Goal: Task Accomplishment & Management: Manage account settings

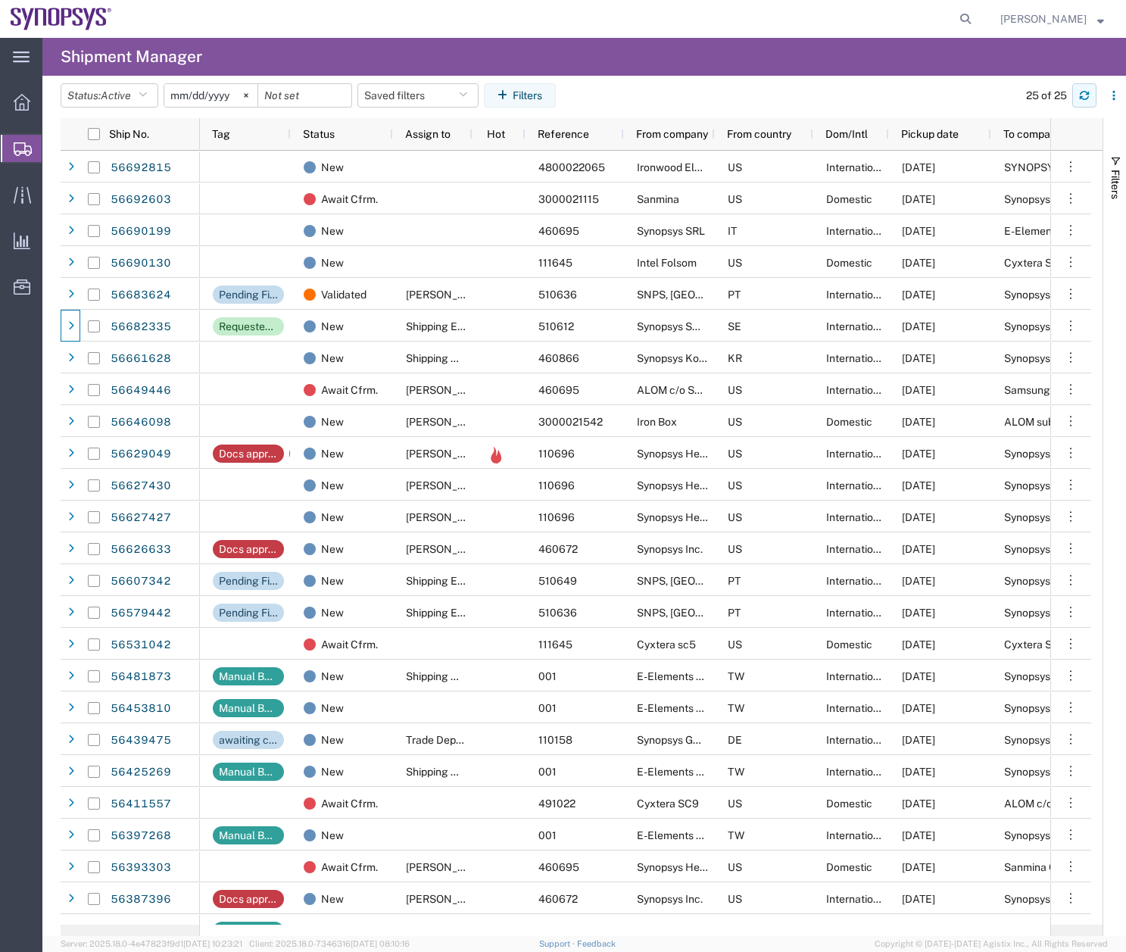
click at [1089, 90] on icon "button" at bounding box center [1084, 95] width 11 height 11
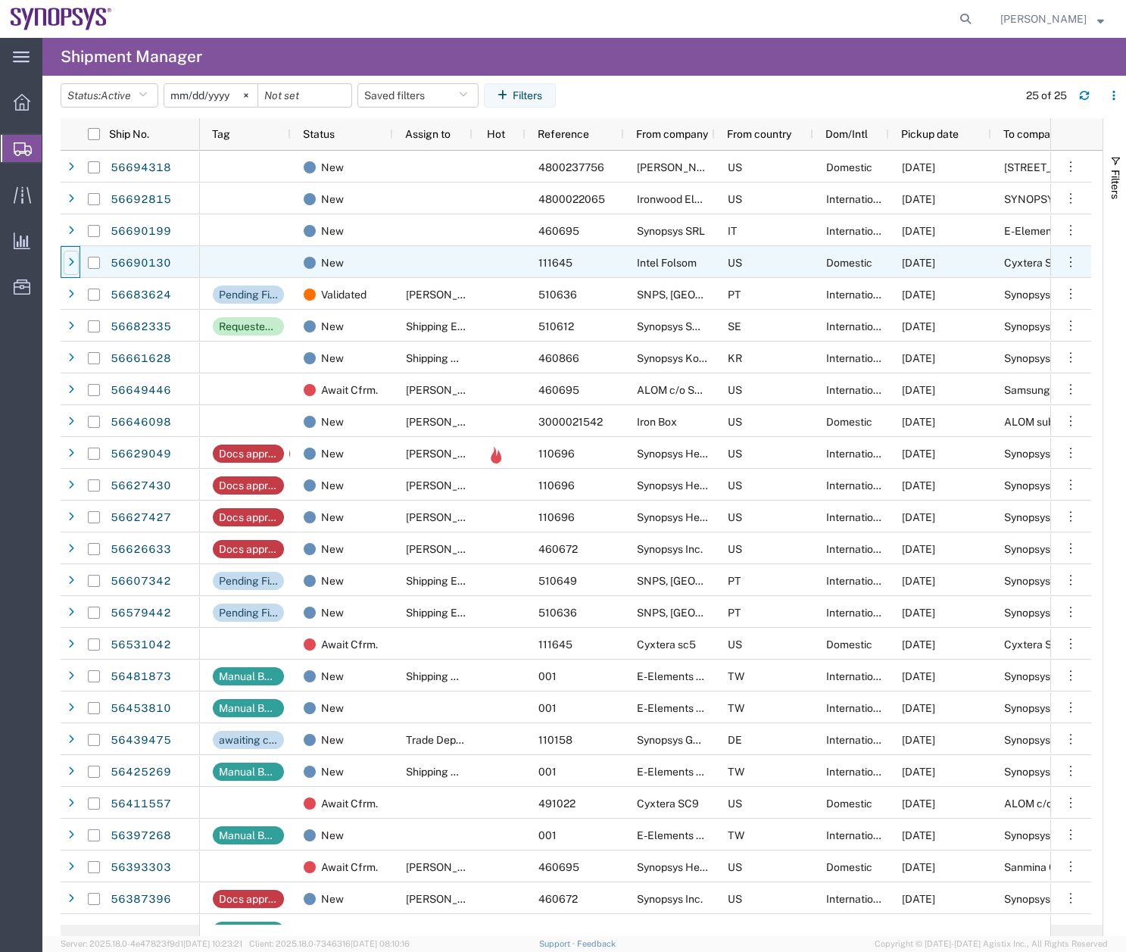
click at [72, 256] on div at bounding box center [71, 263] width 15 height 24
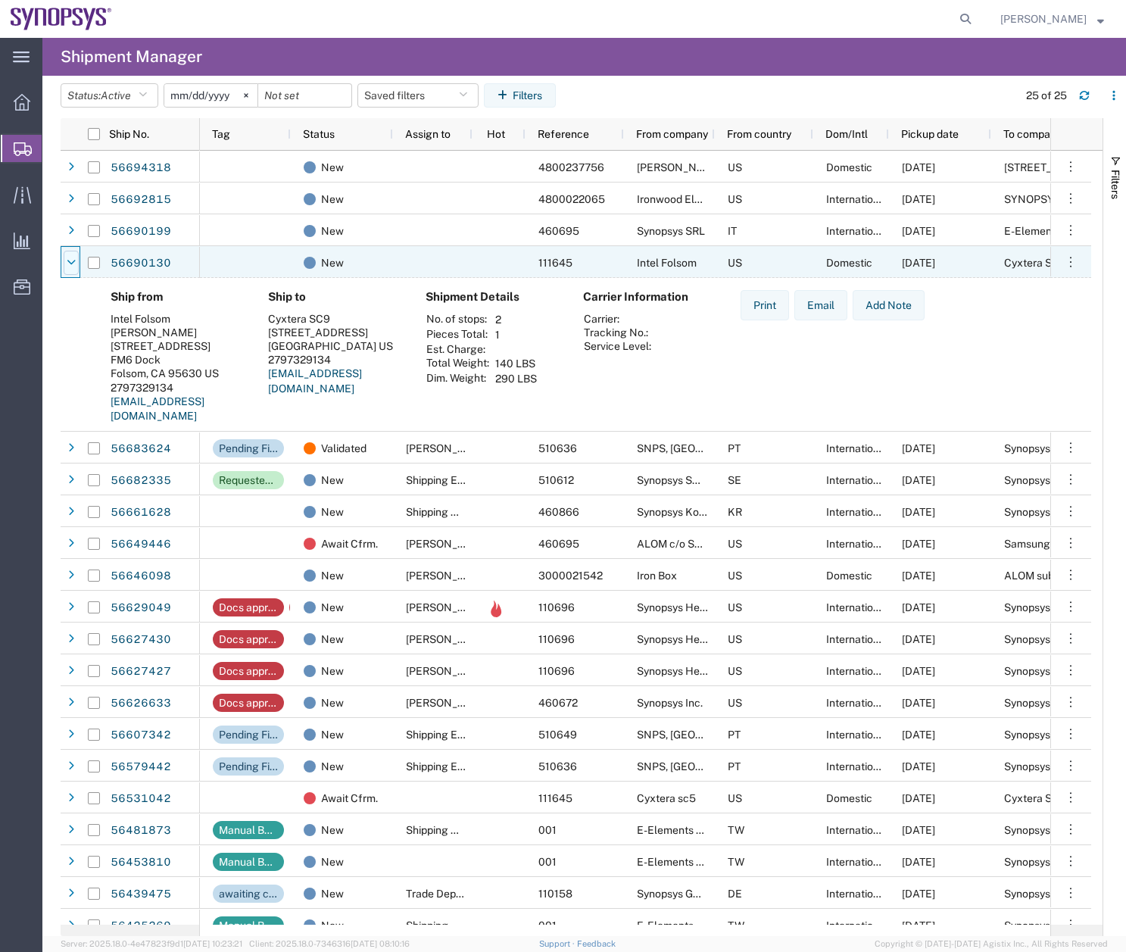
click at [72, 254] on div at bounding box center [71, 263] width 15 height 24
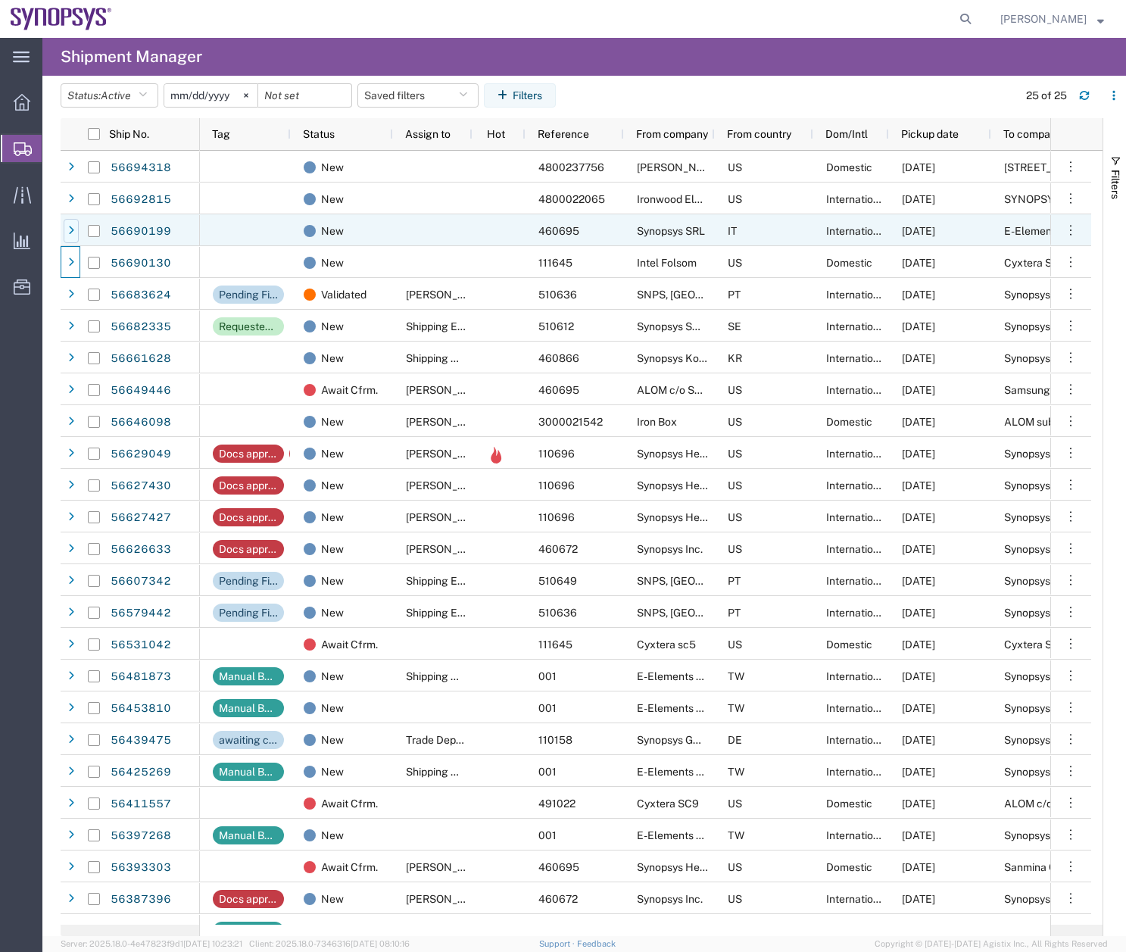
click at [75, 220] on div at bounding box center [71, 231] width 15 height 24
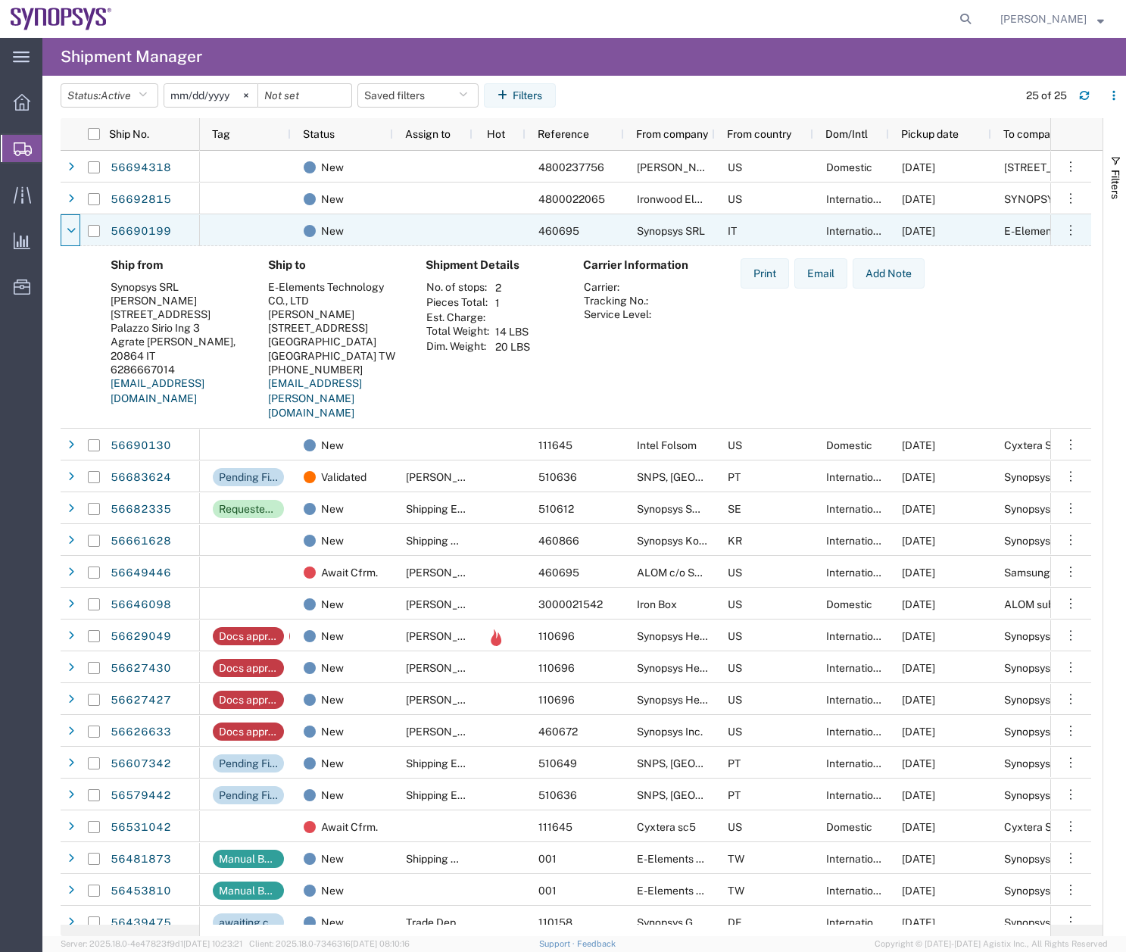
click at [75, 220] on div at bounding box center [71, 231] width 15 height 24
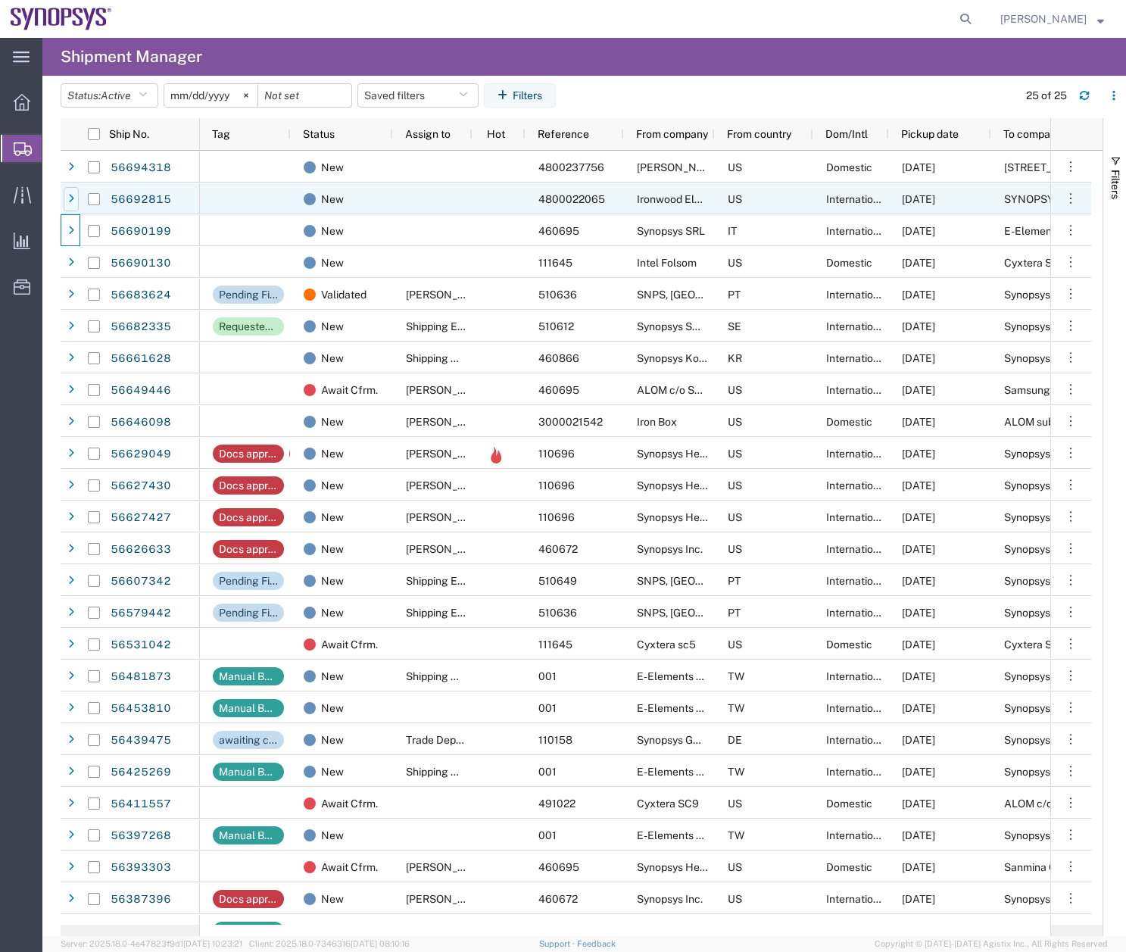
click at [78, 191] on div at bounding box center [71, 199] width 15 height 24
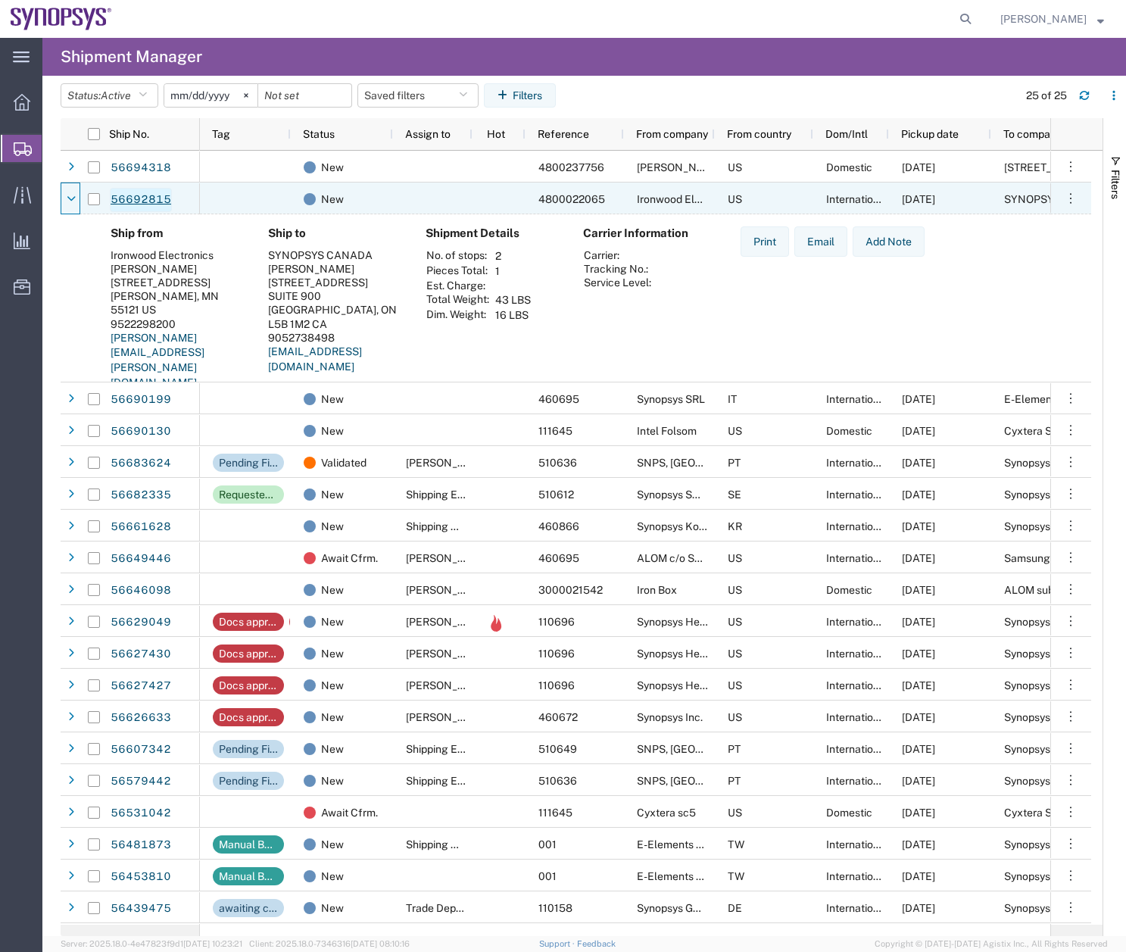
click at [140, 199] on link "56692815" at bounding box center [141, 200] width 62 height 24
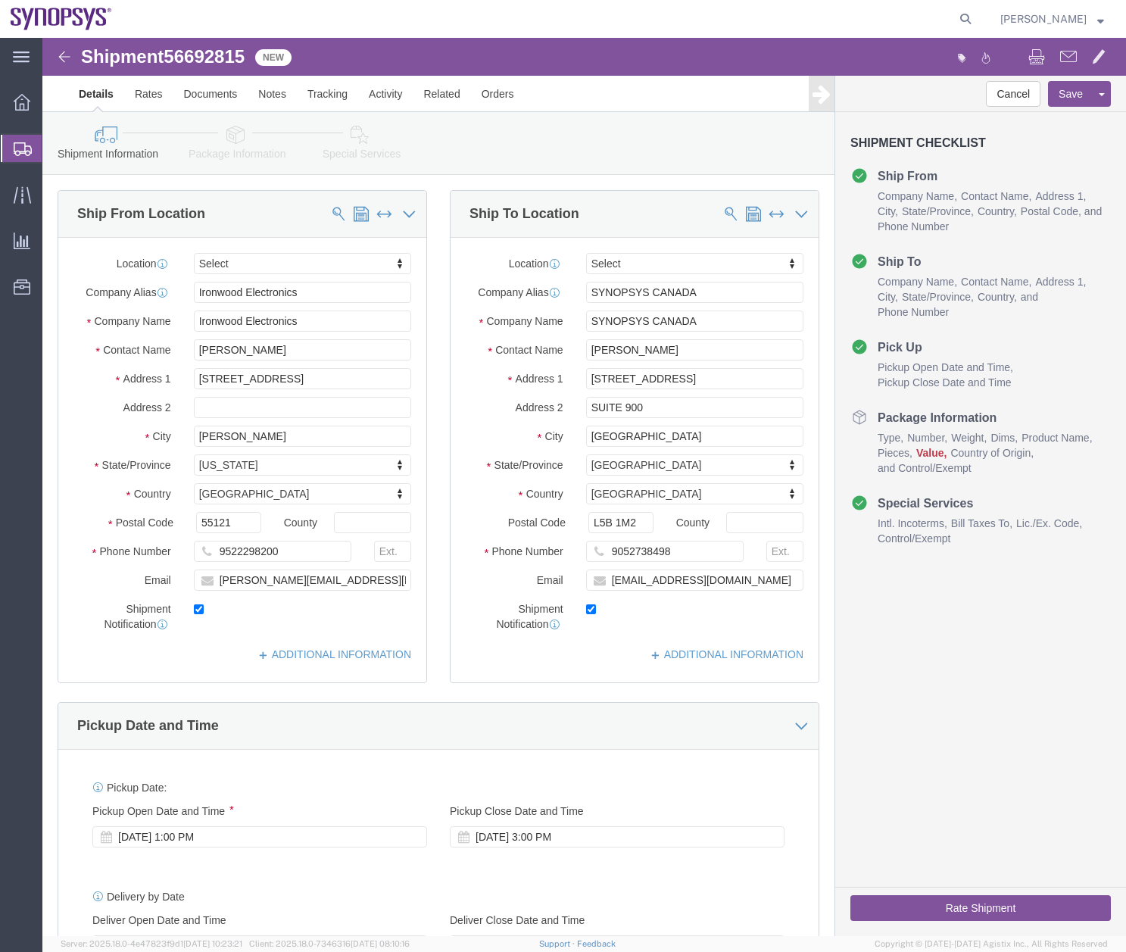
select select
click icon
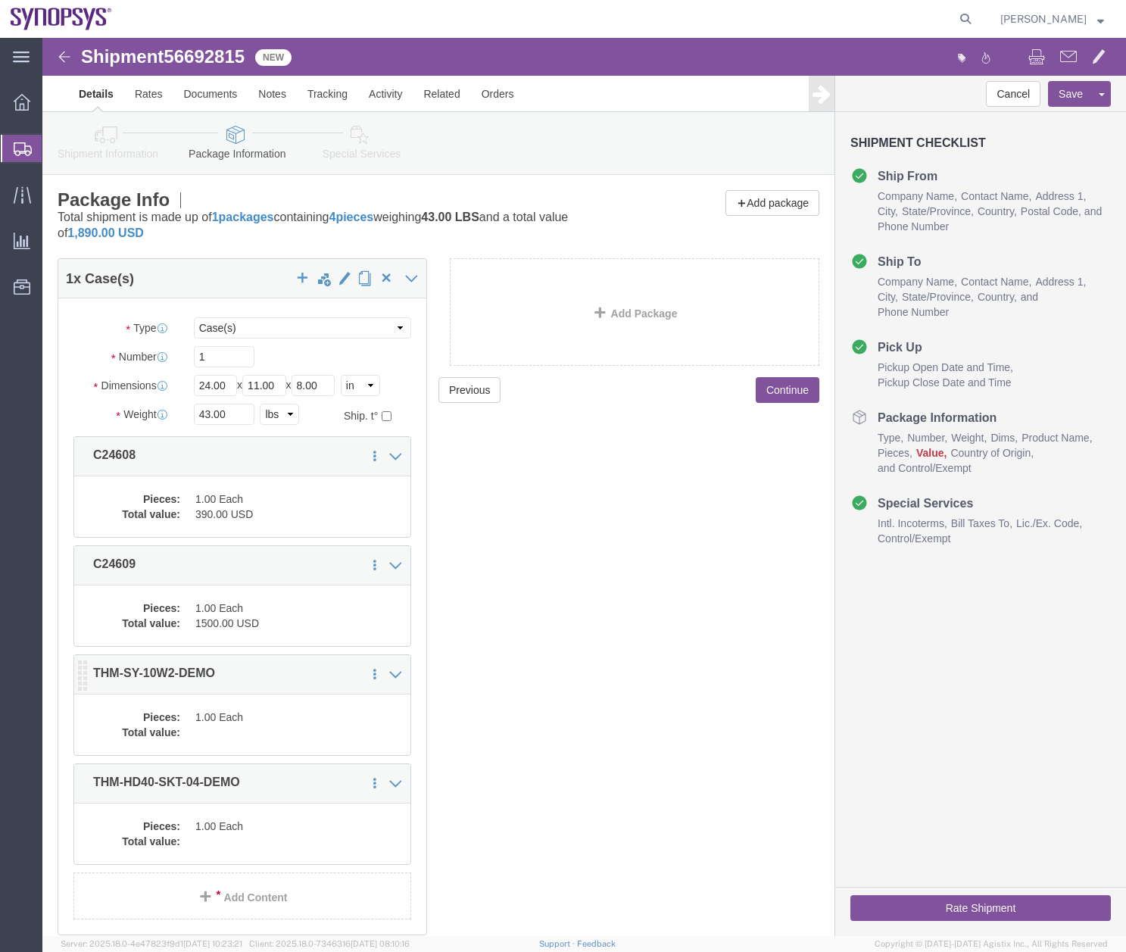
click dd "1.00 Each"
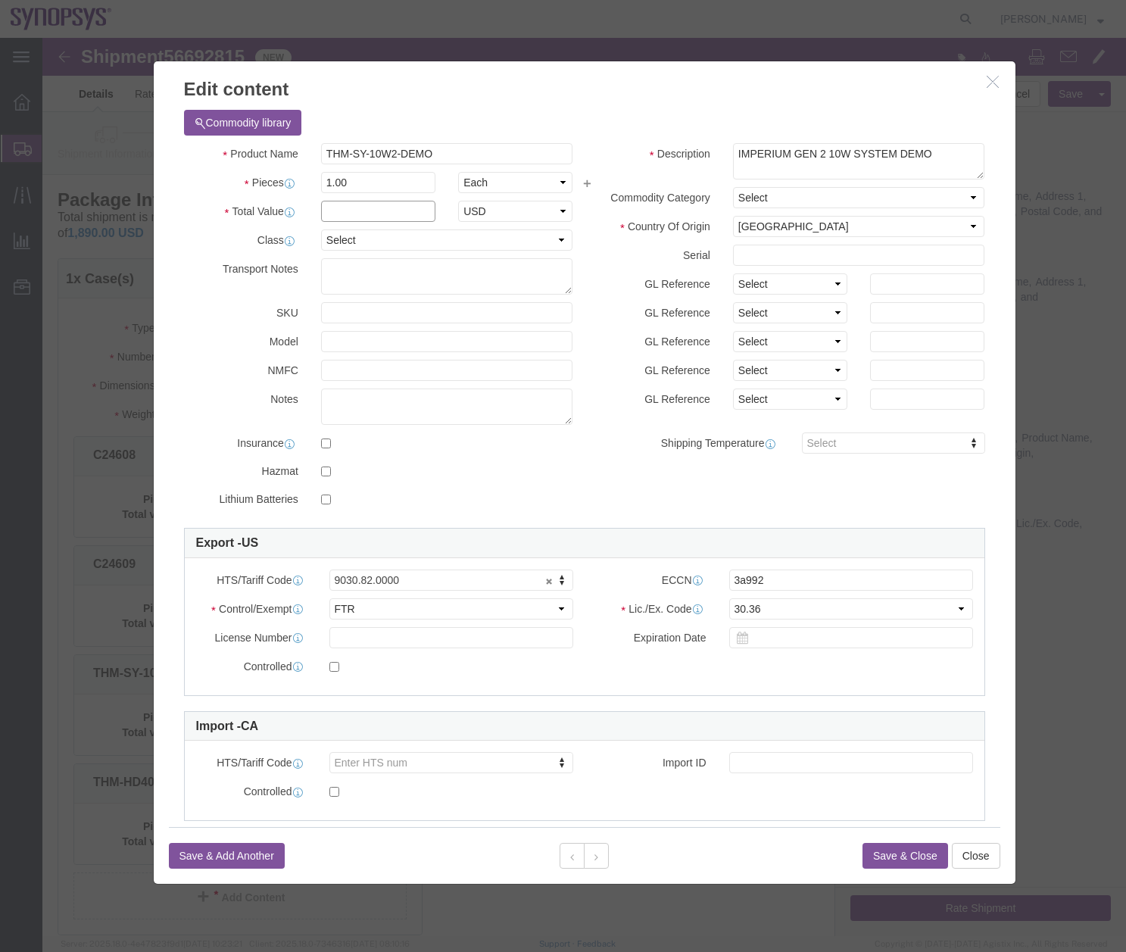
drag, startPoint x: 311, startPoint y: 166, endPoint x: 317, endPoint y: 176, distance: 12.2
click input "text"
type input "0"
click icon
click input "text"
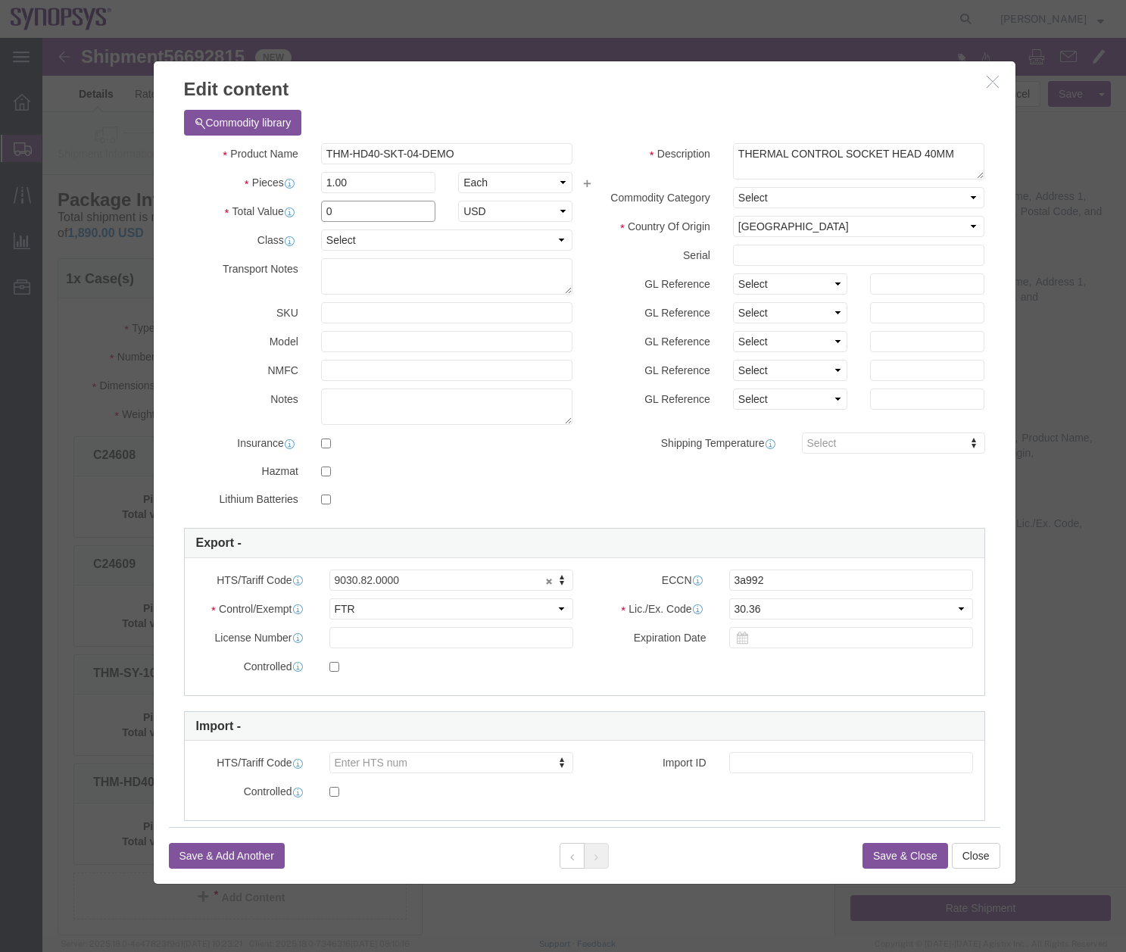
type input "0"
click button "Save & Close"
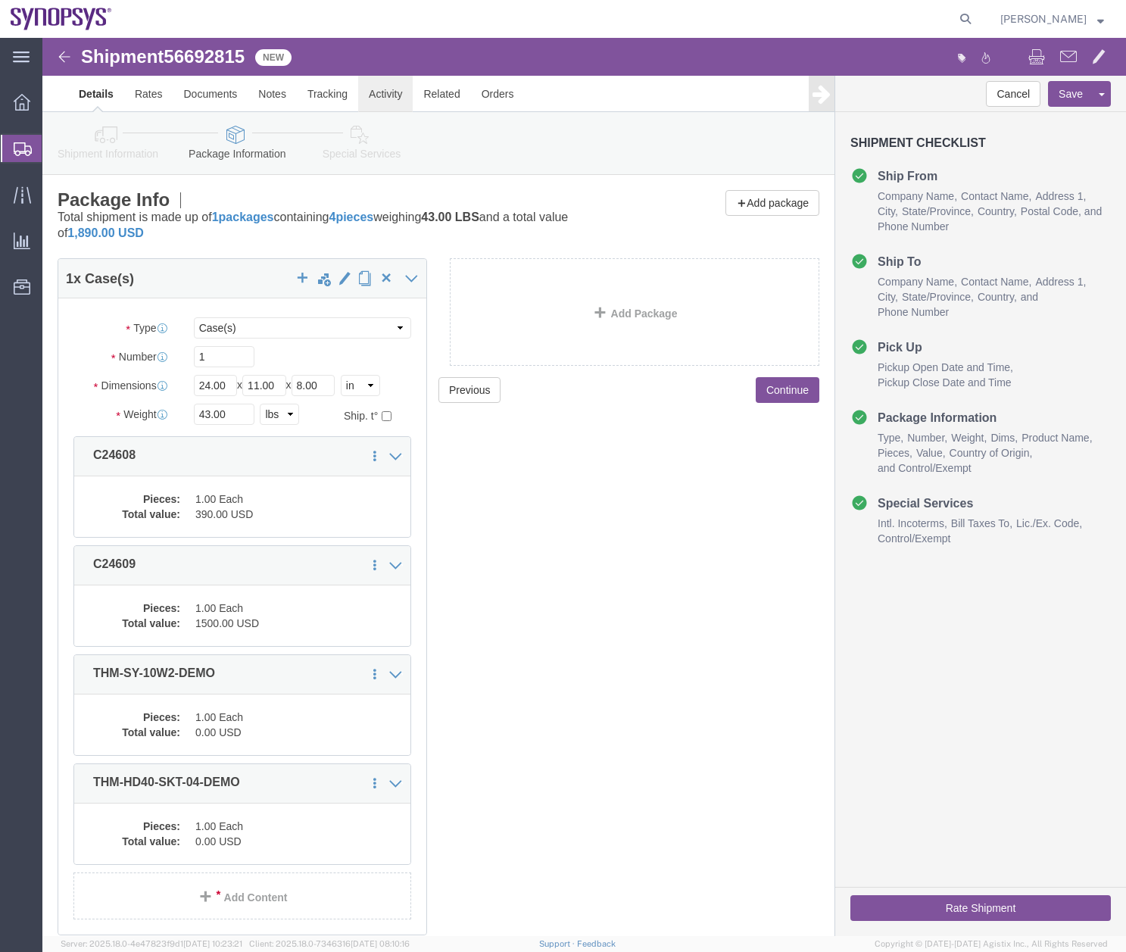
click link "Activity"
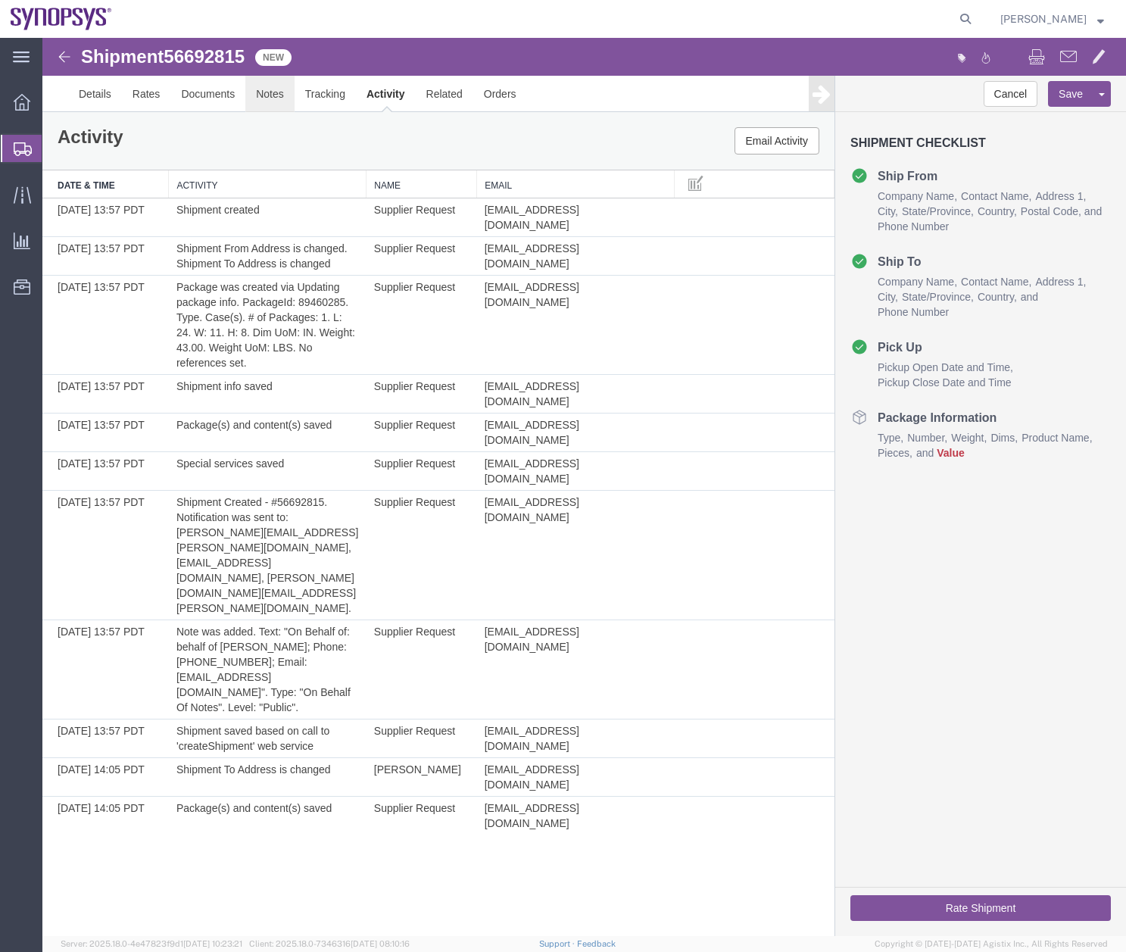
click at [258, 91] on link "Notes" at bounding box center [269, 94] width 49 height 36
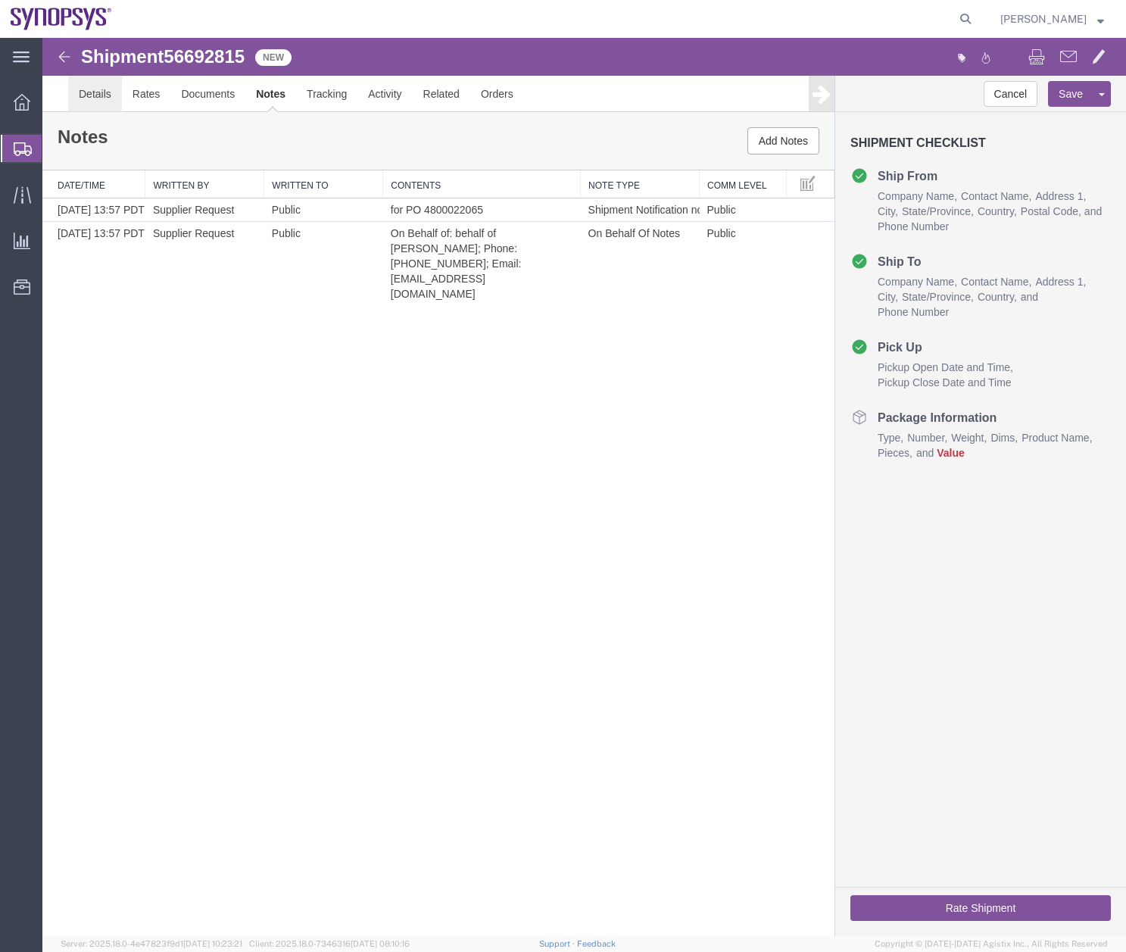
click at [99, 86] on link "Details" at bounding box center [95, 94] width 54 height 36
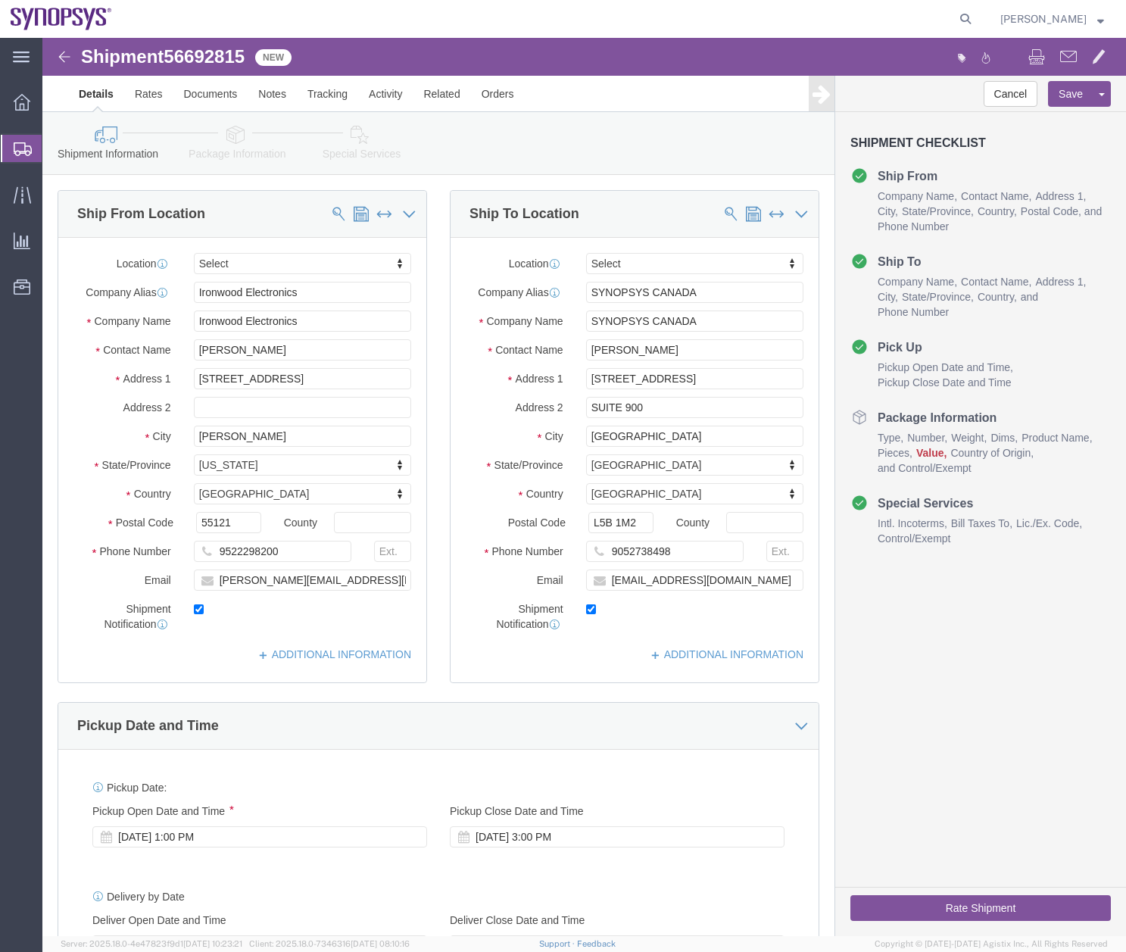
click link "Package Information"
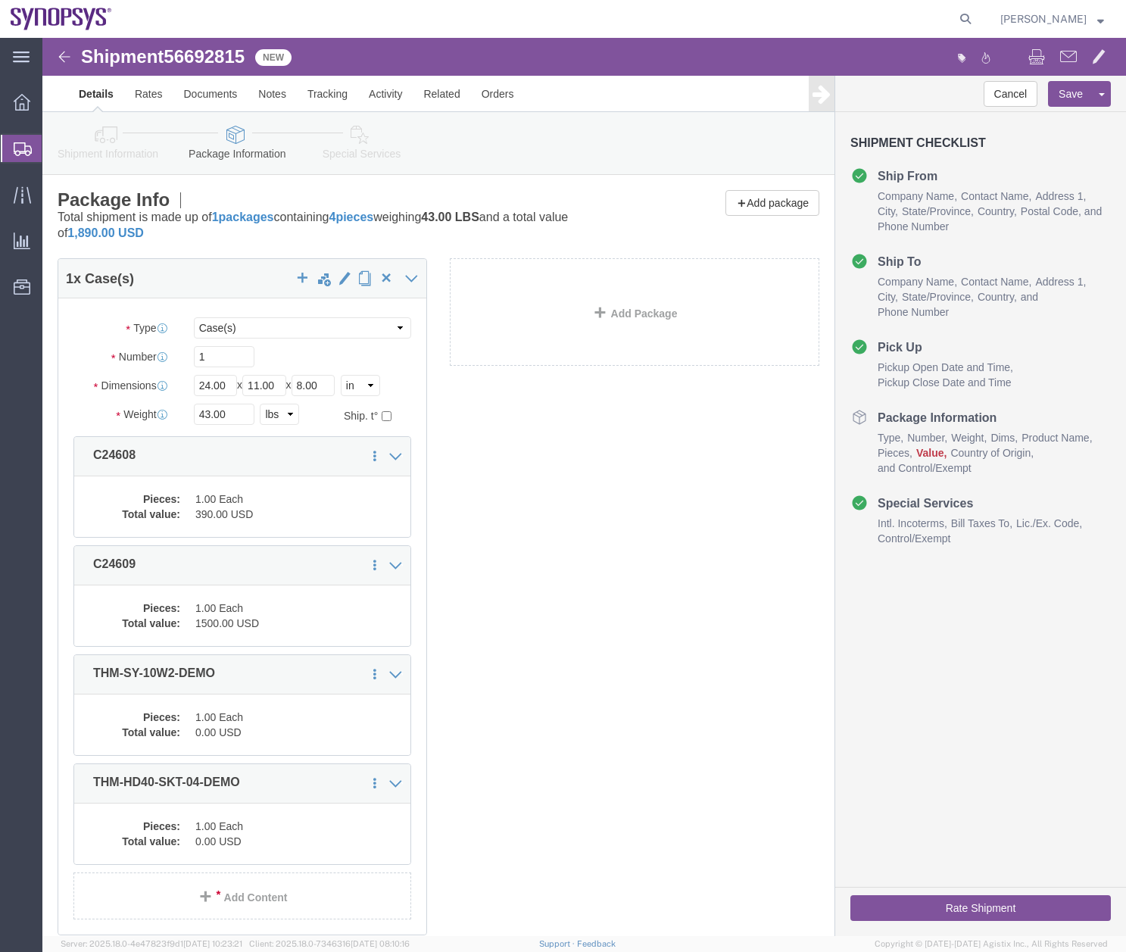
click icon
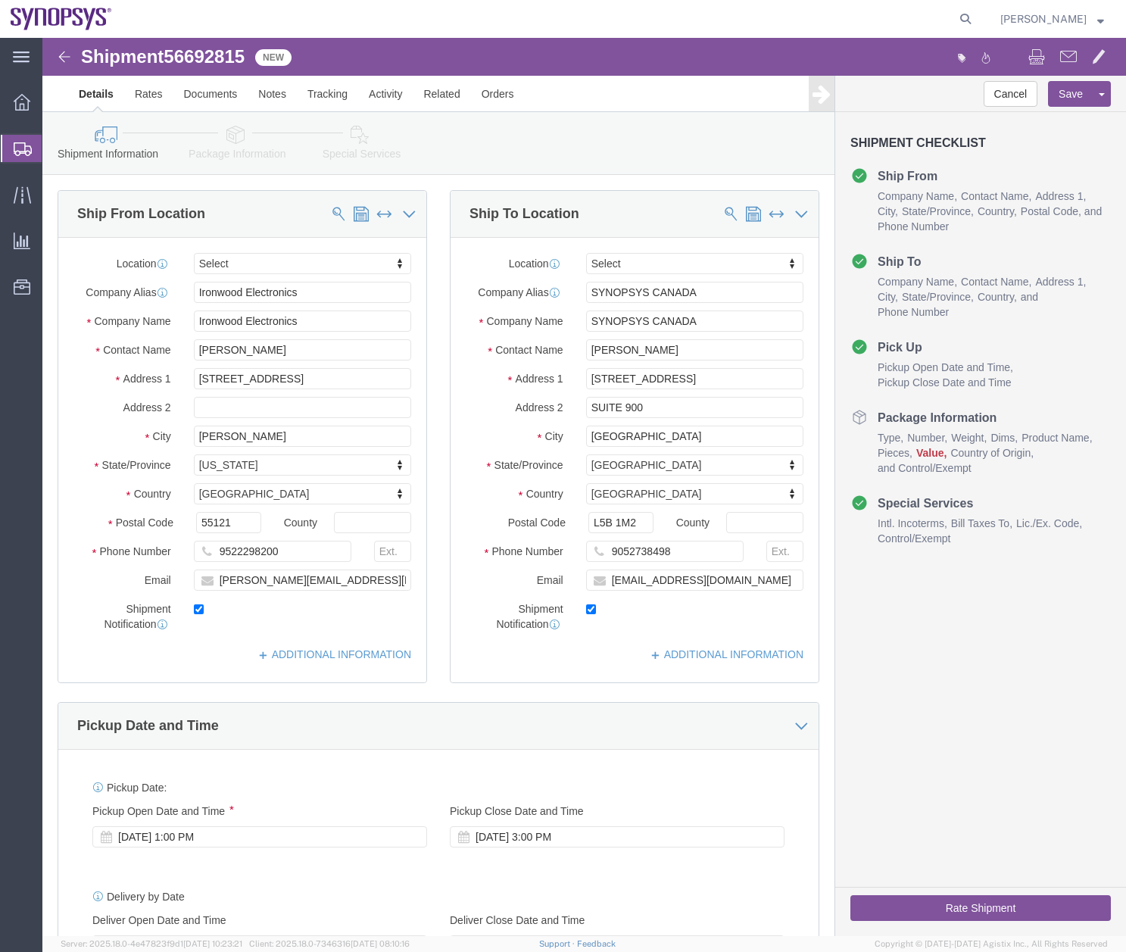
click at [14, 150] on icon at bounding box center [23, 149] width 18 height 14
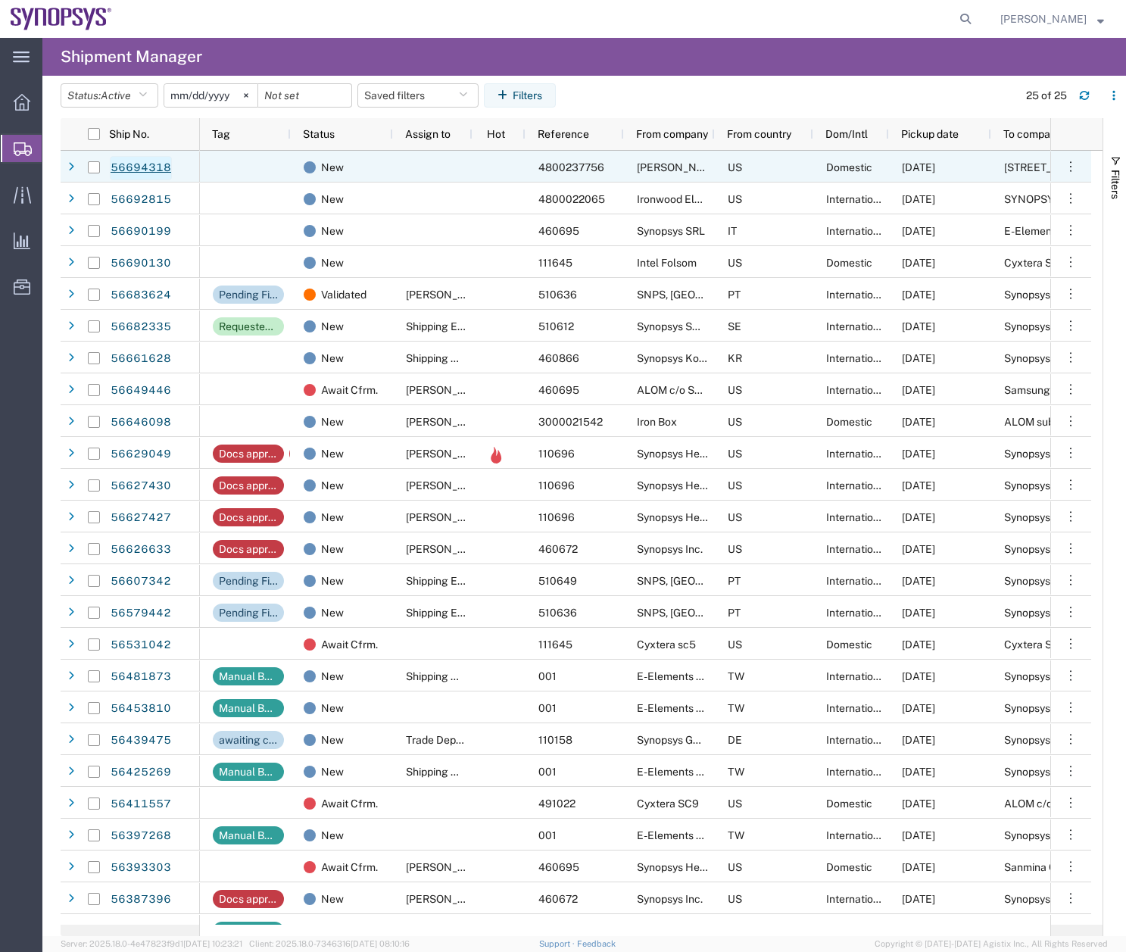
click at [126, 168] on link "56694318" at bounding box center [141, 168] width 62 height 24
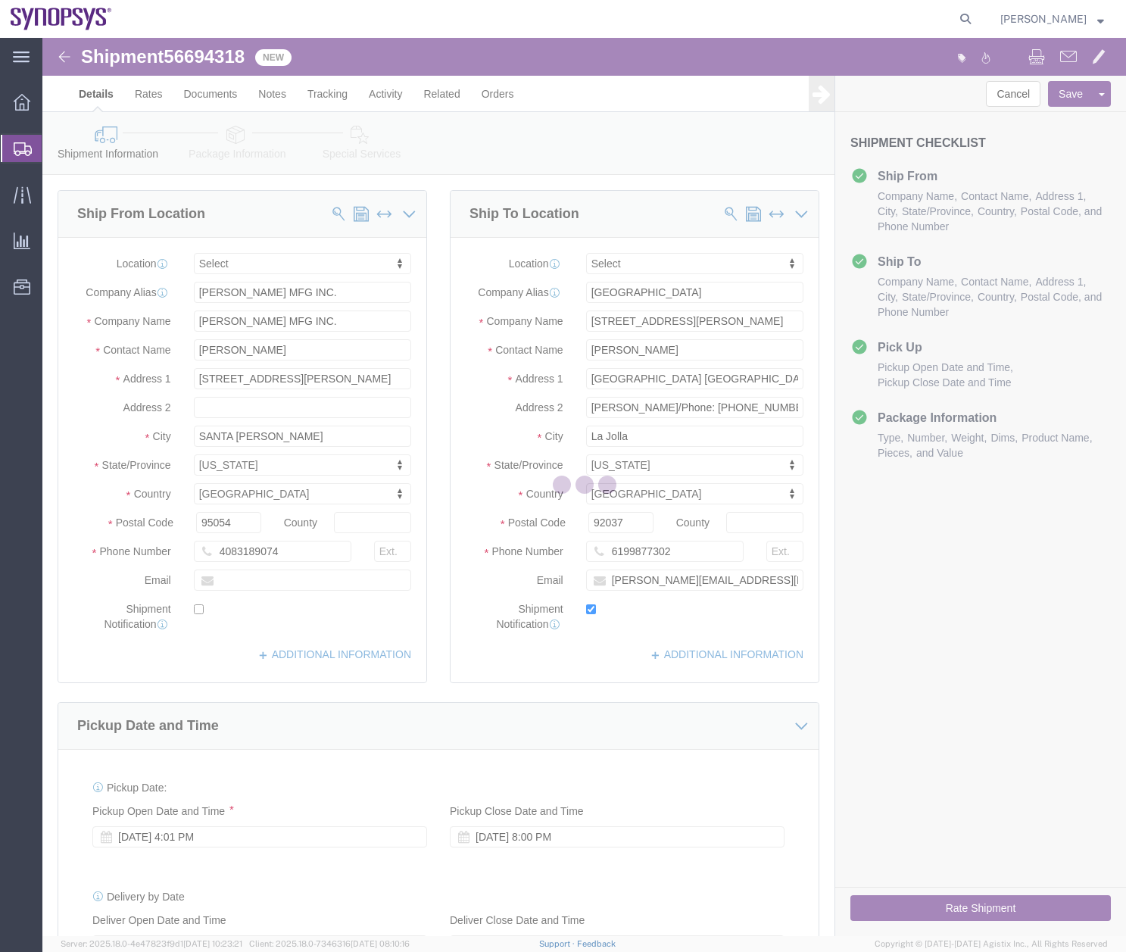
select select
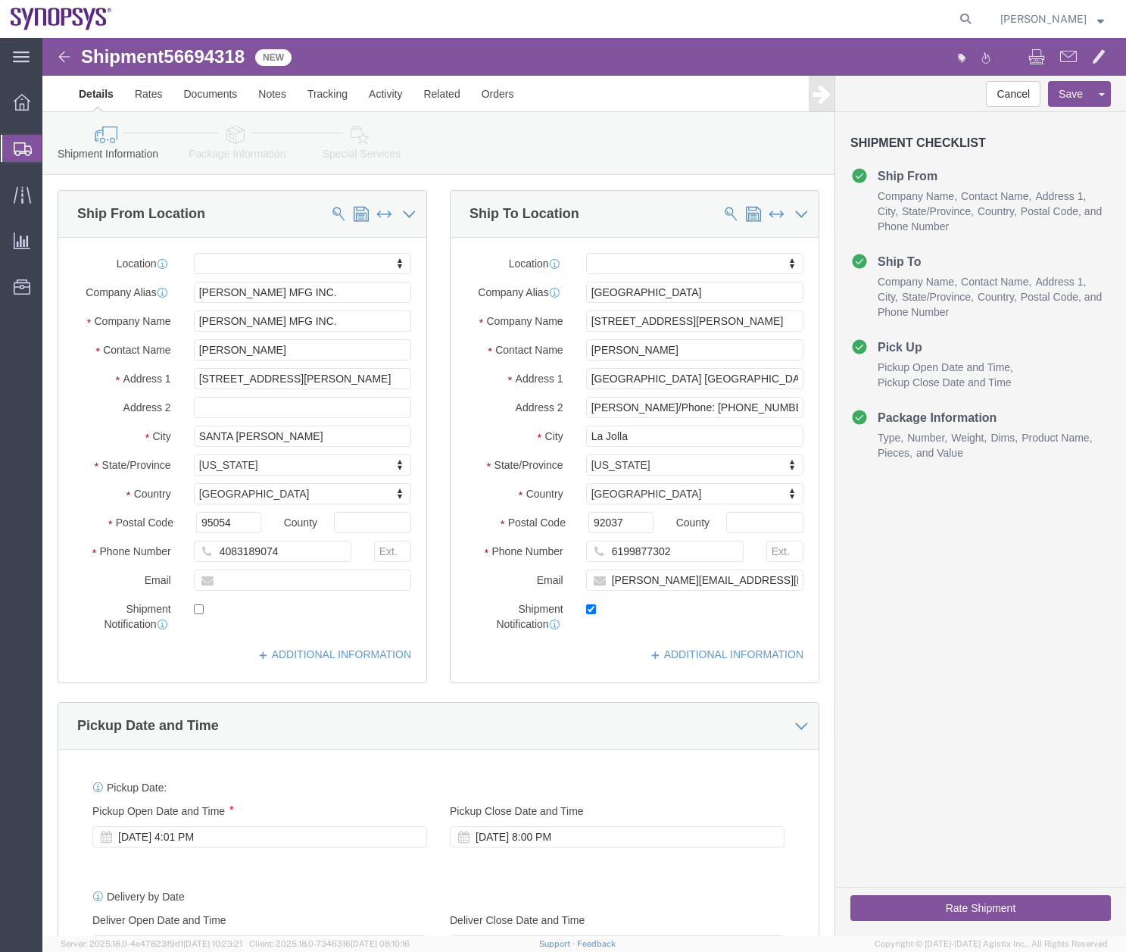
click icon
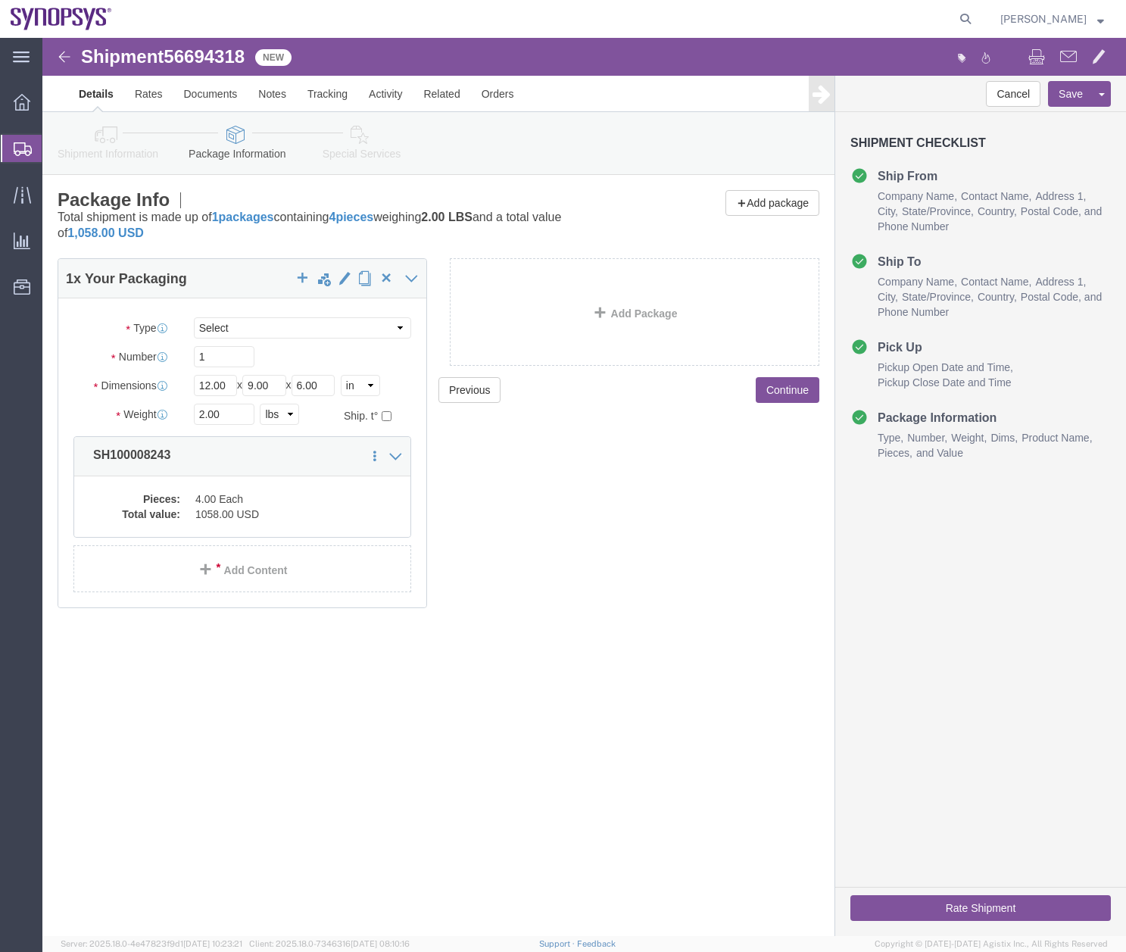
click icon
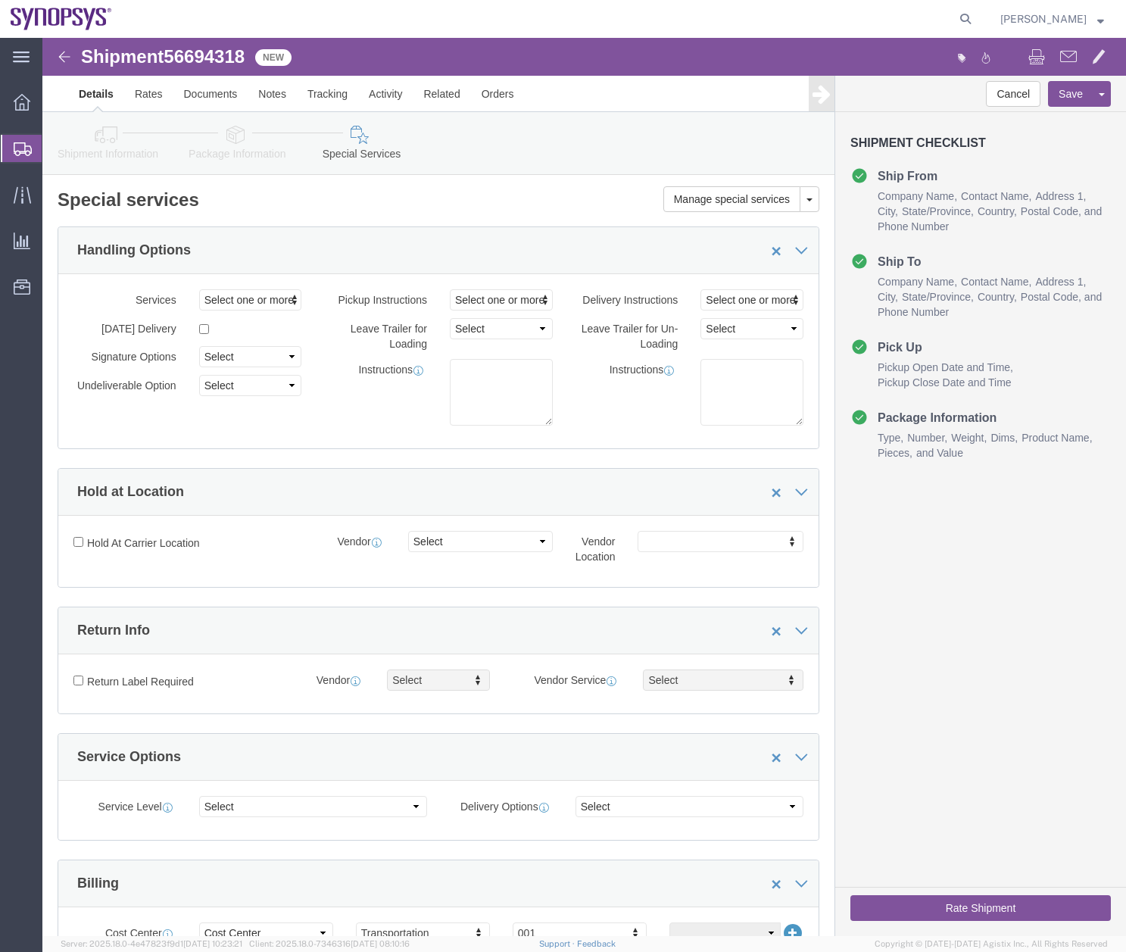
click div "Cancel Save Assign To Clone Shipment Save As Template Shipment Checklist Ship F…"
click at [14, 141] on svg-icon at bounding box center [23, 148] width 18 height 15
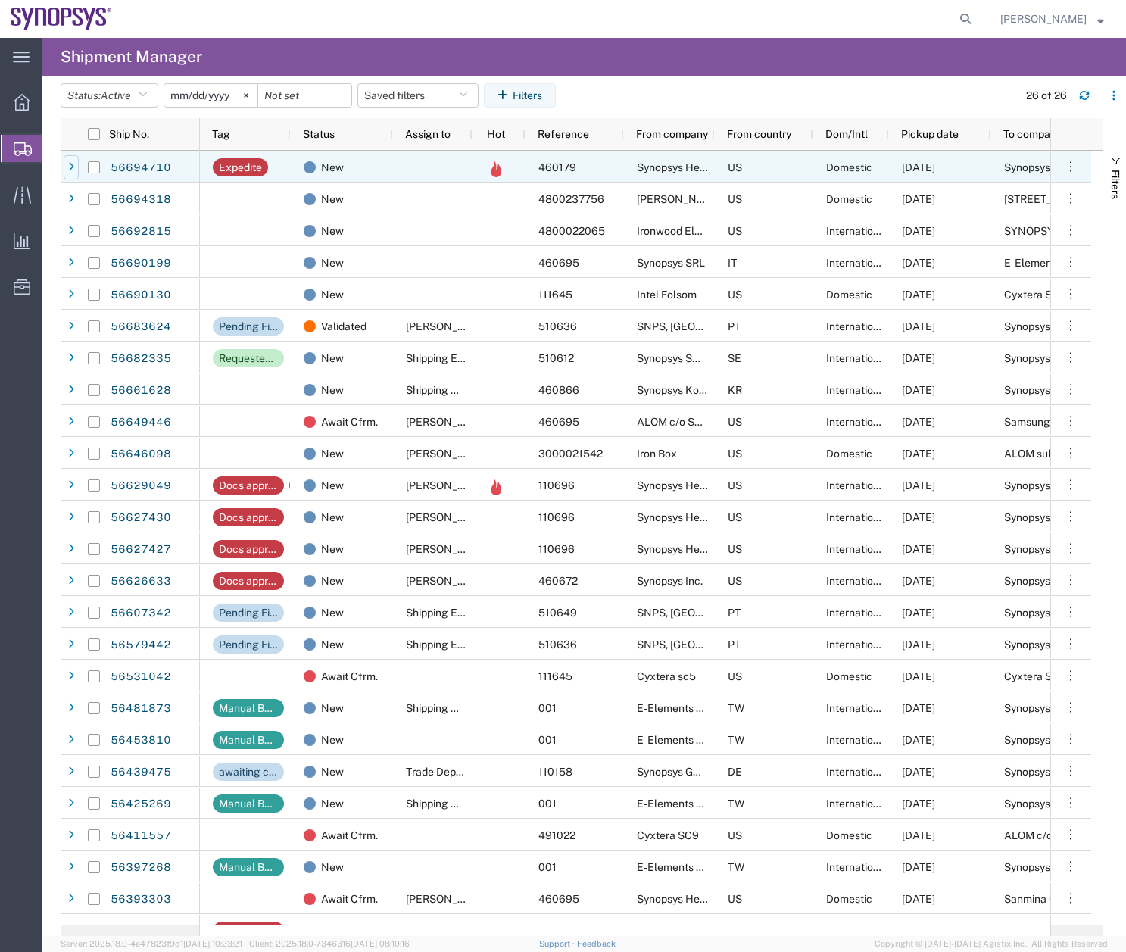
click at [71, 162] on icon at bounding box center [71, 167] width 6 height 11
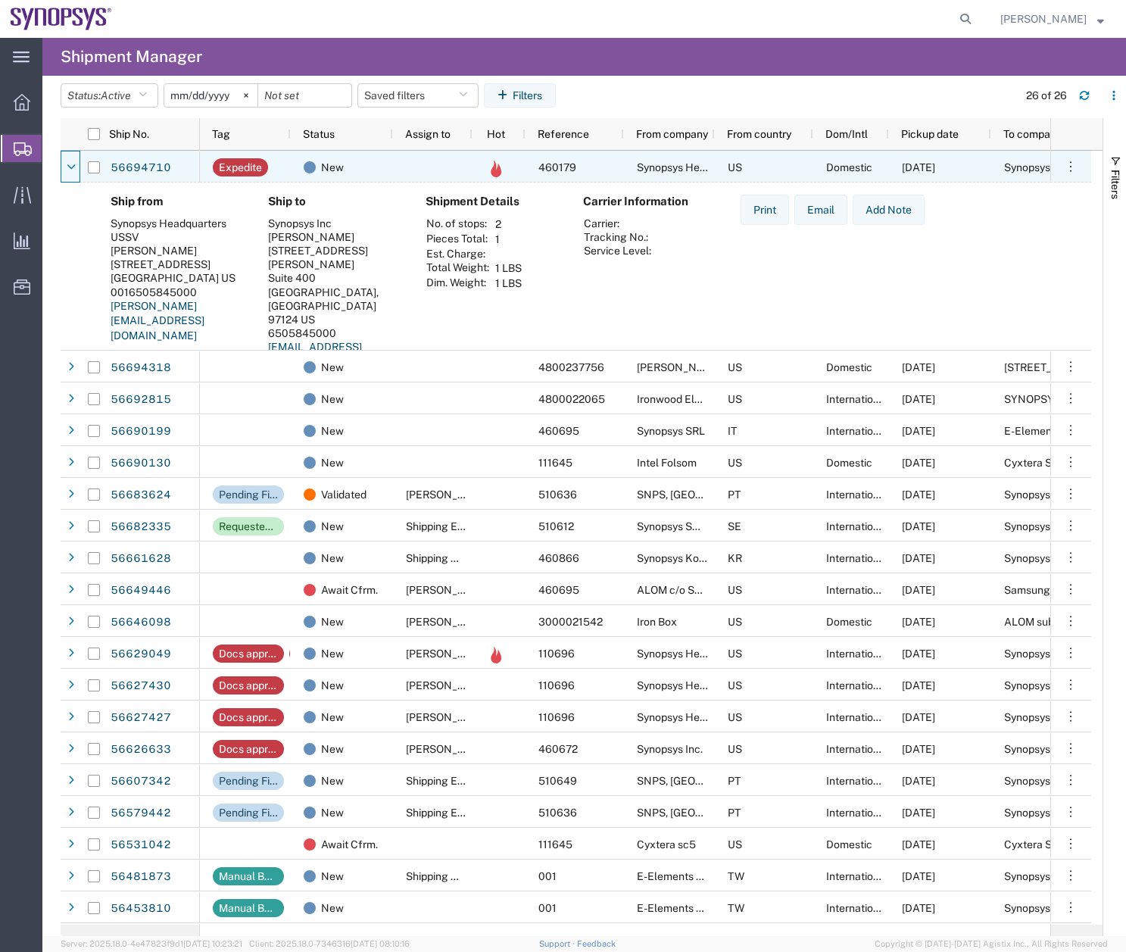
click at [71, 162] on icon at bounding box center [71, 167] width 9 height 11
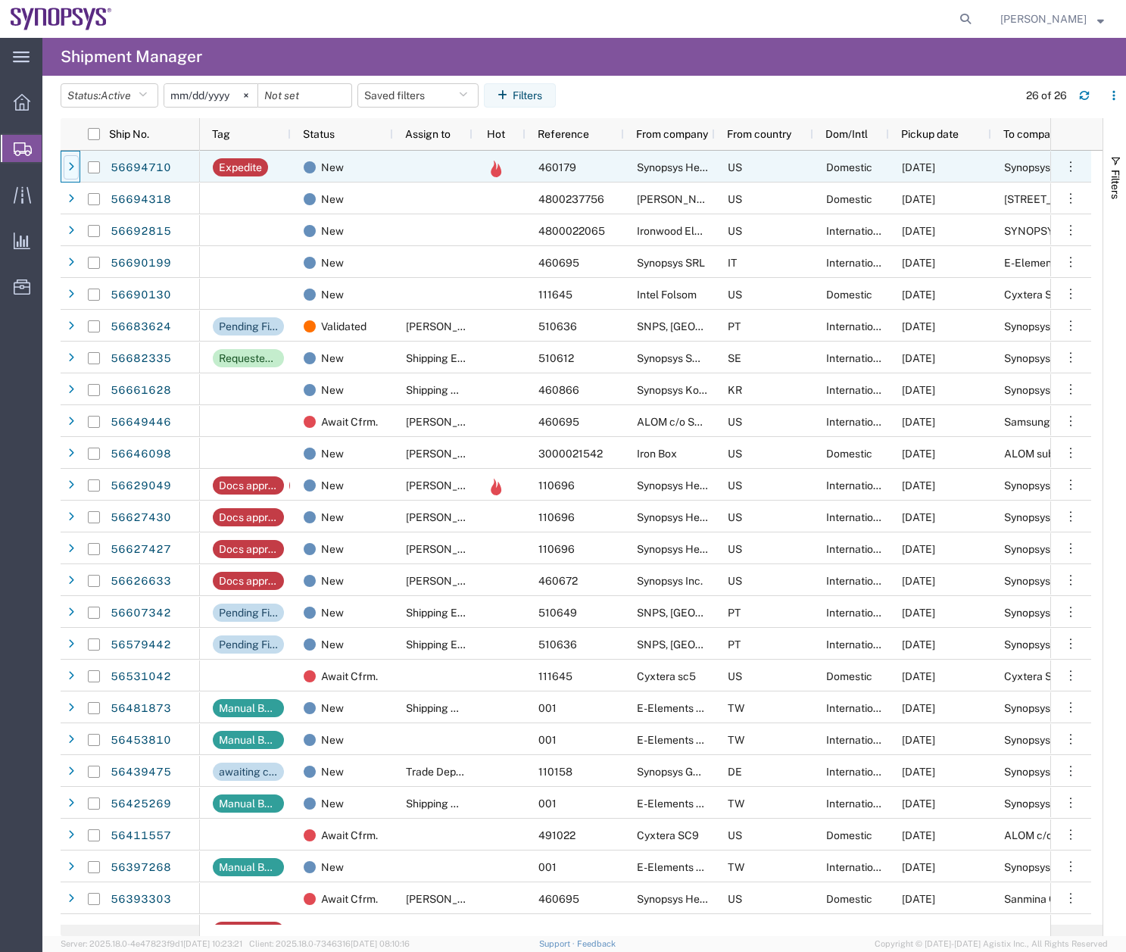
click at [74, 163] on div at bounding box center [71, 167] width 15 height 24
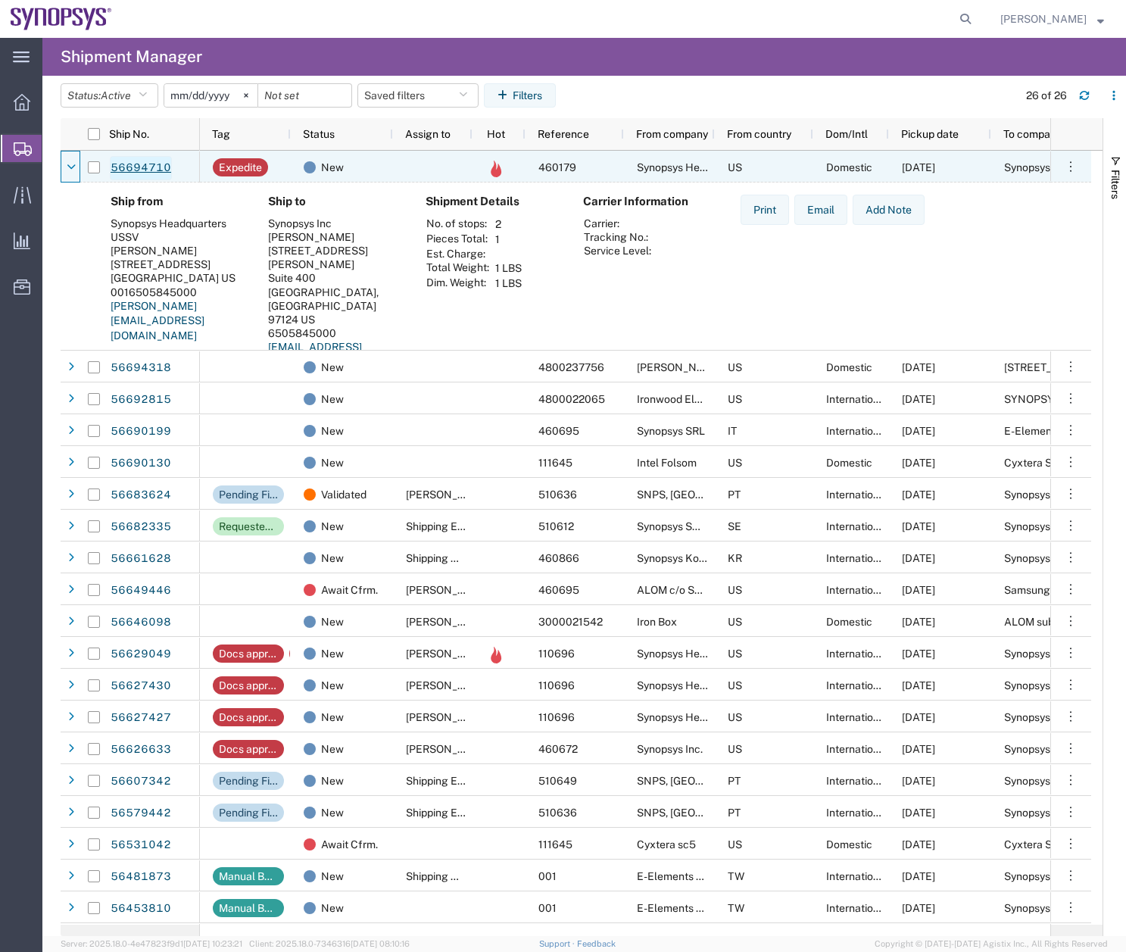
click at [145, 167] on link "56694710" at bounding box center [141, 168] width 62 height 24
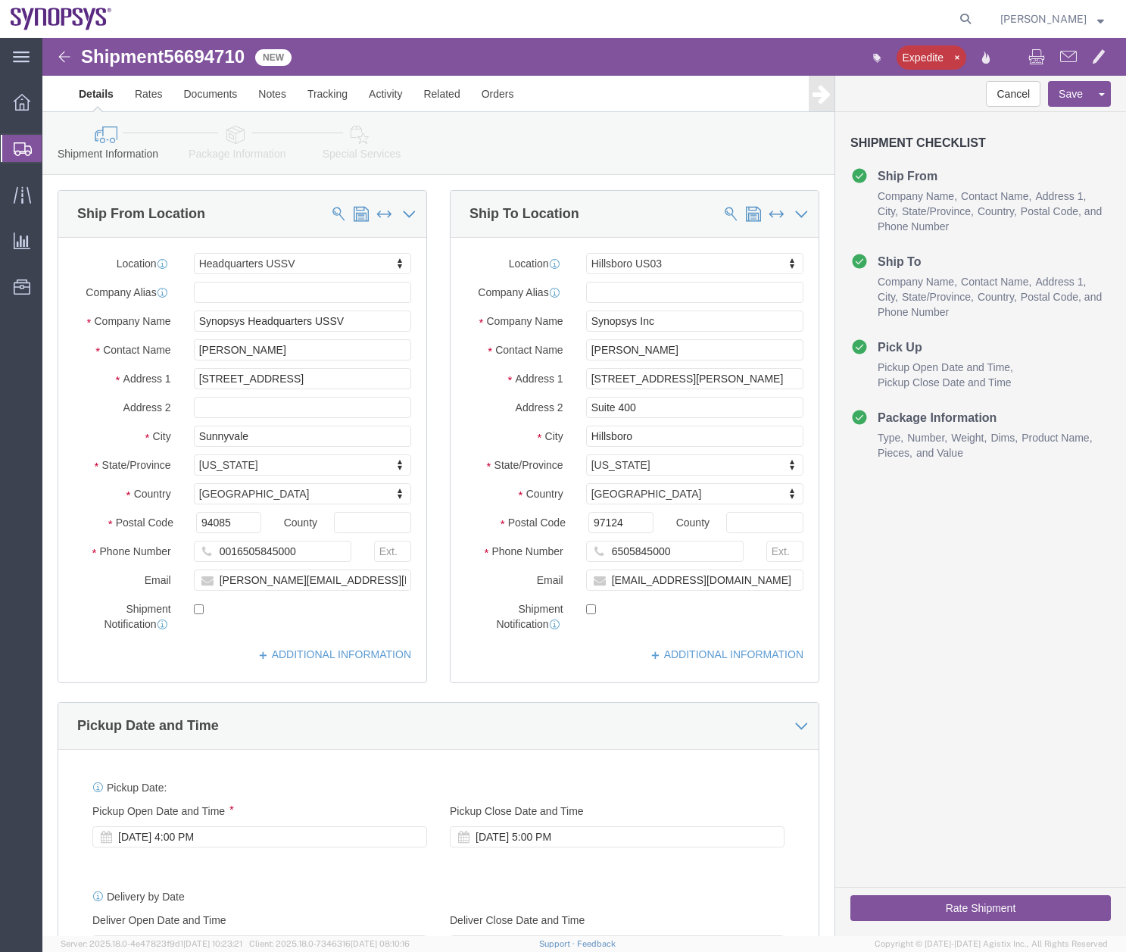
select select "63204"
select select "63190"
click at [20, 139] on div at bounding box center [22, 148] width 42 height 27
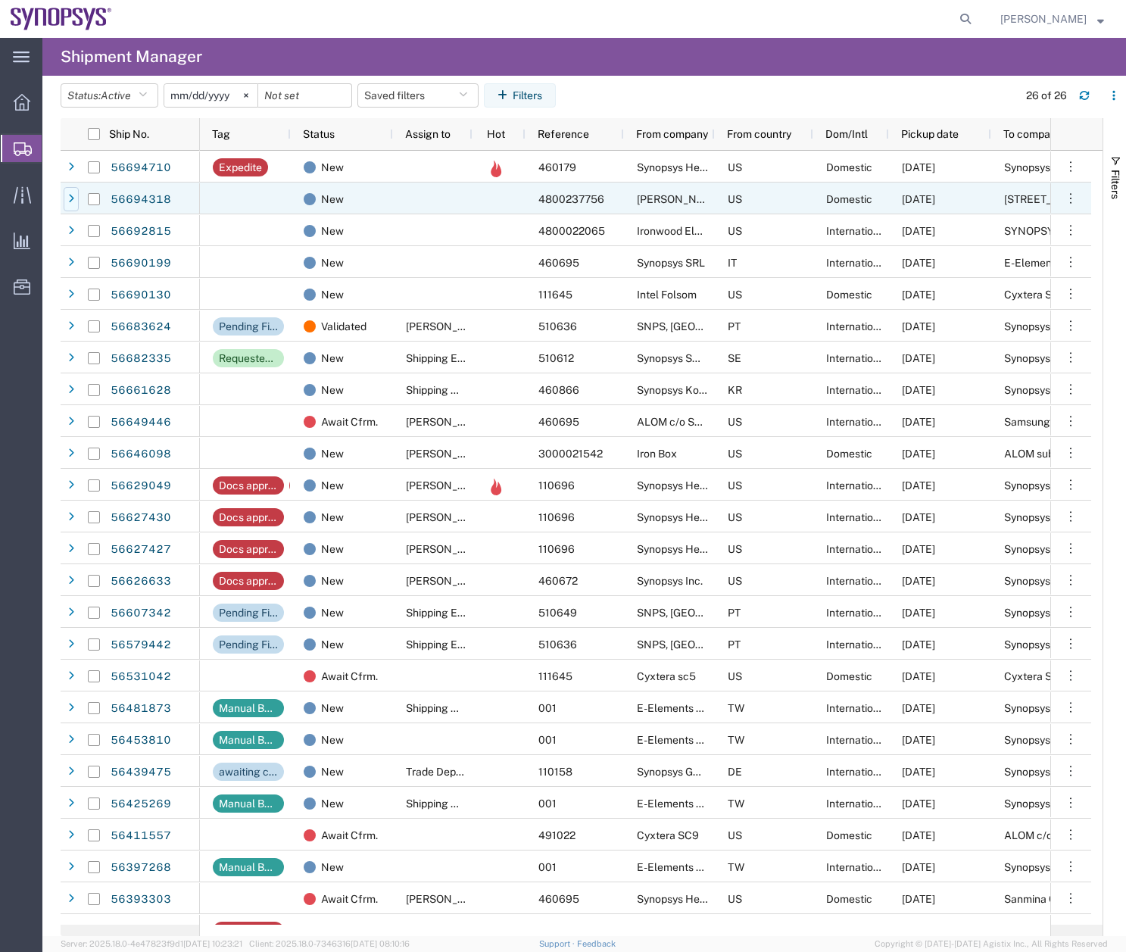
click at [73, 198] on icon at bounding box center [71, 199] width 6 height 11
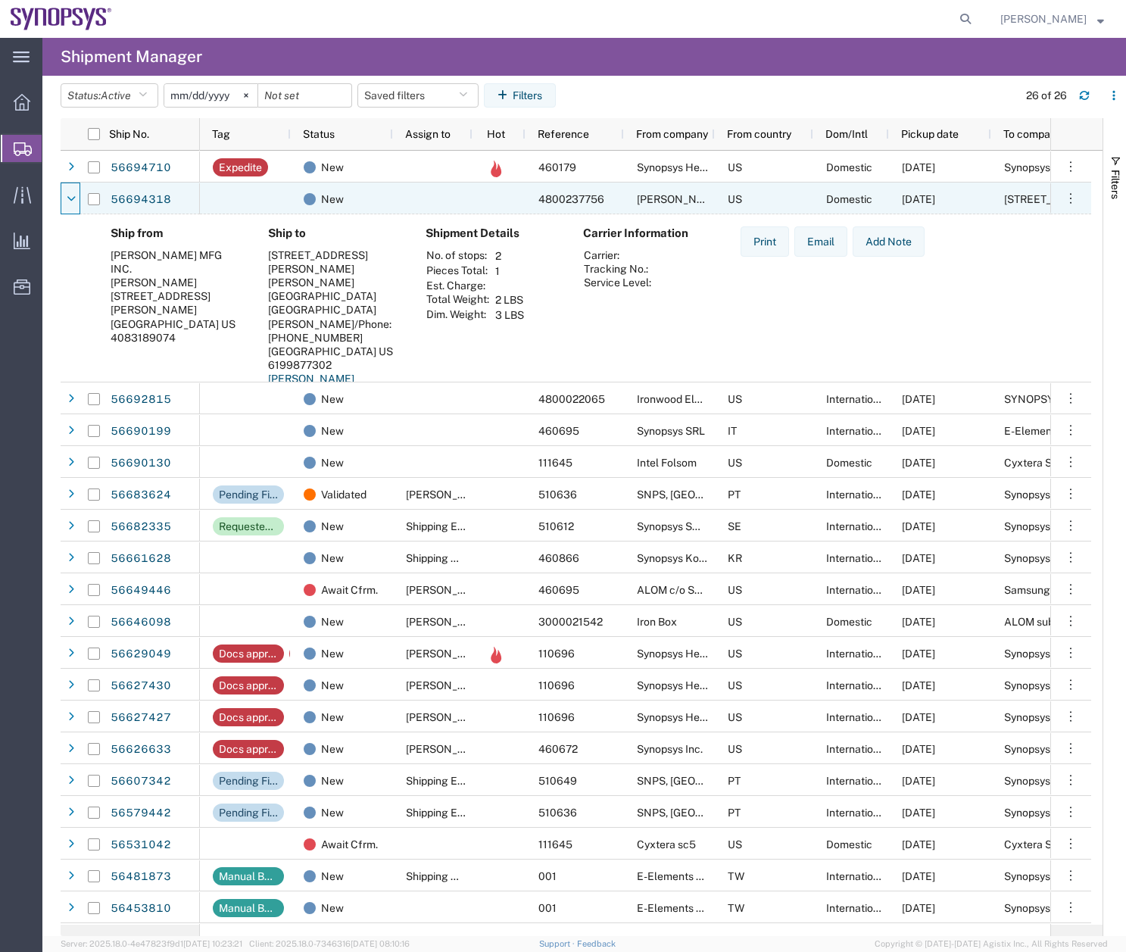
click at [73, 198] on icon at bounding box center [71, 199] width 9 height 11
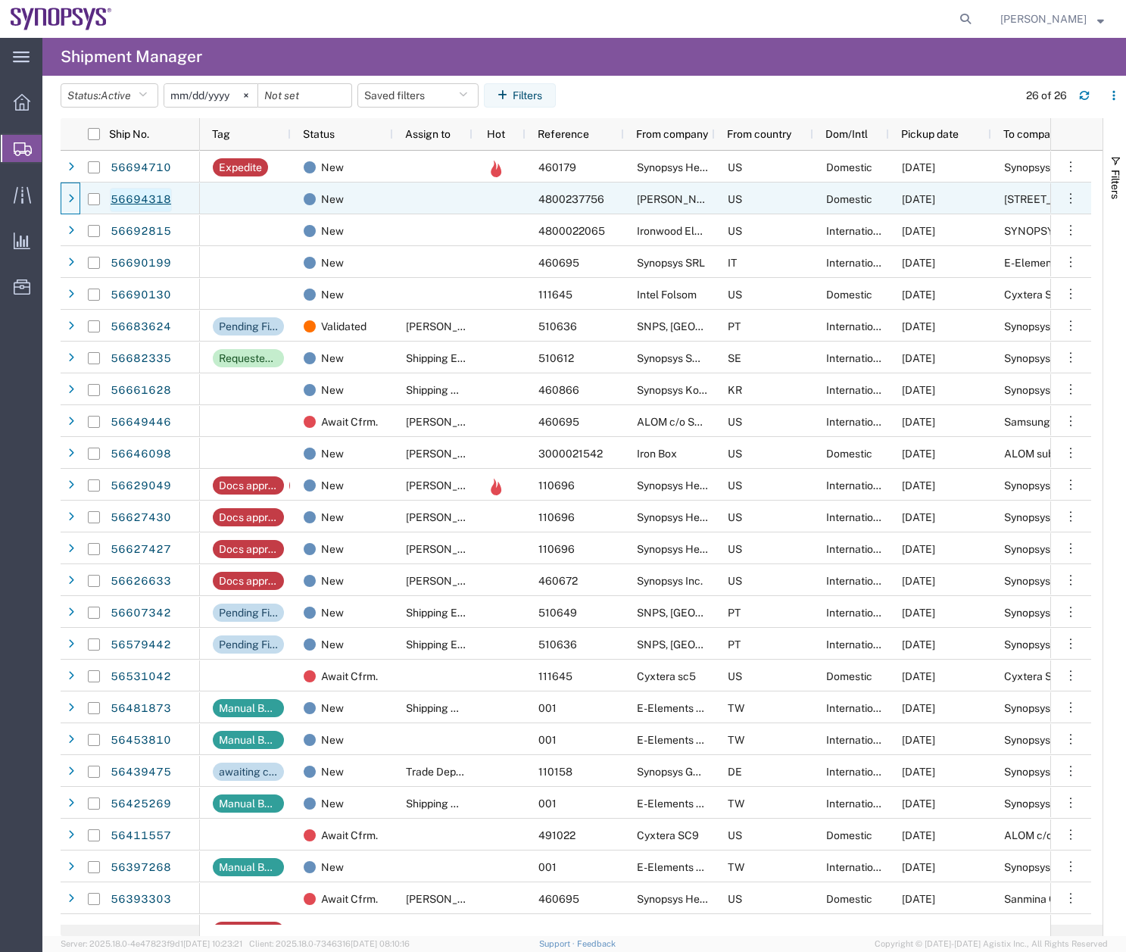
click at [136, 201] on link "56694318" at bounding box center [141, 200] width 62 height 24
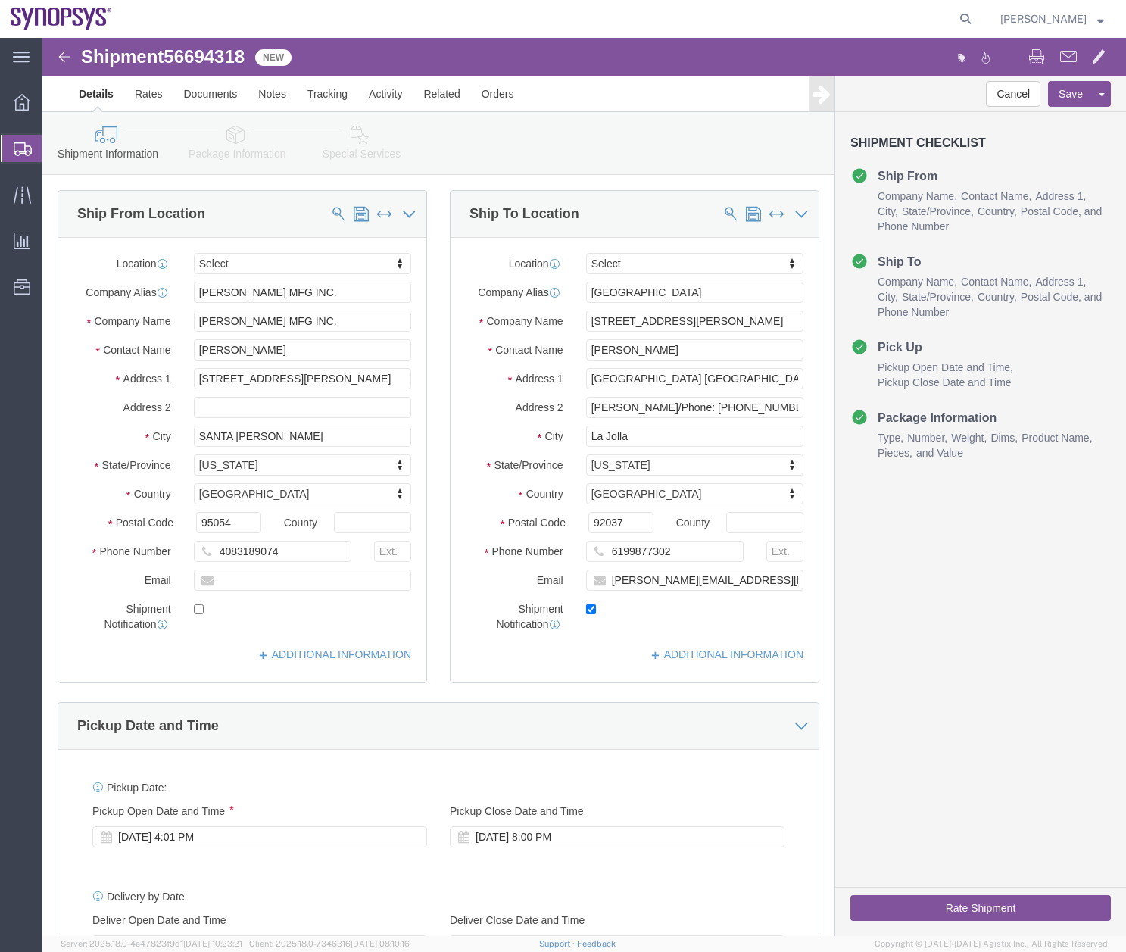
select select
click icon
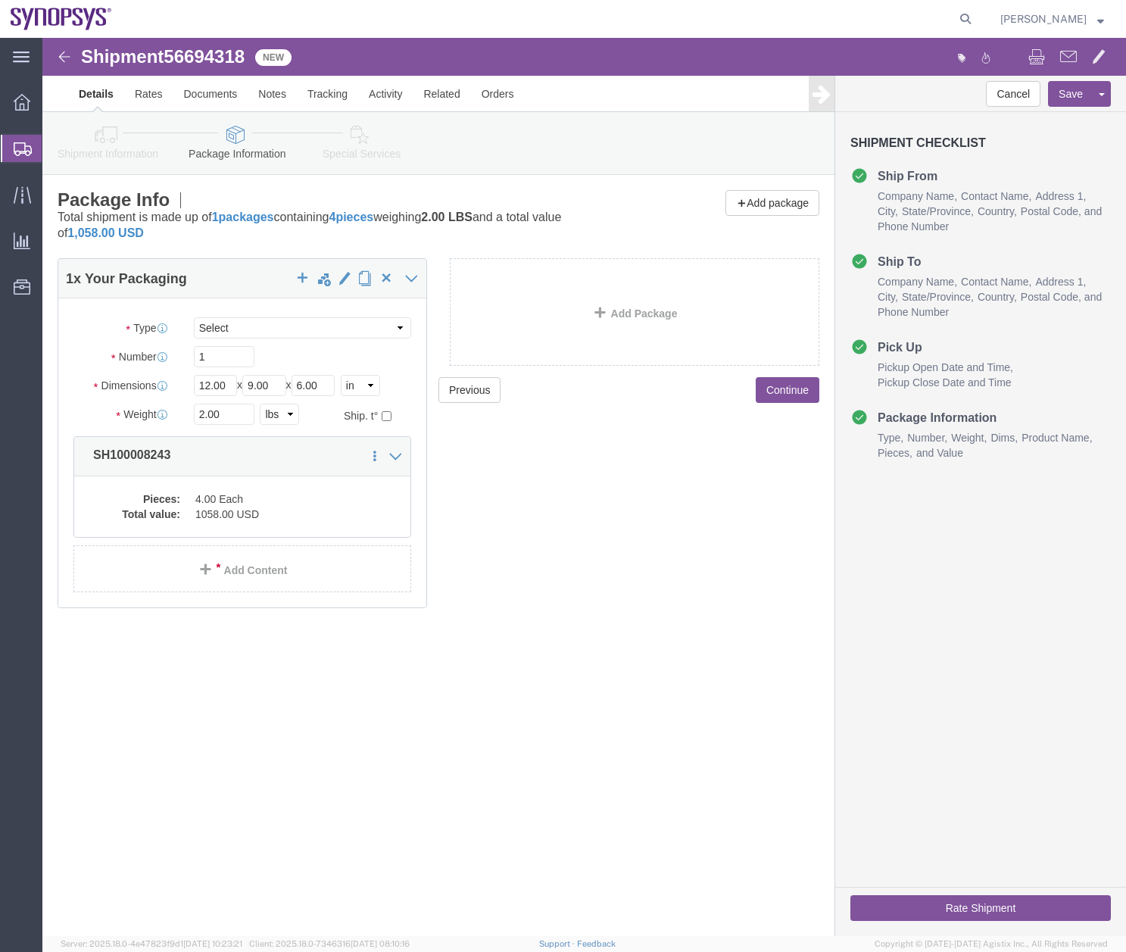
click icon
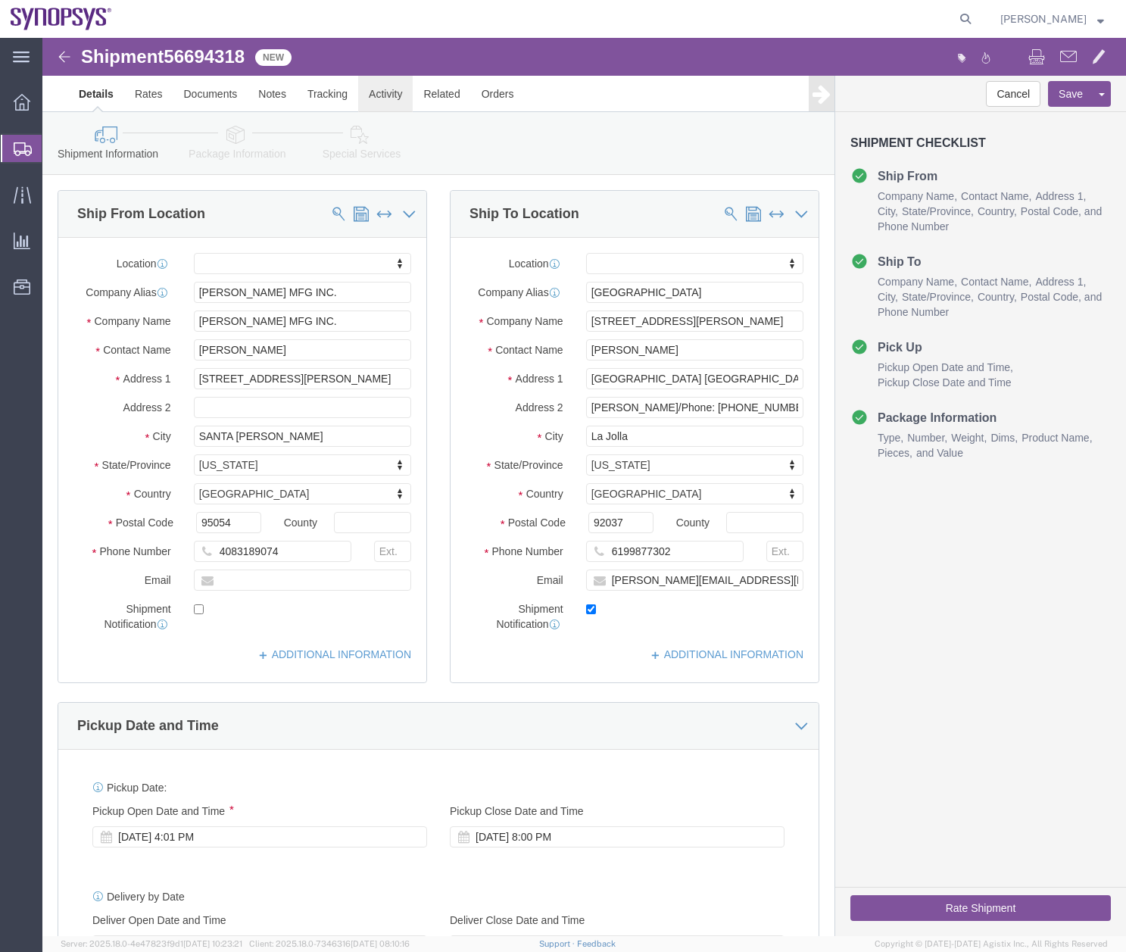
click link "Activity"
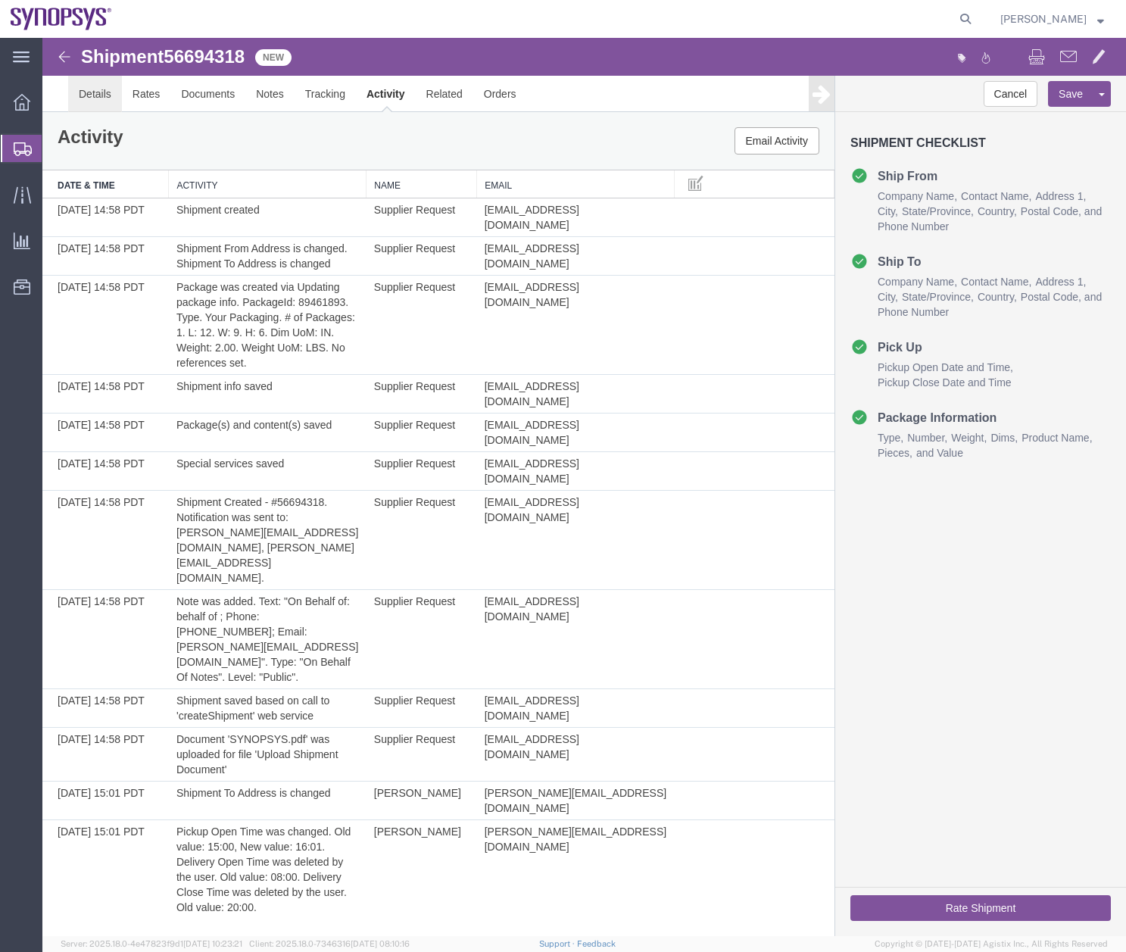
click at [89, 97] on link "Details" at bounding box center [95, 94] width 54 height 36
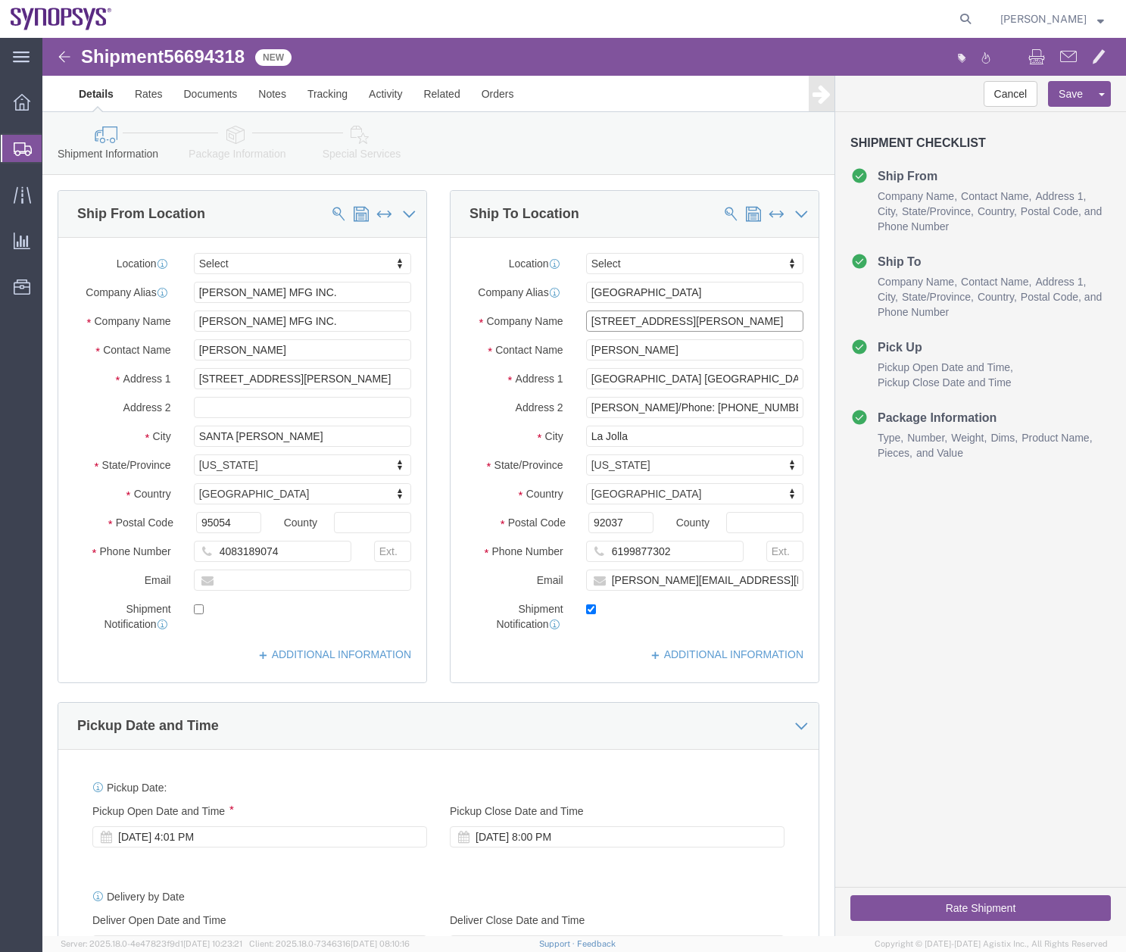
drag, startPoint x: 582, startPoint y: 281, endPoint x: 450, endPoint y: 287, distance: 131.9
click div "Company Name [STREET_ADDRESS][PERSON_NAME]"
drag, startPoint x: 537, startPoint y: 251, endPoint x: 407, endPoint y: 328, distance: 151.1
click div "Ship From Location Location Select Select My Profile Location [GEOGRAPHIC_DATA]…"
drag, startPoint x: 630, startPoint y: 282, endPoint x: 432, endPoint y: 311, distance: 200.6
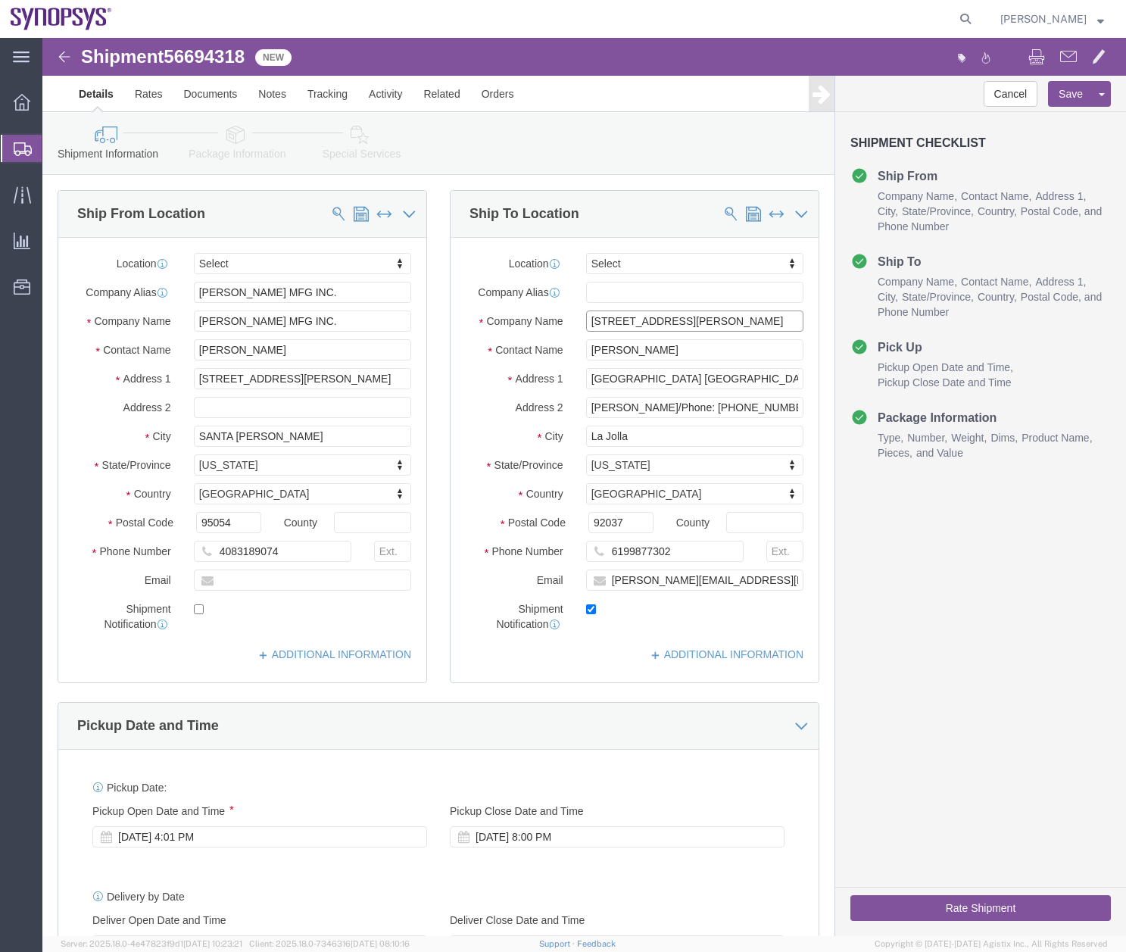
click div "Location Select Select My Profile Location [GEOGRAPHIC_DATA] DE04 Agrate Brianz…"
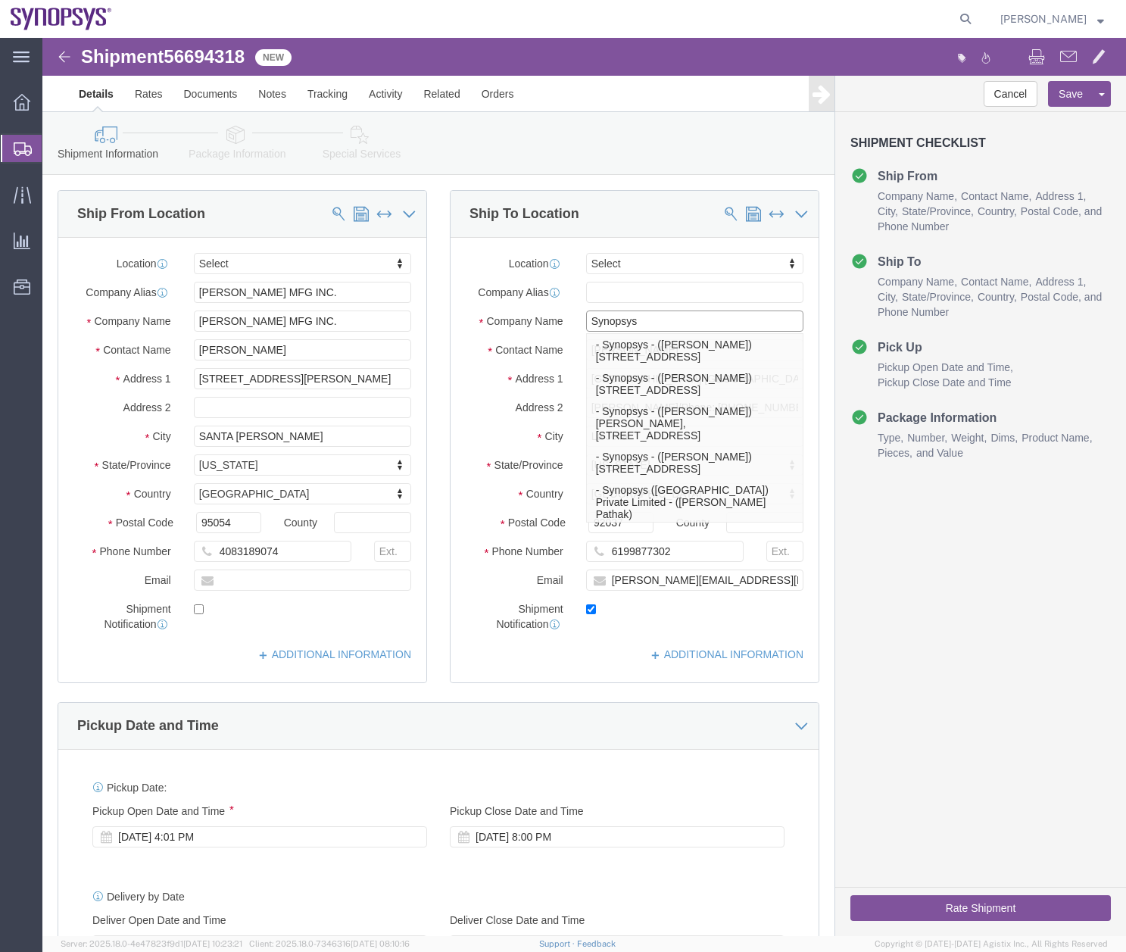
type input "Synopsys"
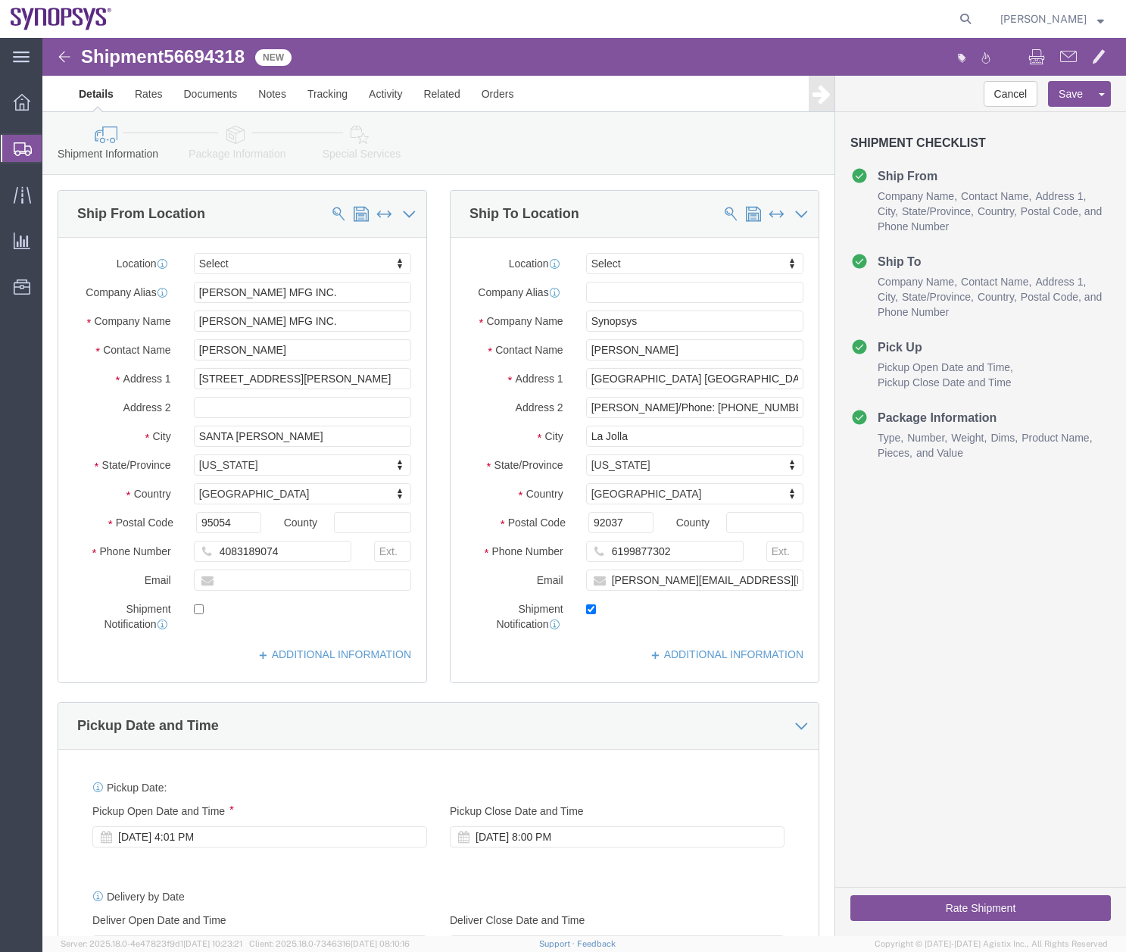
click div "Cancel Save Assign To Clone Shipment Save As Template Shipment Checklist Ship F…"
type input "us2d"
select select "63192"
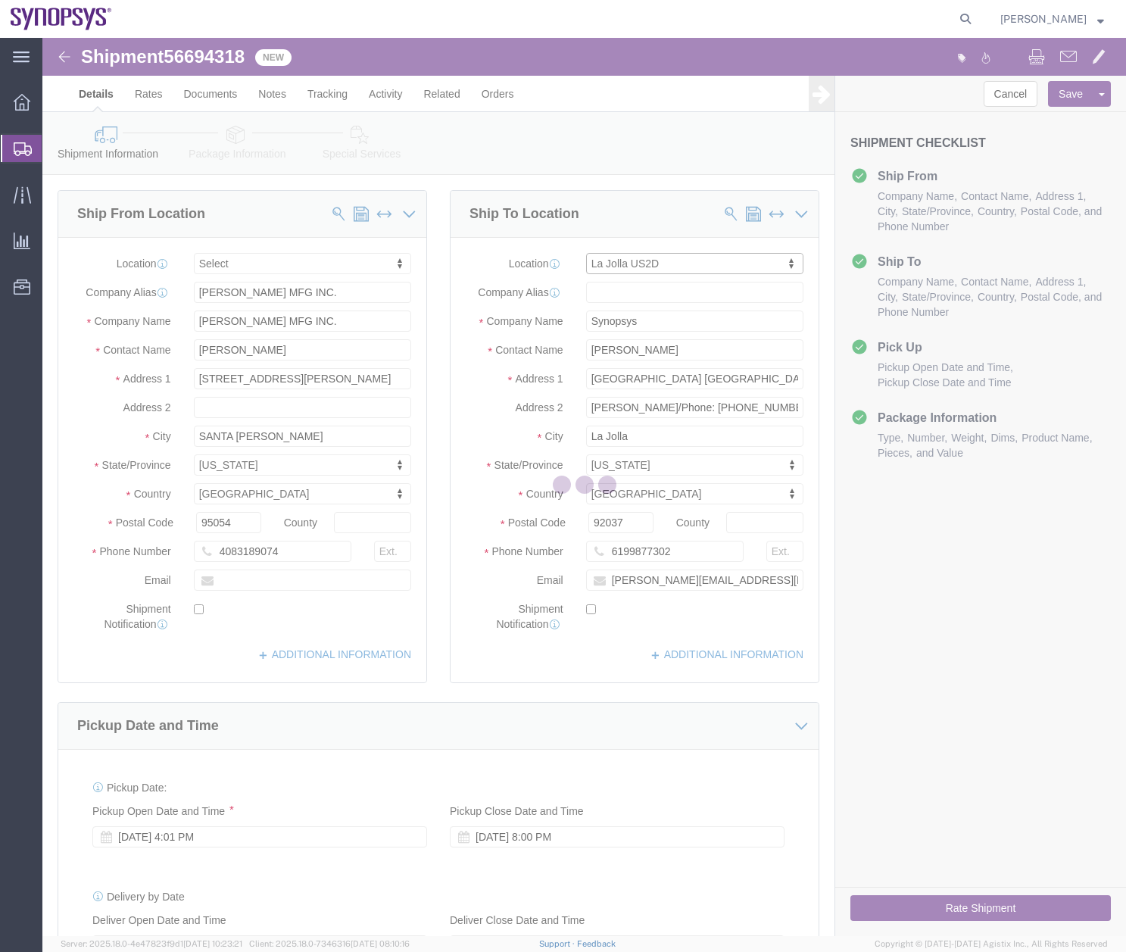
type input "US2D"
type input "Synopsys Inc"
type input "[STREET_ADDRESS][PERSON_NAME]"
checkbox input "false"
select select "CA"
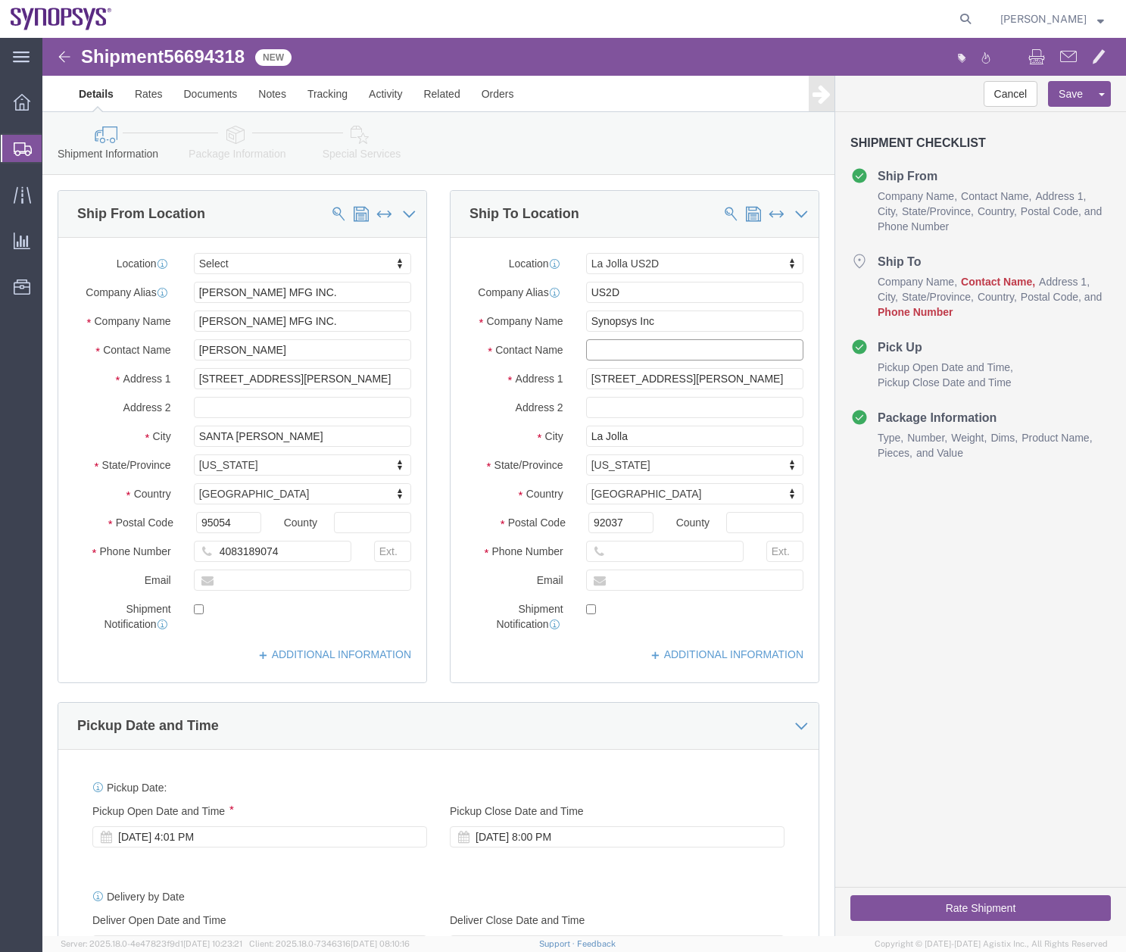
click input "text"
click link "Package Information"
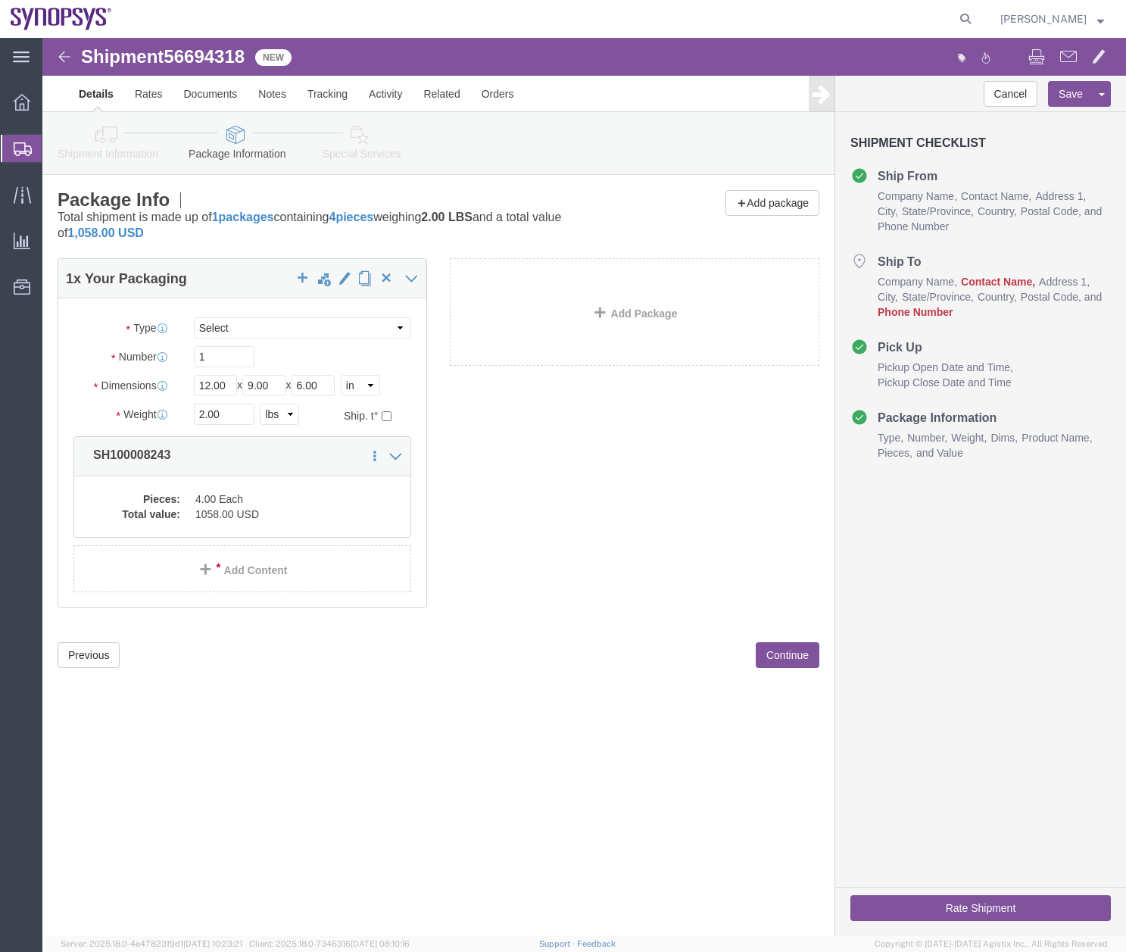
click icon
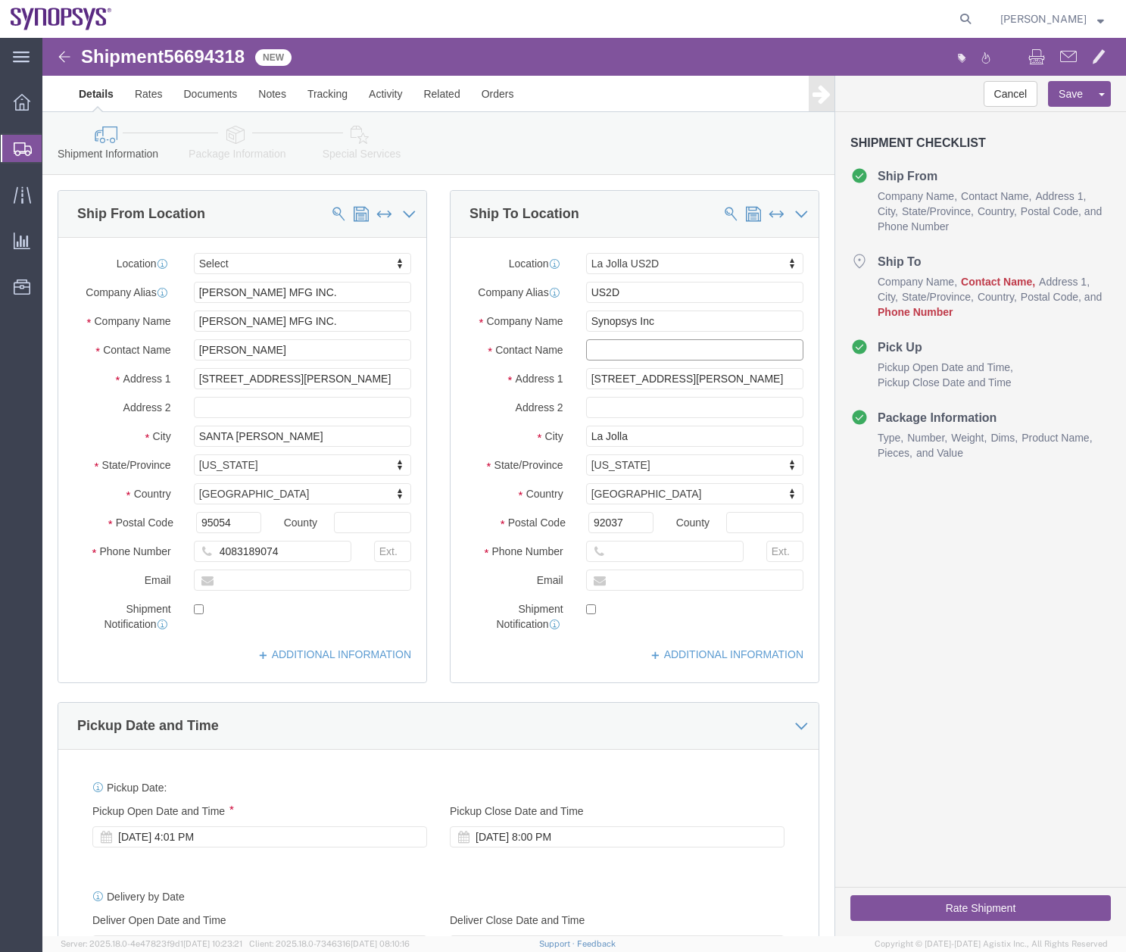
click input "text"
click div "Cancel Save Assign To Clone Shipment Save As Template Shipment Checklist Ship F…"
click input "text"
click div "Cancel Save Assign To Clone Shipment Save As Template Shipment Checklist Ship F…"
click input "[PERSON_NAME]"
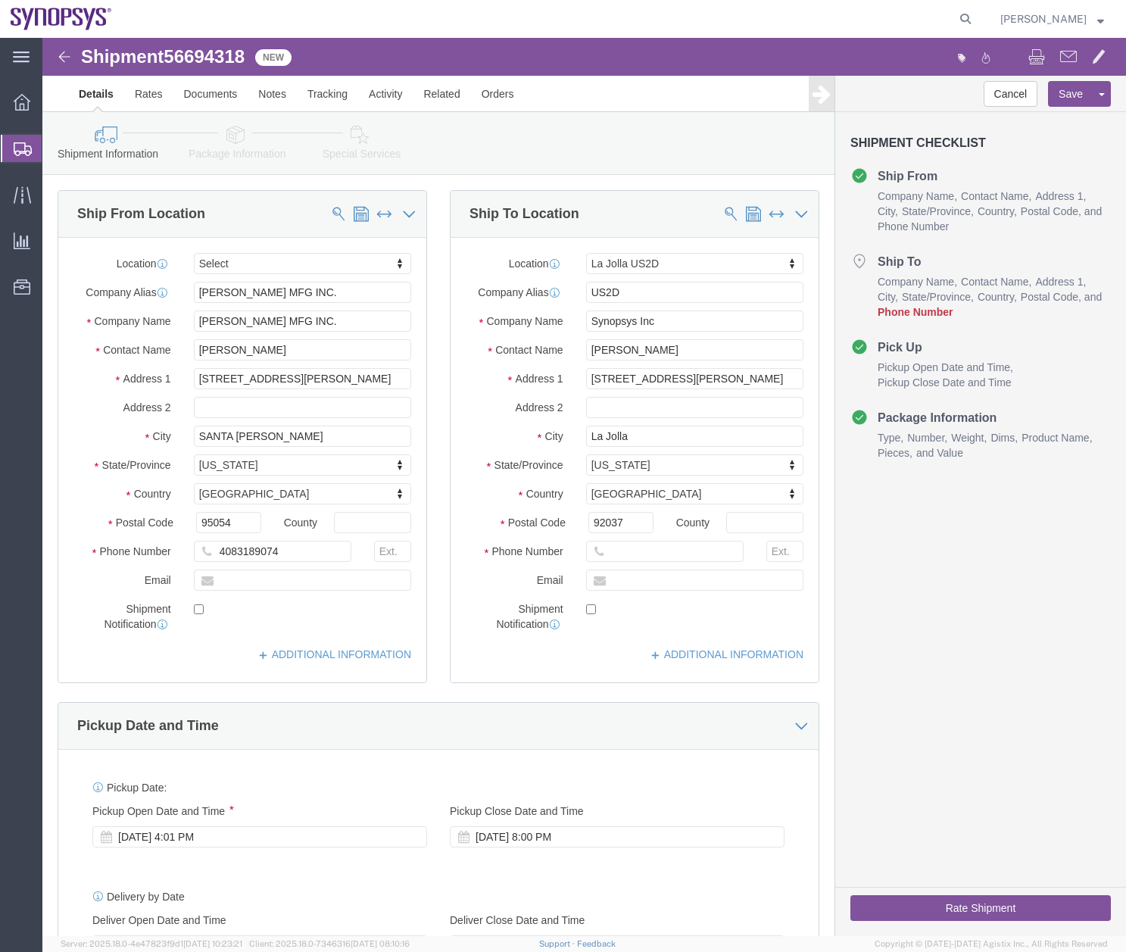
click div "Location [GEOGRAPHIC_DATA] US2D Select My Profile Location [GEOGRAPHIC_DATA] DE…"
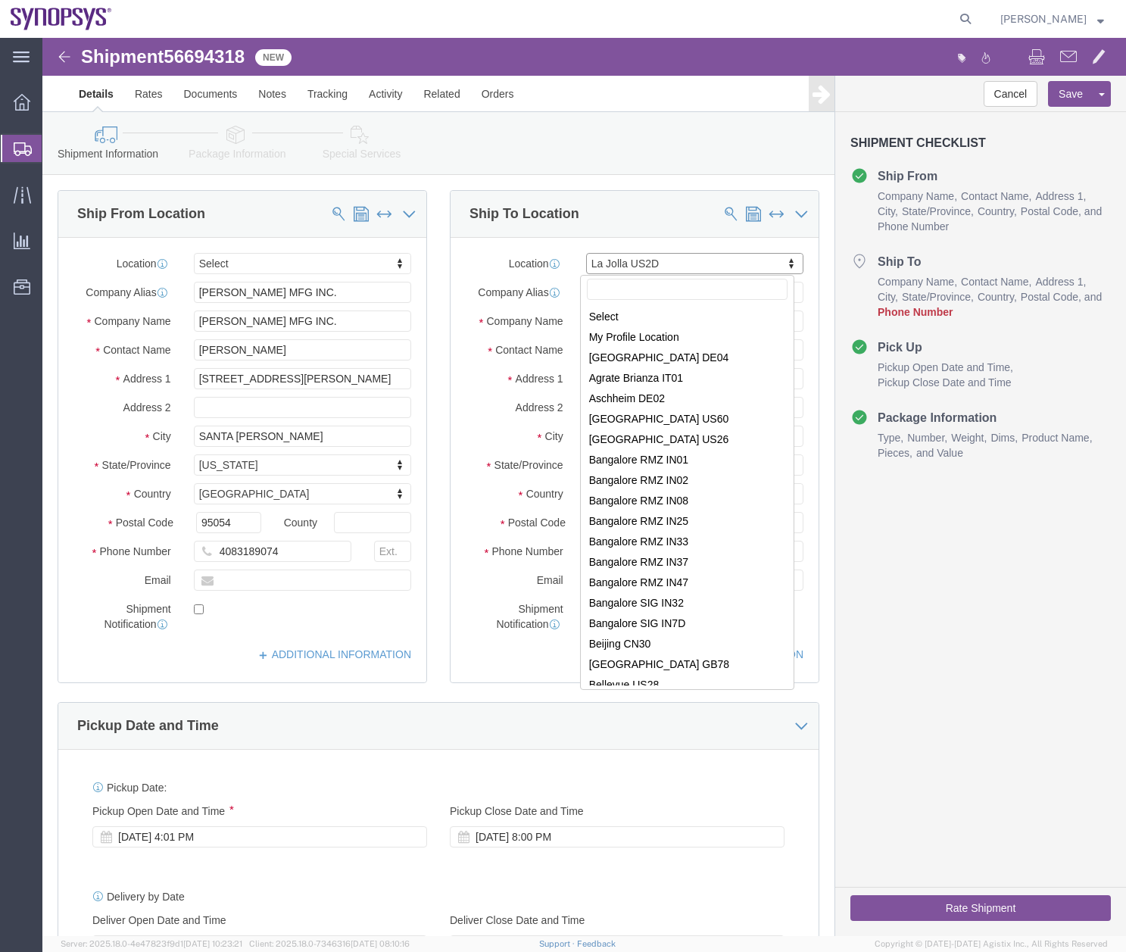
scroll to position [1352, 0]
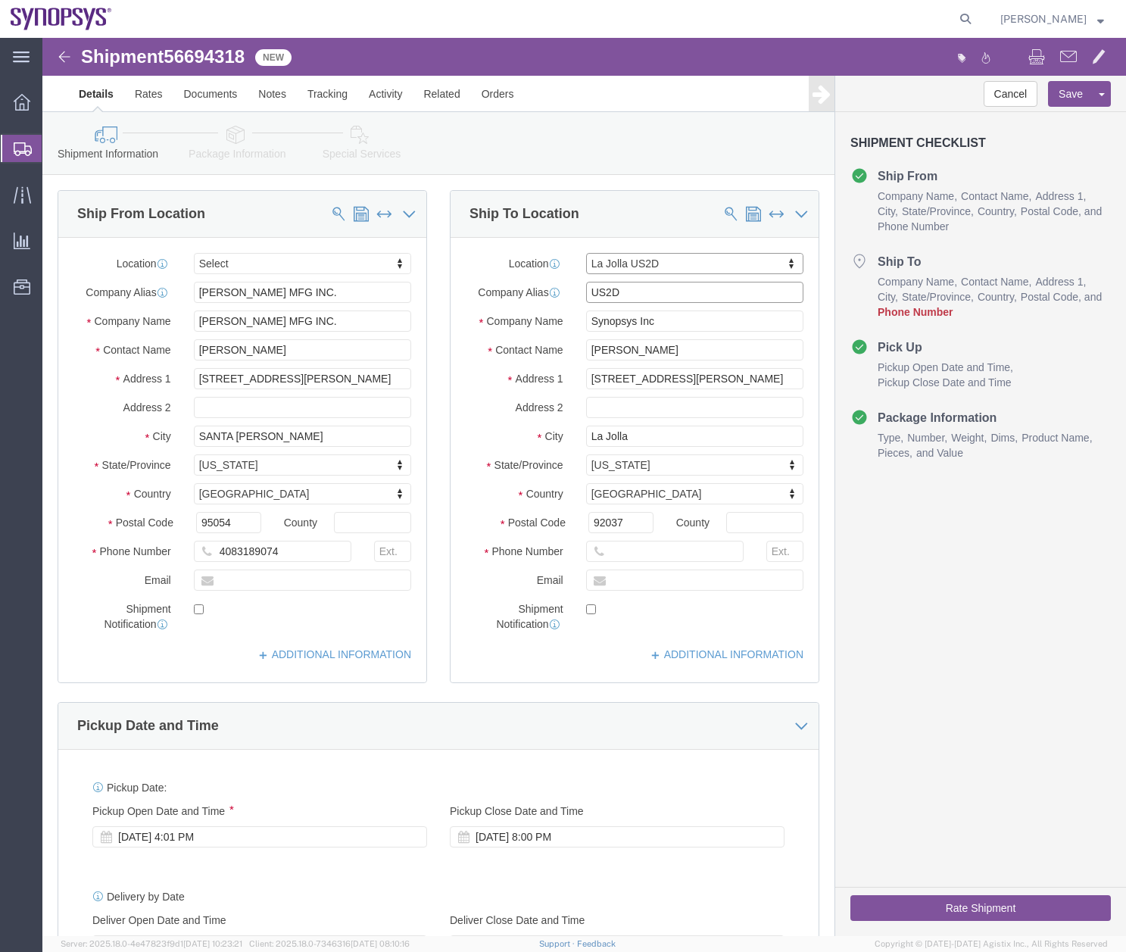
click input "US2D"
click input "[PERSON_NAME]"
click div "Location [GEOGRAPHIC_DATA] US2D Select My Profile Location [GEOGRAPHIC_DATA] DE…"
click input "Synopsys Inc"
click input "text"
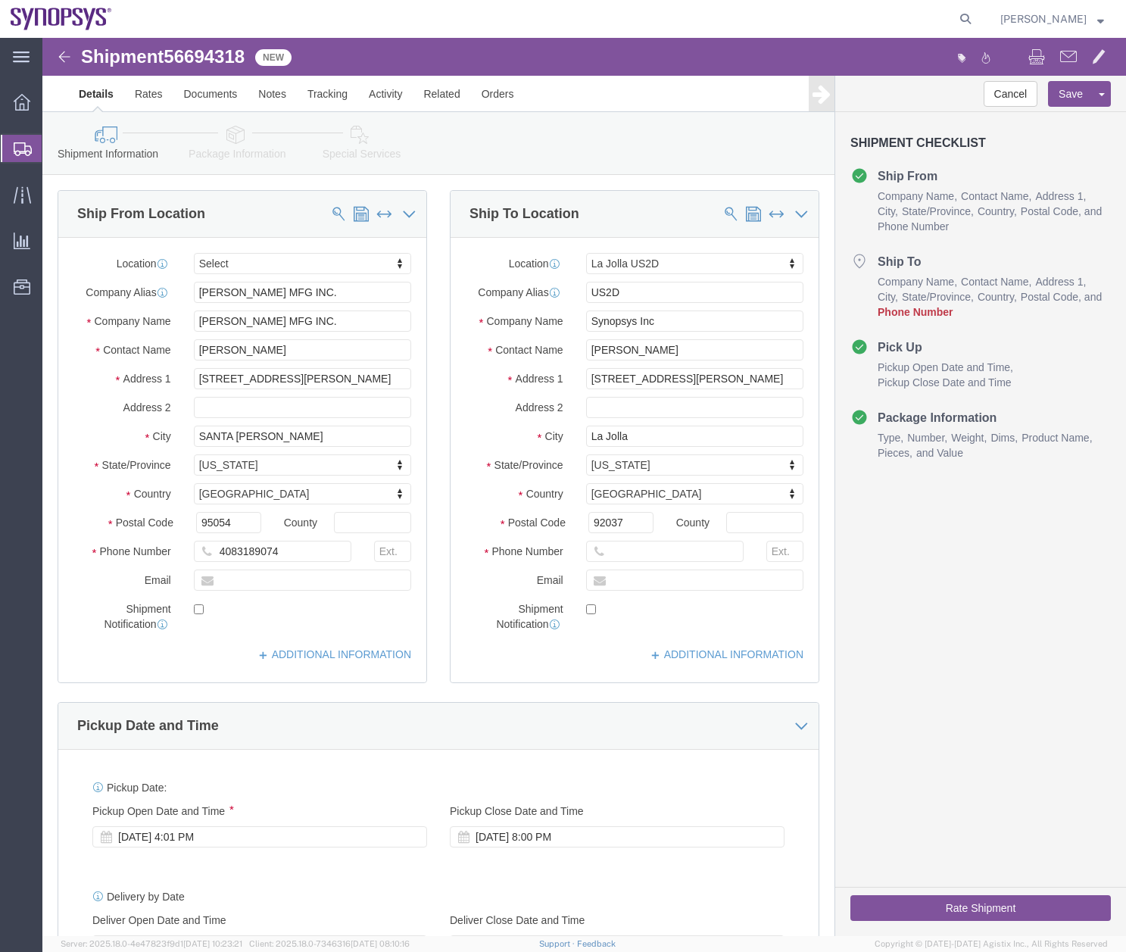
click div "Location [GEOGRAPHIC_DATA] US2D Select My Profile Location [GEOGRAPHIC_DATA] DE…"
click input "text"
click div "Cancel Save Assign To Clone Shipment Save As Template Shipment Checklist Ship F…"
click input "text"
click input "[STREET_ADDRESS][PERSON_NAME]"
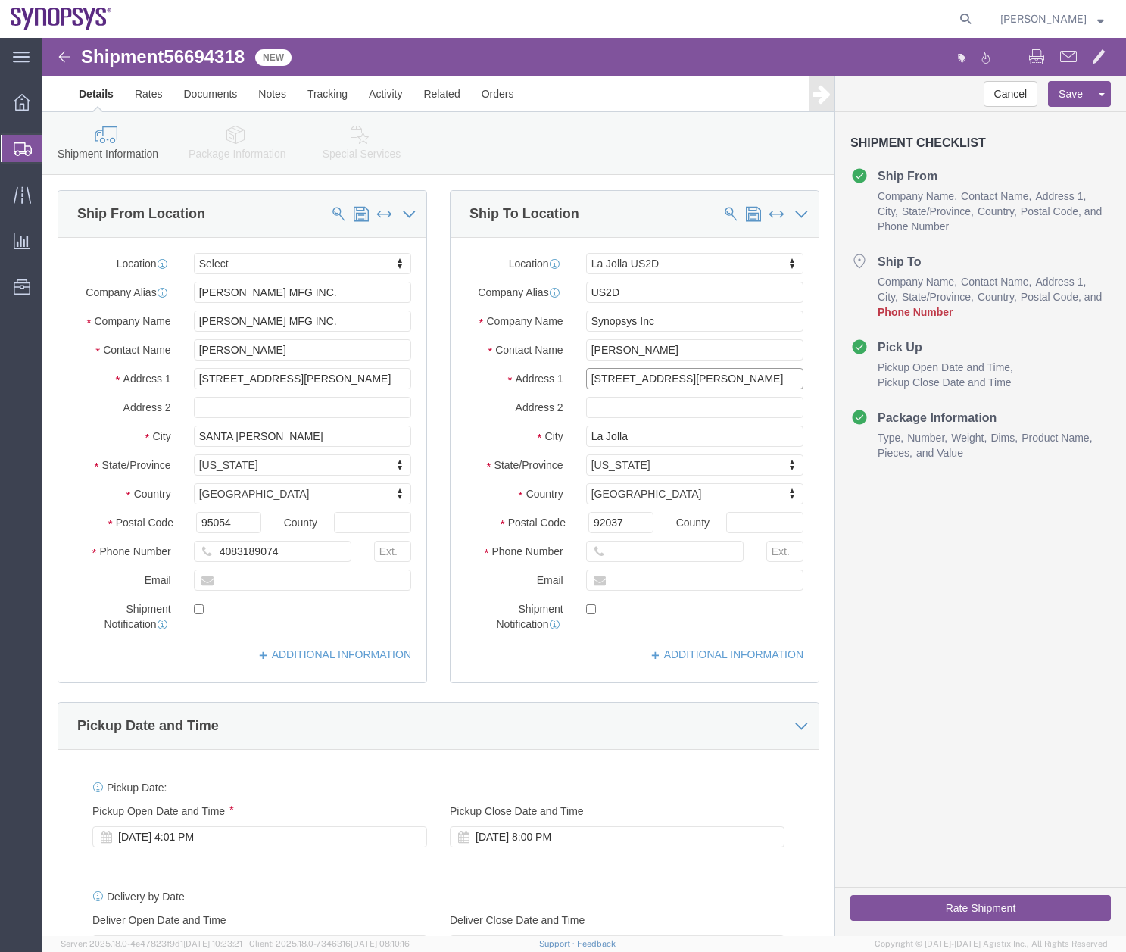
click input "[STREET_ADDRESS][PERSON_NAME]"
click input "[PERSON_NAME]"
drag, startPoint x: 571, startPoint y: 314, endPoint x: 424, endPoint y: 369, distance: 156.7
click div "Location [GEOGRAPHIC_DATA] US2D Select My Profile Location [GEOGRAPHIC_DATA] DE…"
type input "n"
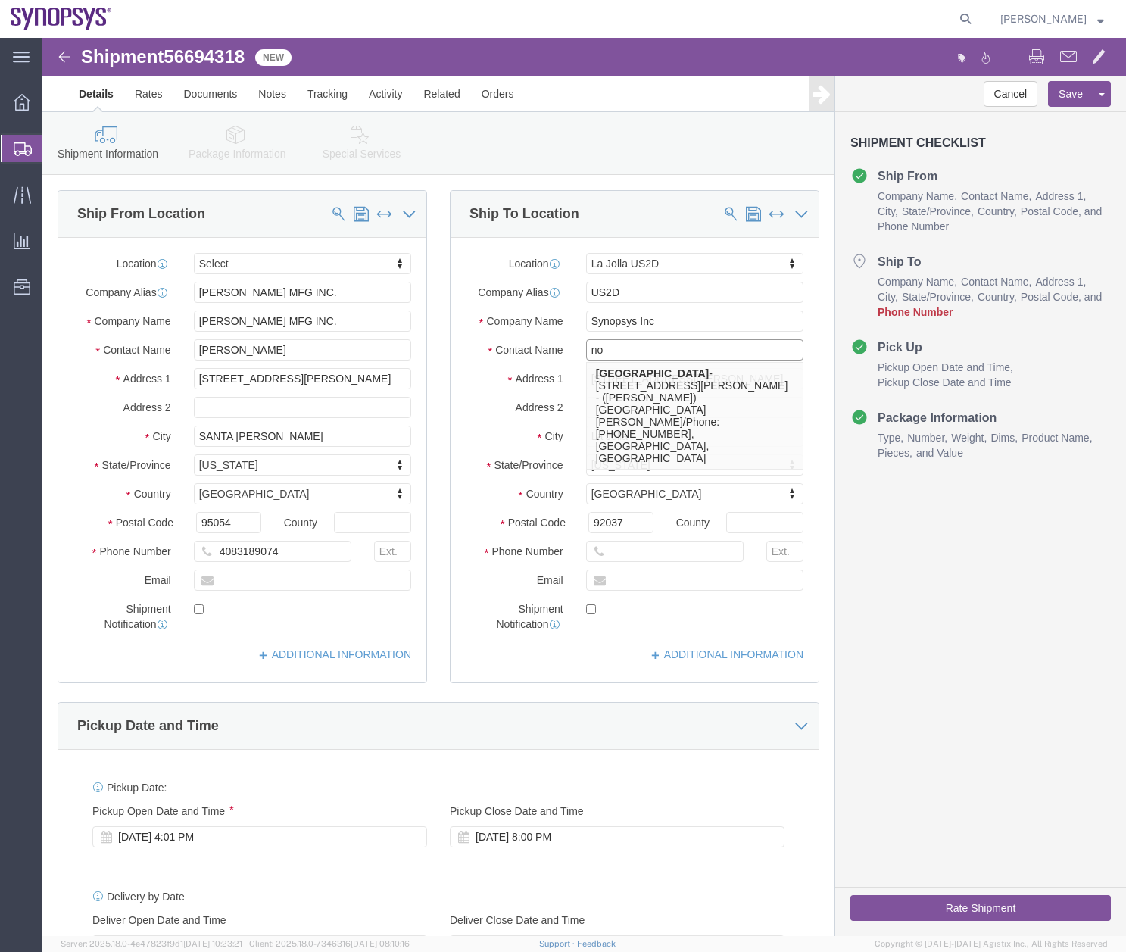
type input "n"
type input "[PERSON_NAME]"
click input "text"
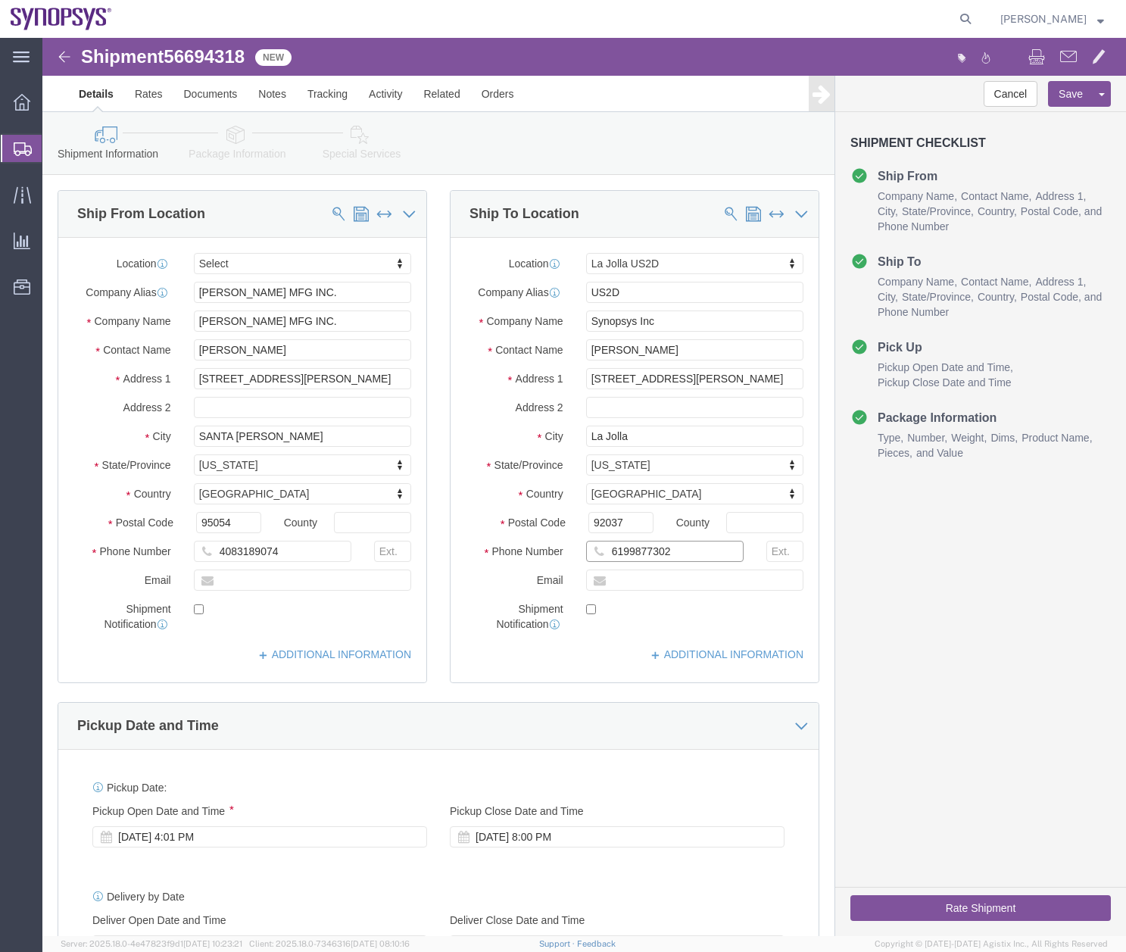
type input "6199877302"
click input "text"
type input "o"
type input "[PERSON_NAME][EMAIL_ADDRESS][DOMAIN_NAME]"
checkbox input "true"
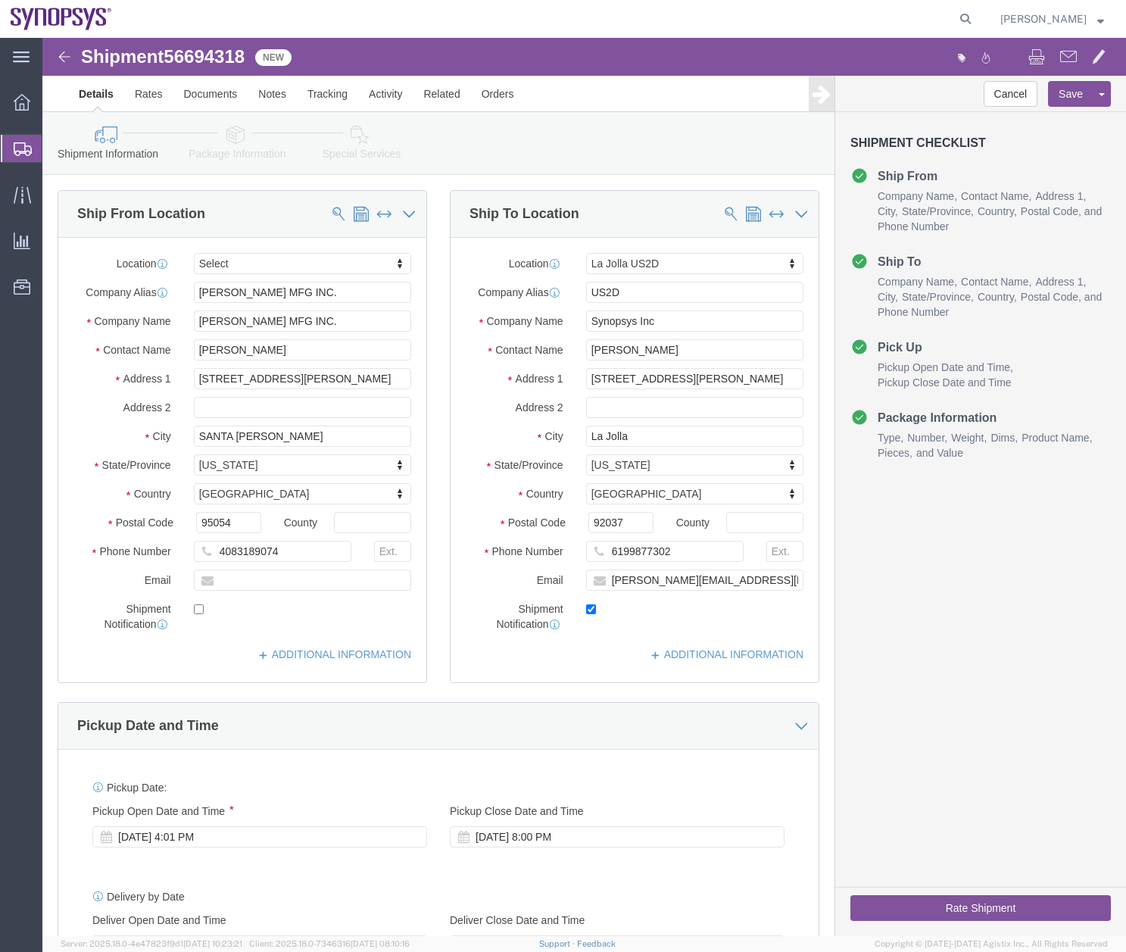
click button "Rate Shipment"
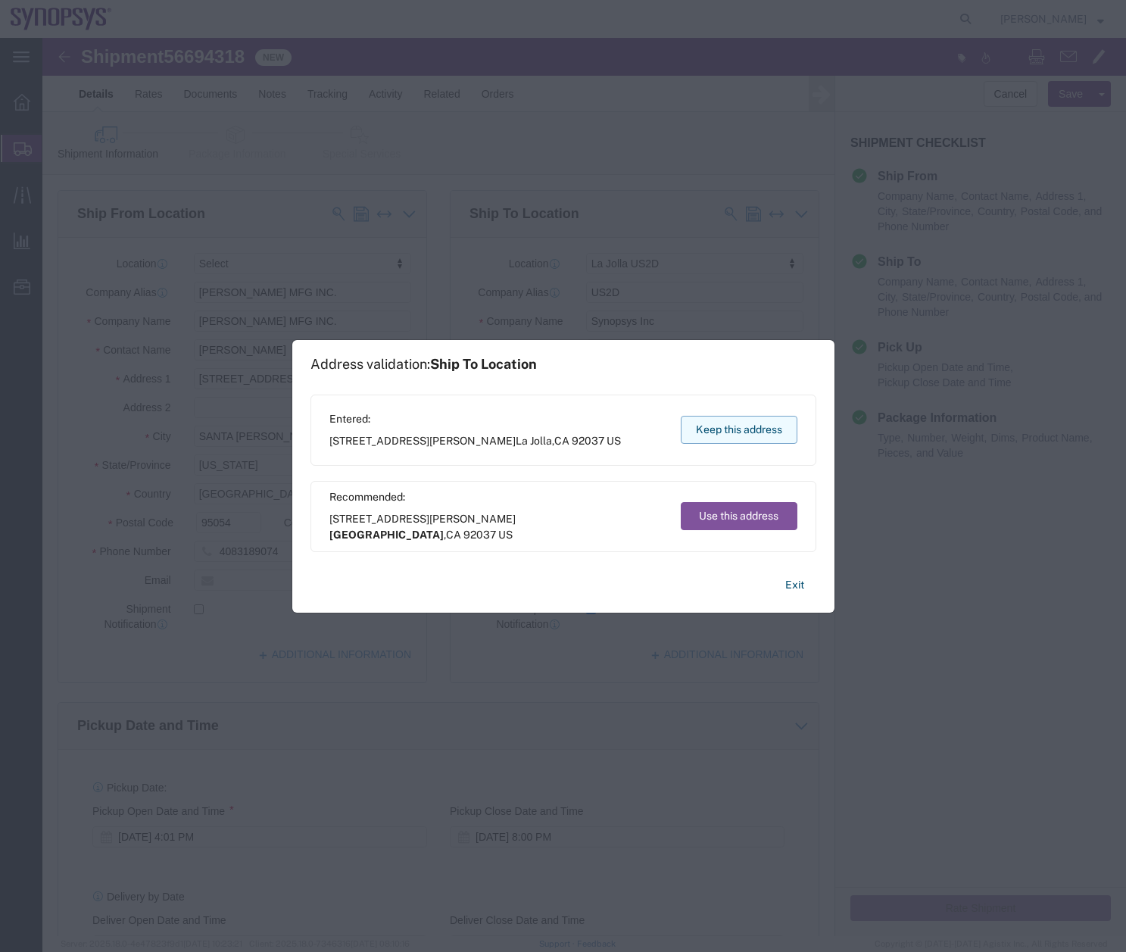
click at [744, 431] on button "Keep this address" at bounding box center [739, 430] width 117 height 28
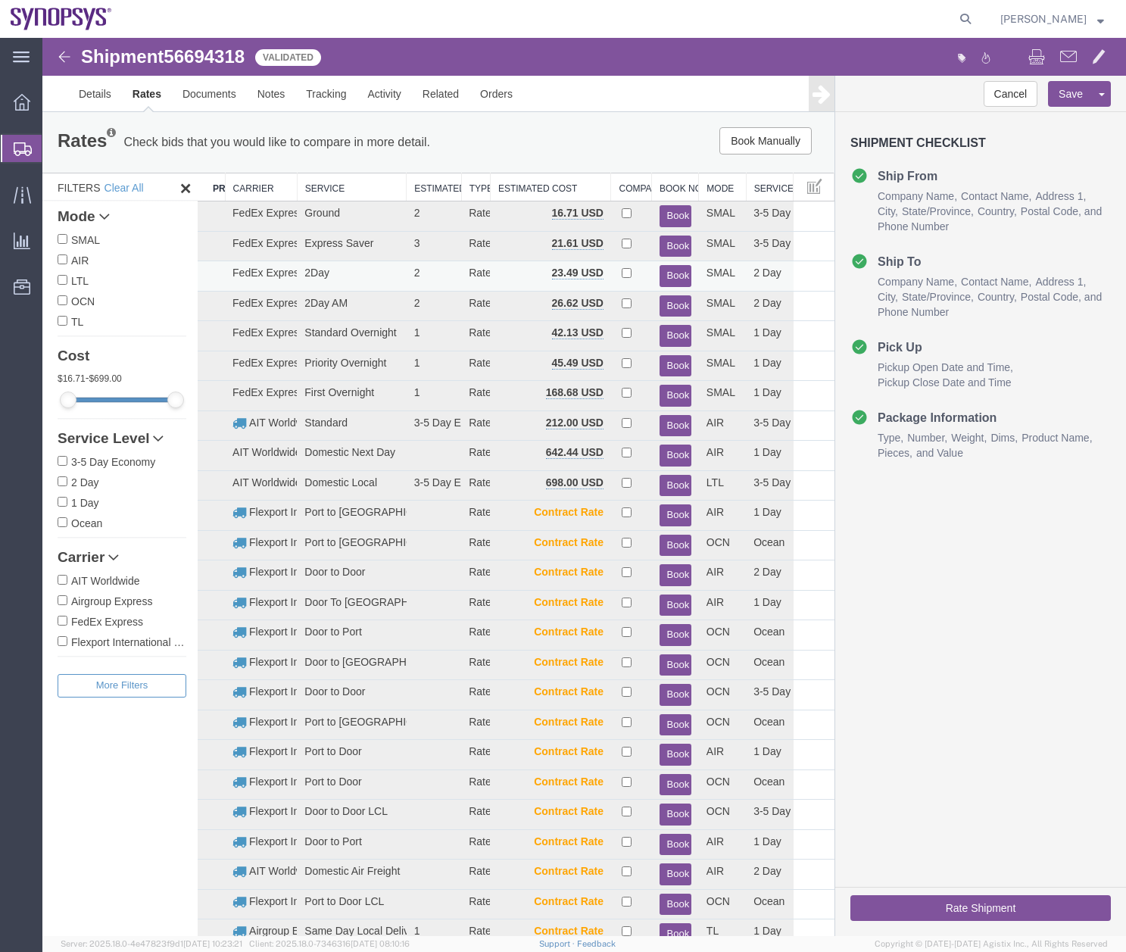
click at [663, 274] on button "Book" at bounding box center [676, 276] width 32 height 22
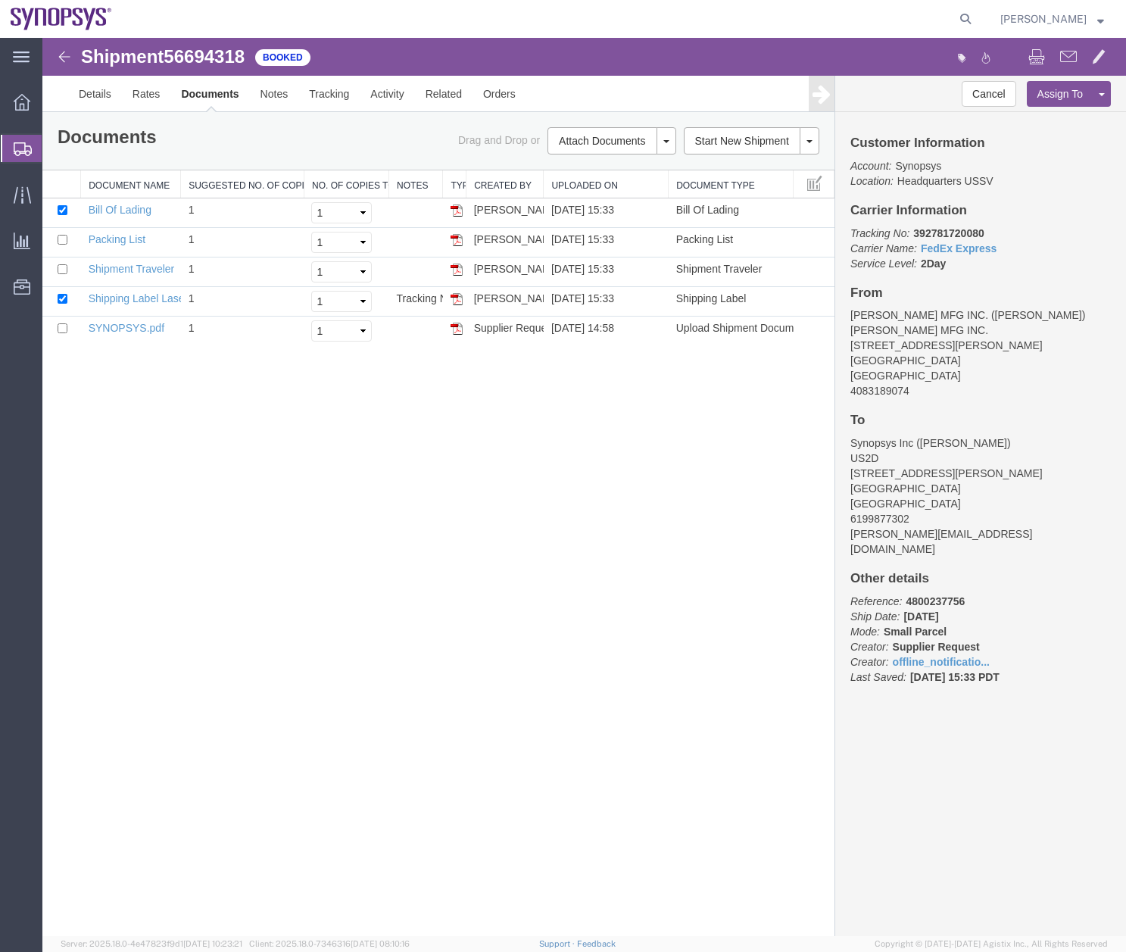
click at [8, 149] on div at bounding box center [22, 148] width 42 height 27
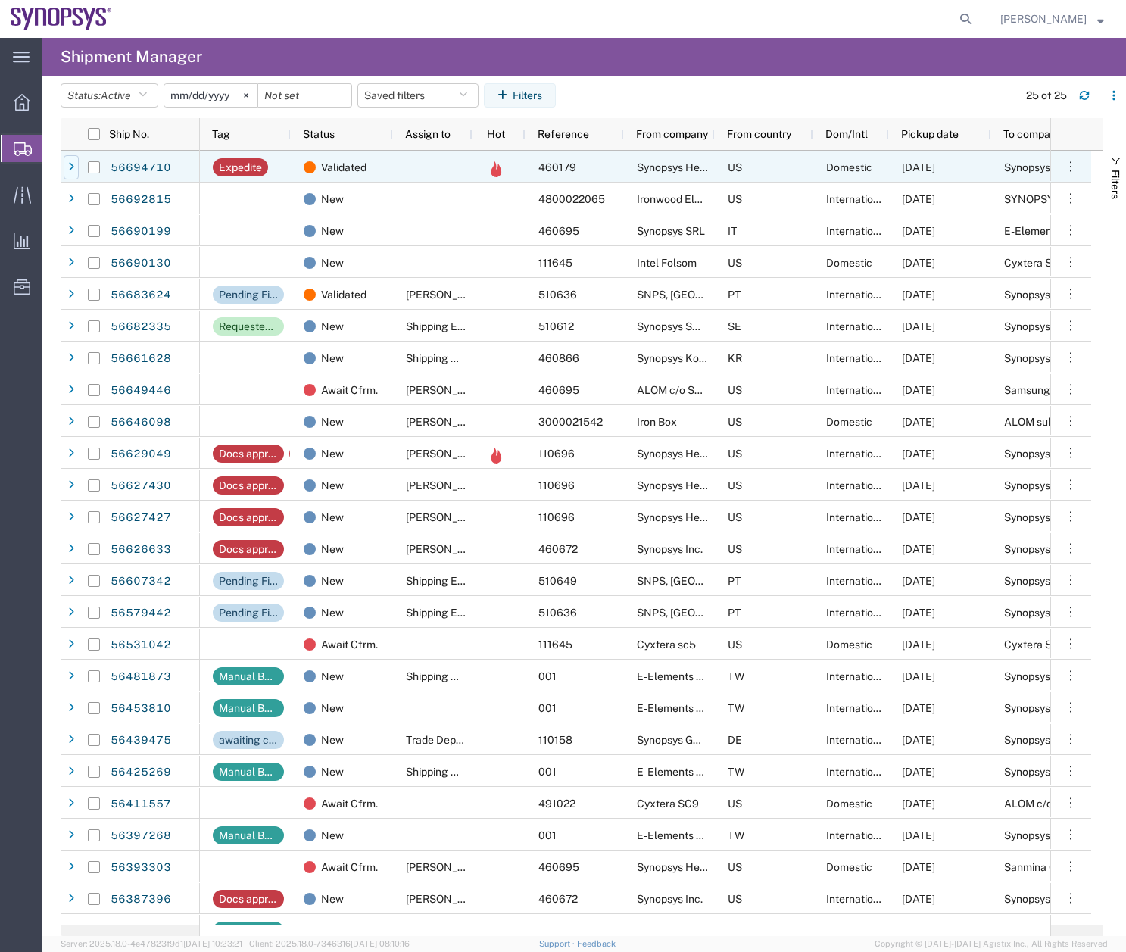
click at [74, 159] on div at bounding box center [71, 167] width 15 height 24
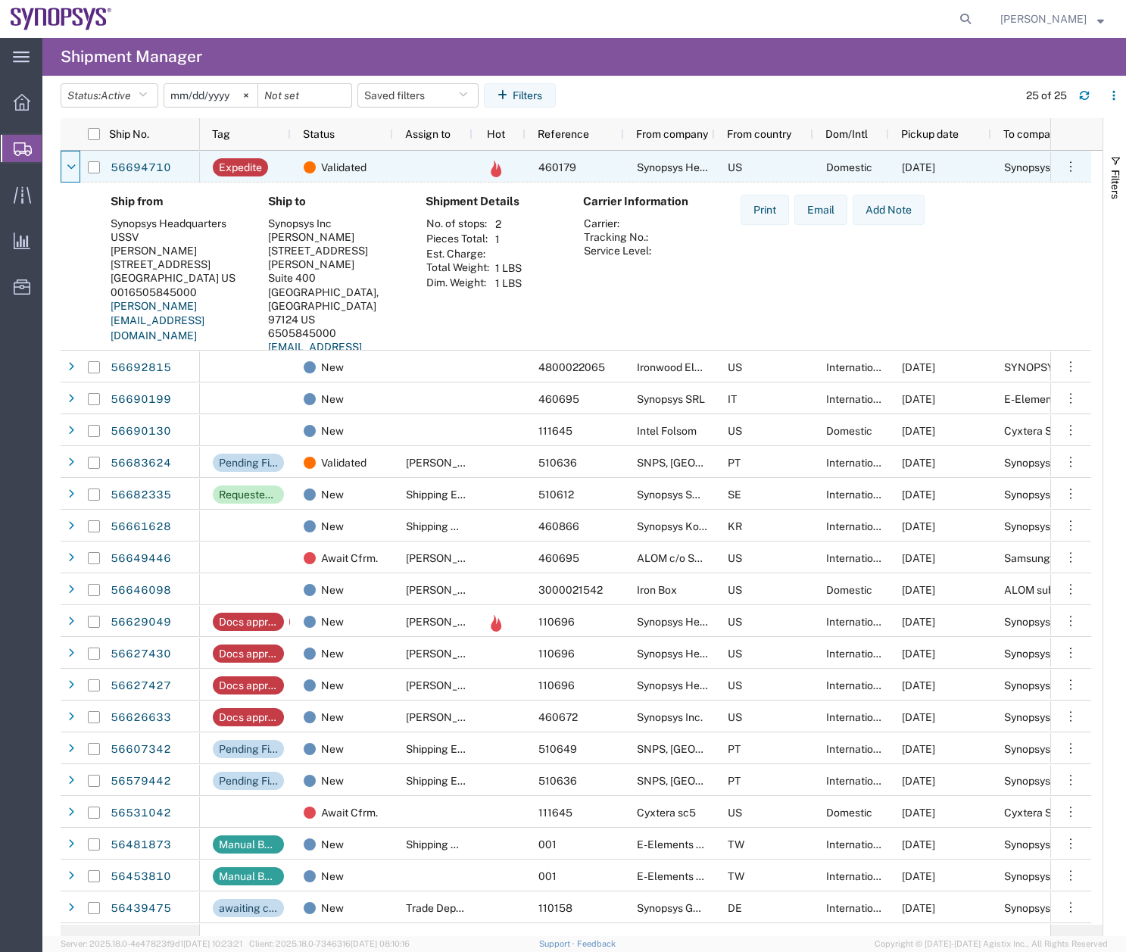
click at [74, 159] on div at bounding box center [71, 167] width 15 height 24
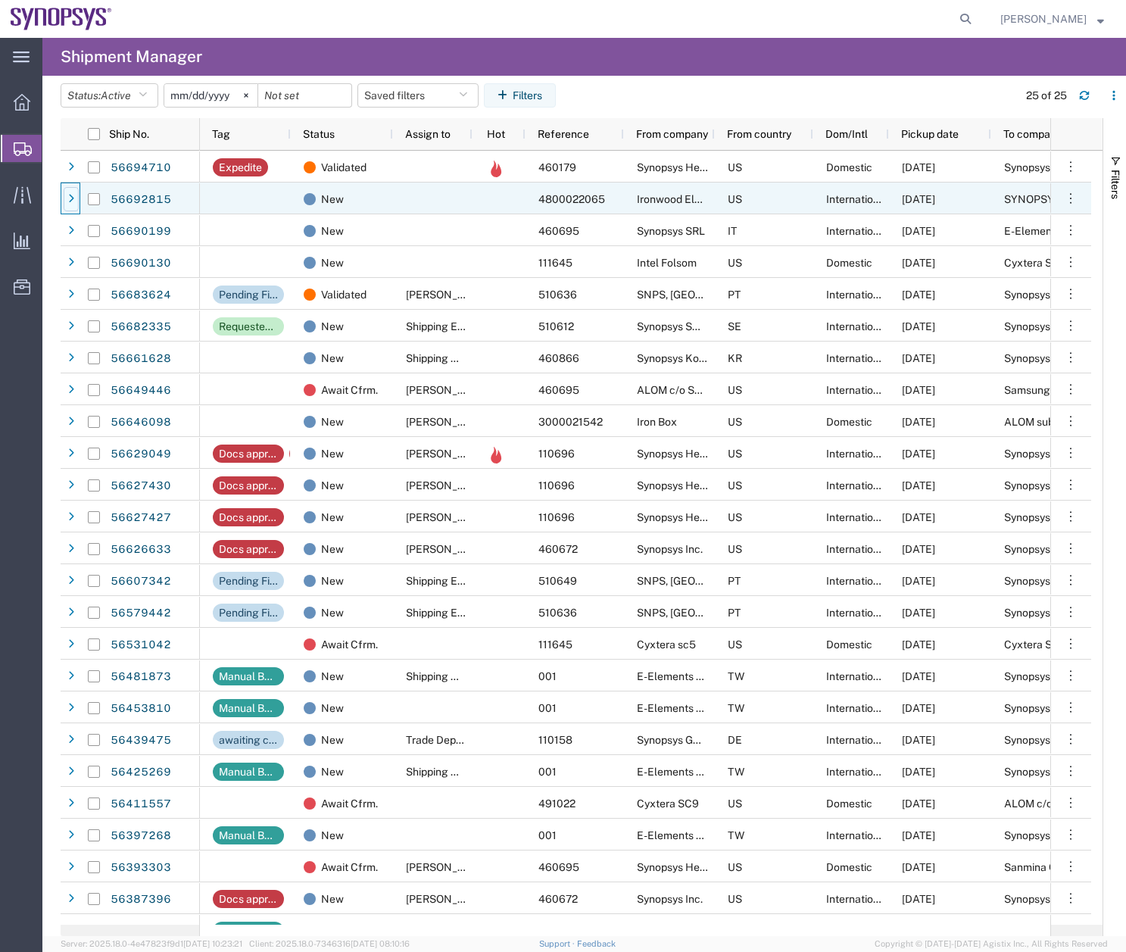
click at [71, 201] on icon at bounding box center [71, 199] width 6 height 11
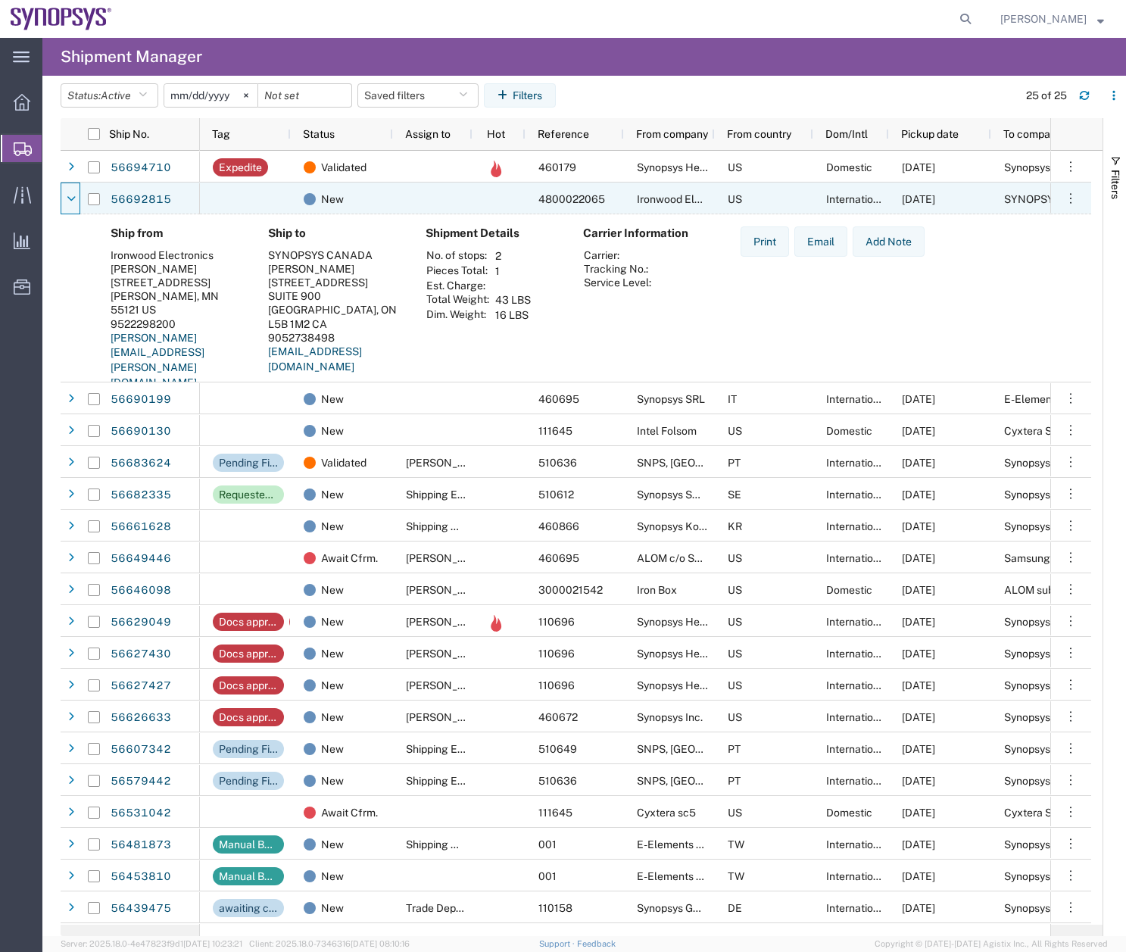
click at [71, 201] on icon at bounding box center [71, 199] width 9 height 11
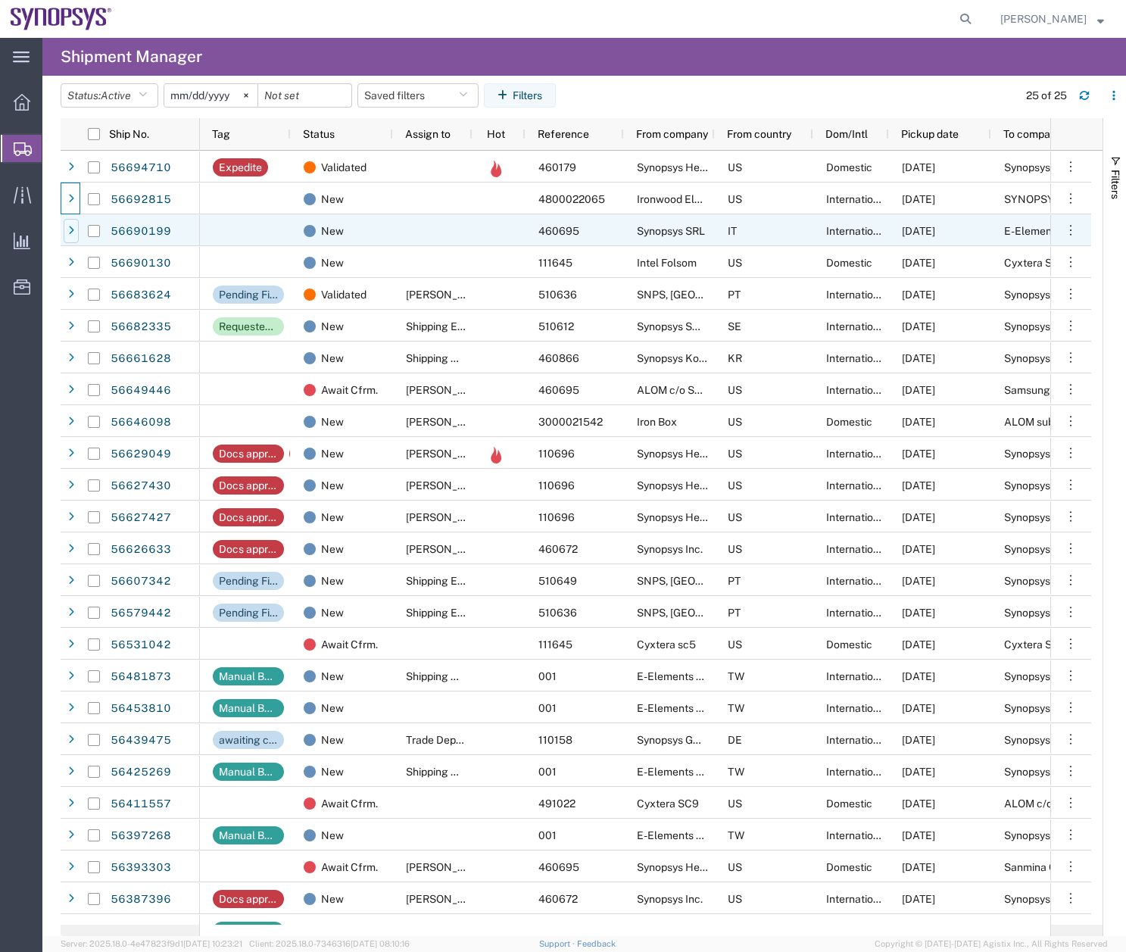
click at [68, 229] on icon at bounding box center [71, 231] width 6 height 11
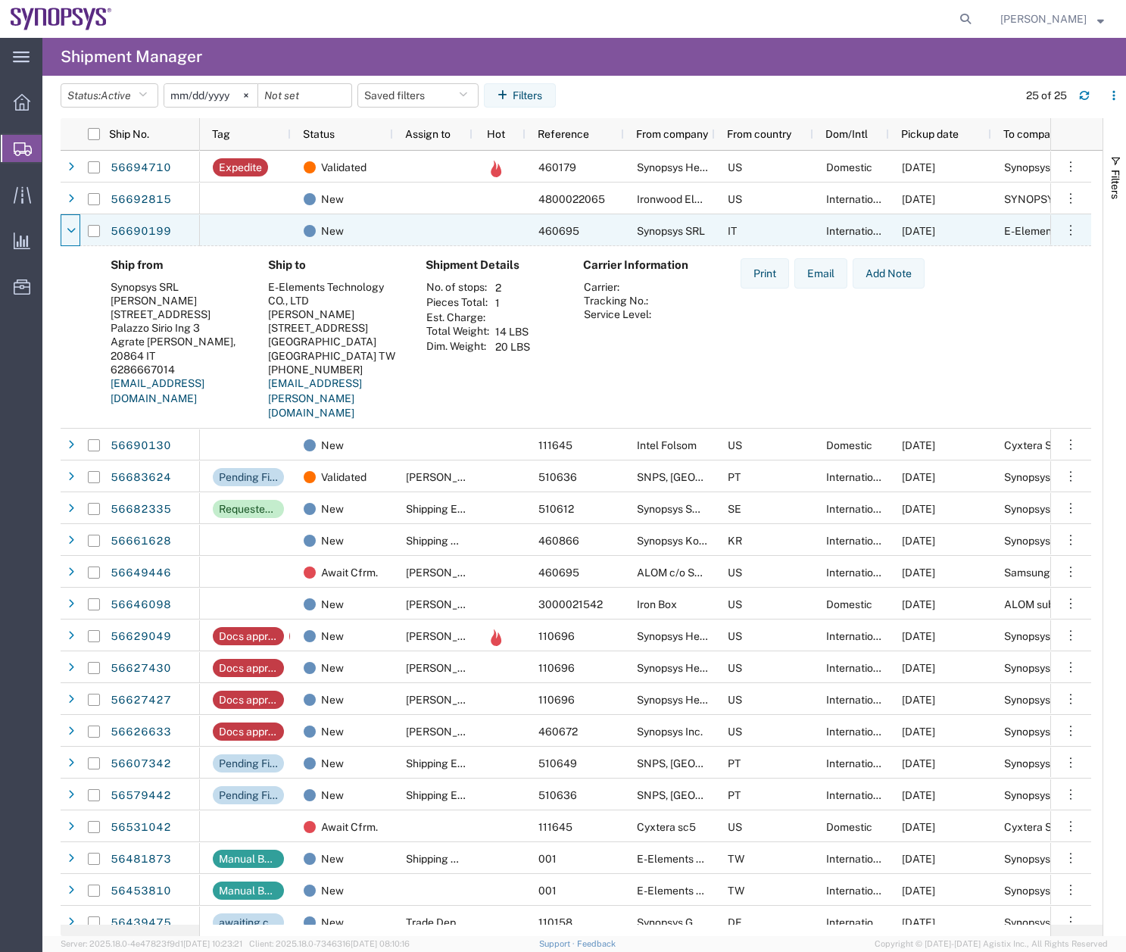
click at [68, 229] on icon at bounding box center [71, 231] width 9 height 11
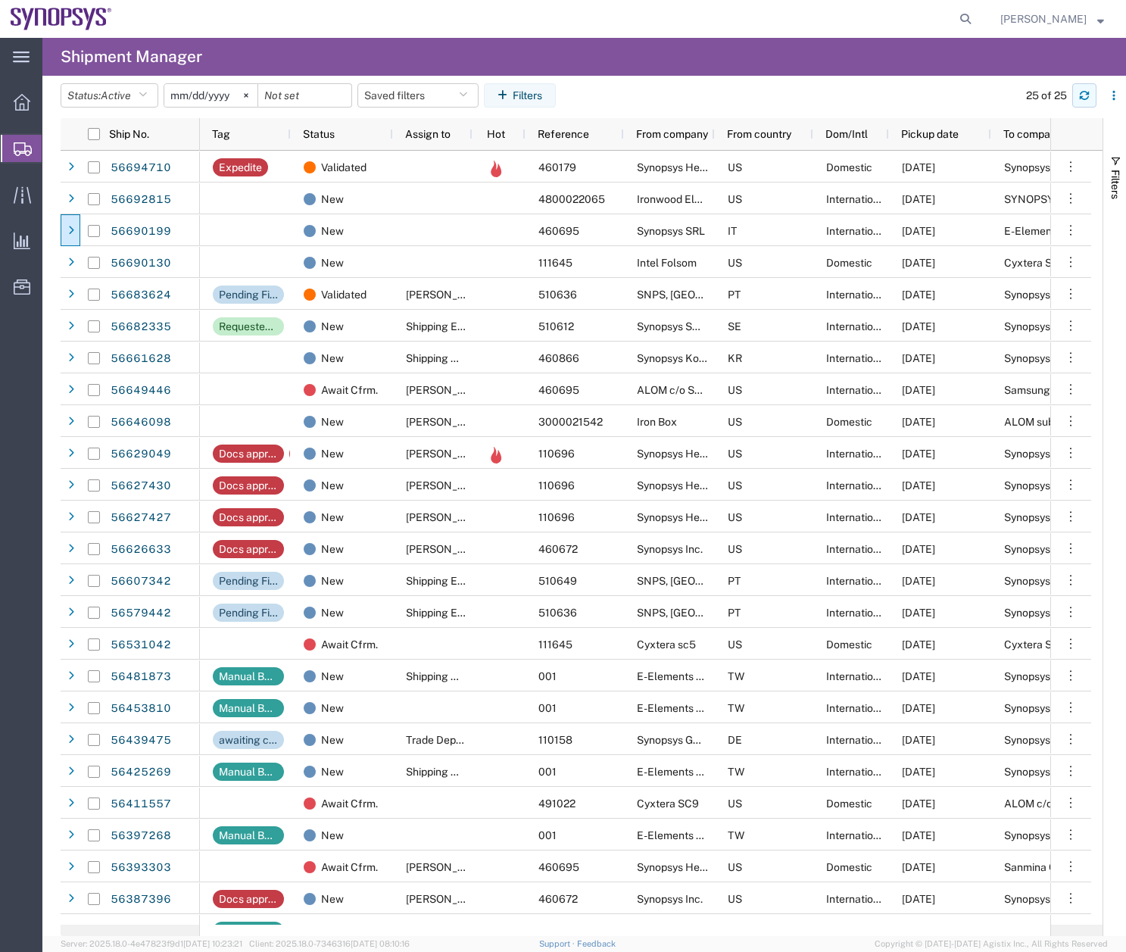
click at [1086, 93] on icon "button" at bounding box center [1084, 95] width 11 height 11
click at [1094, 100] on button "button" at bounding box center [1084, 95] width 24 height 24
click at [1079, 90] on button "button" at bounding box center [1084, 95] width 24 height 24
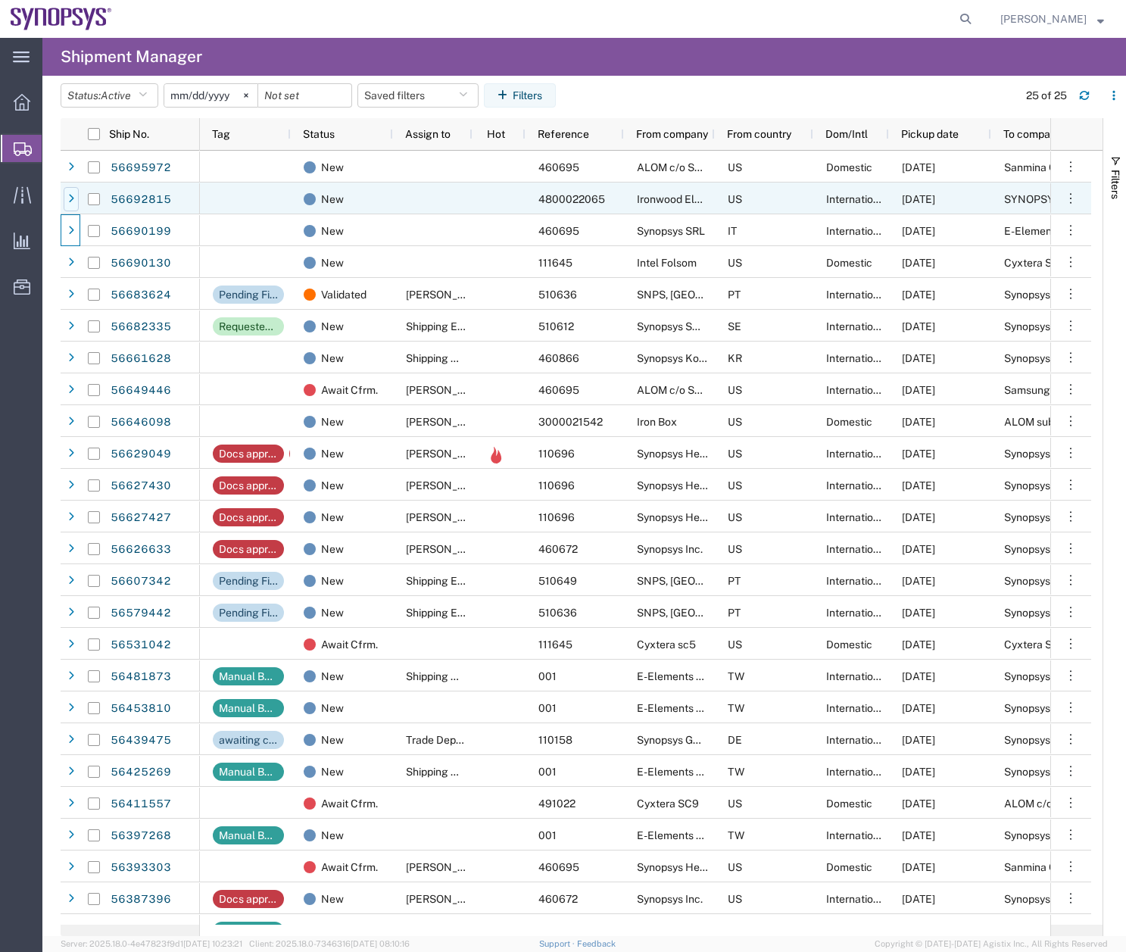
click at [65, 199] on div at bounding box center [71, 199] width 15 height 24
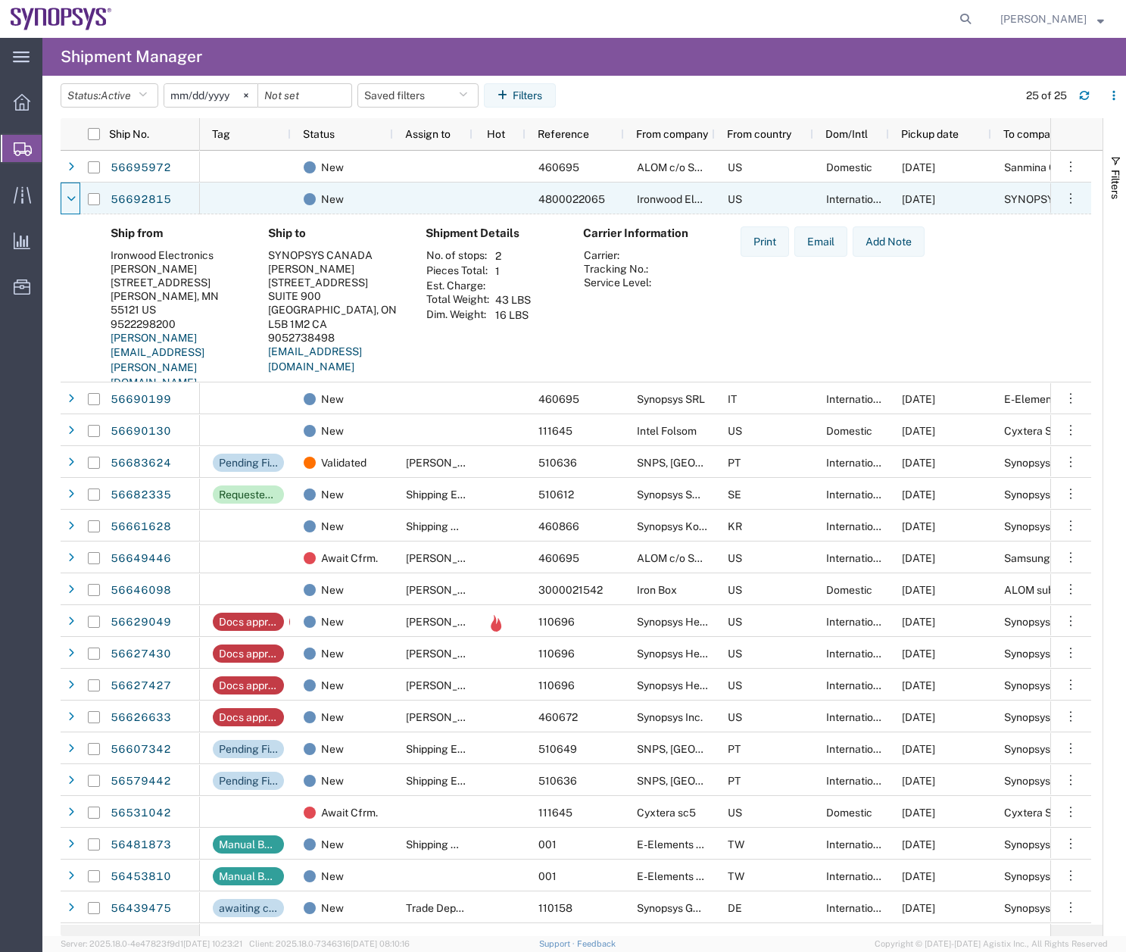
click at [65, 199] on div at bounding box center [71, 199] width 15 height 24
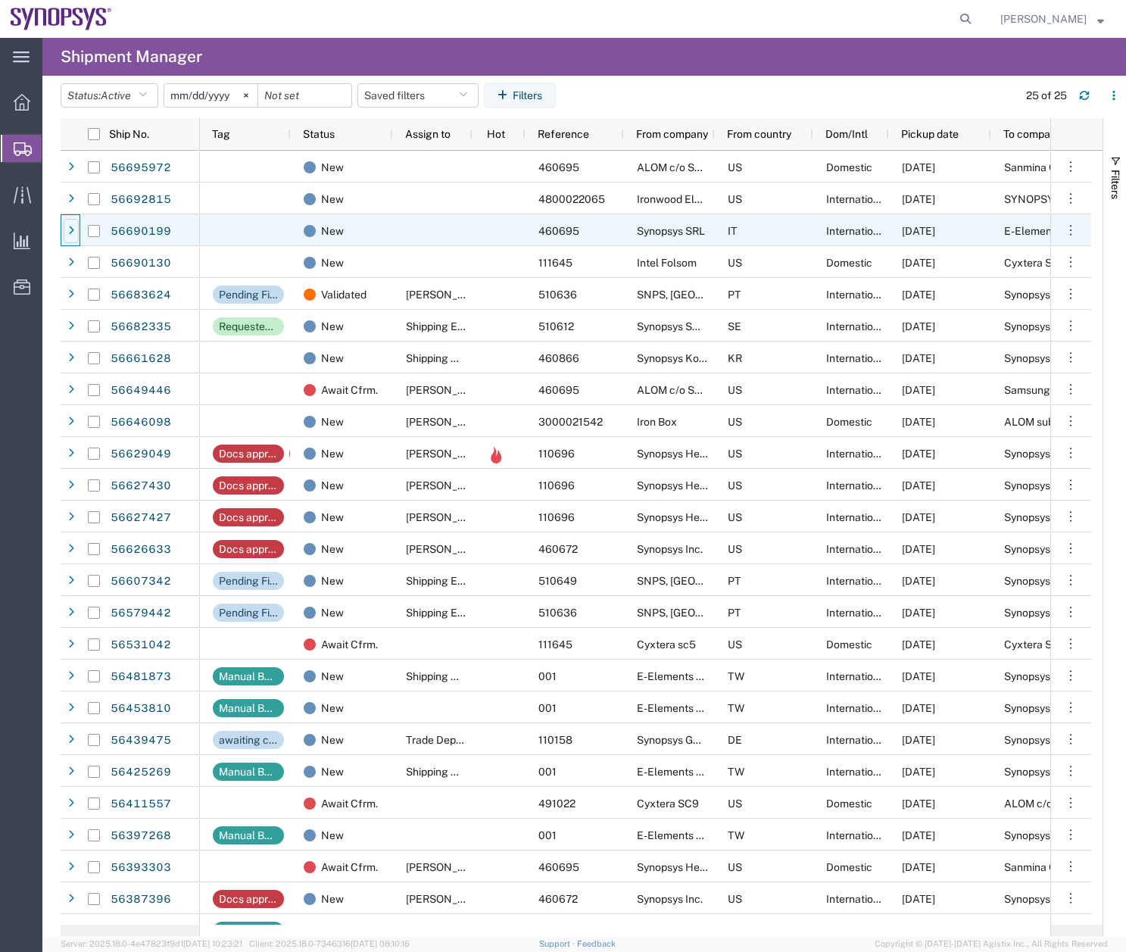
click at [73, 229] on icon at bounding box center [71, 231] width 6 height 11
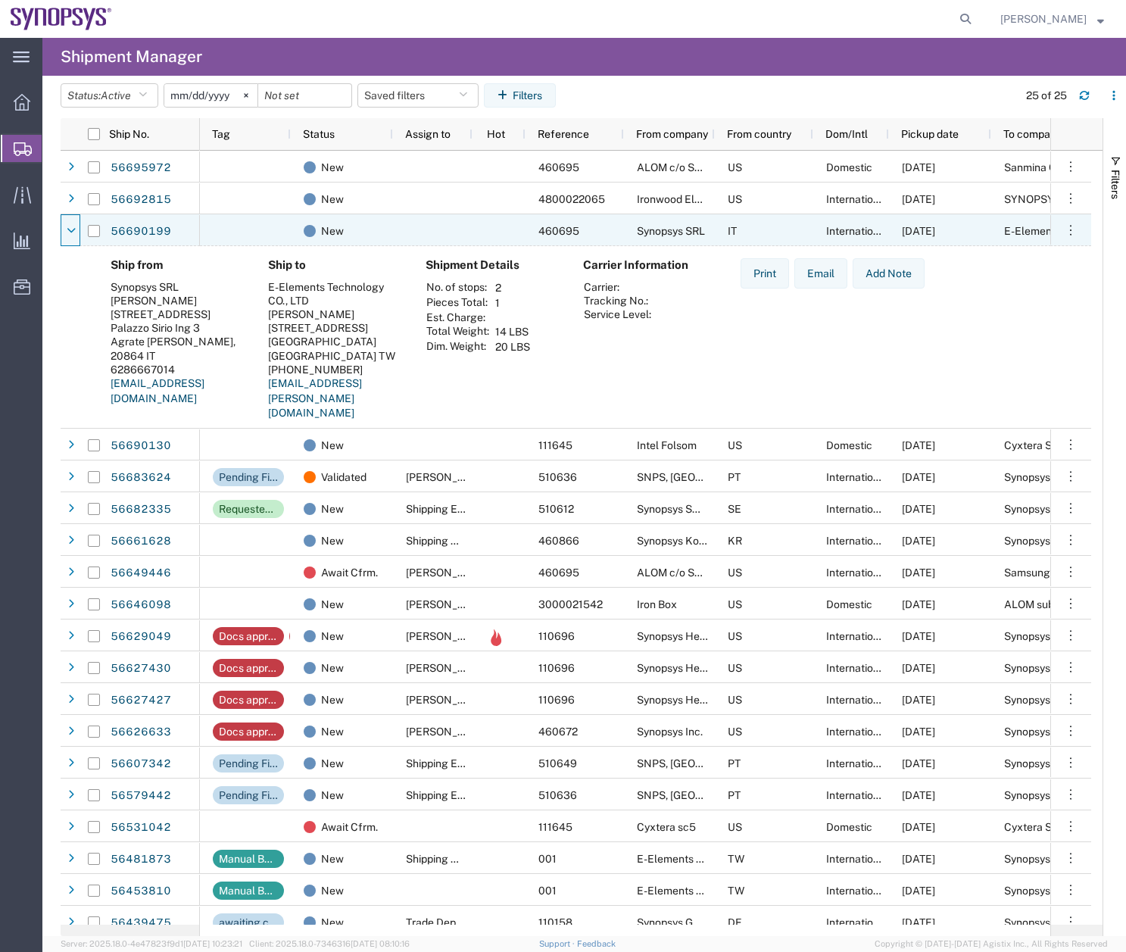
click at [73, 229] on icon at bounding box center [71, 231] width 9 height 11
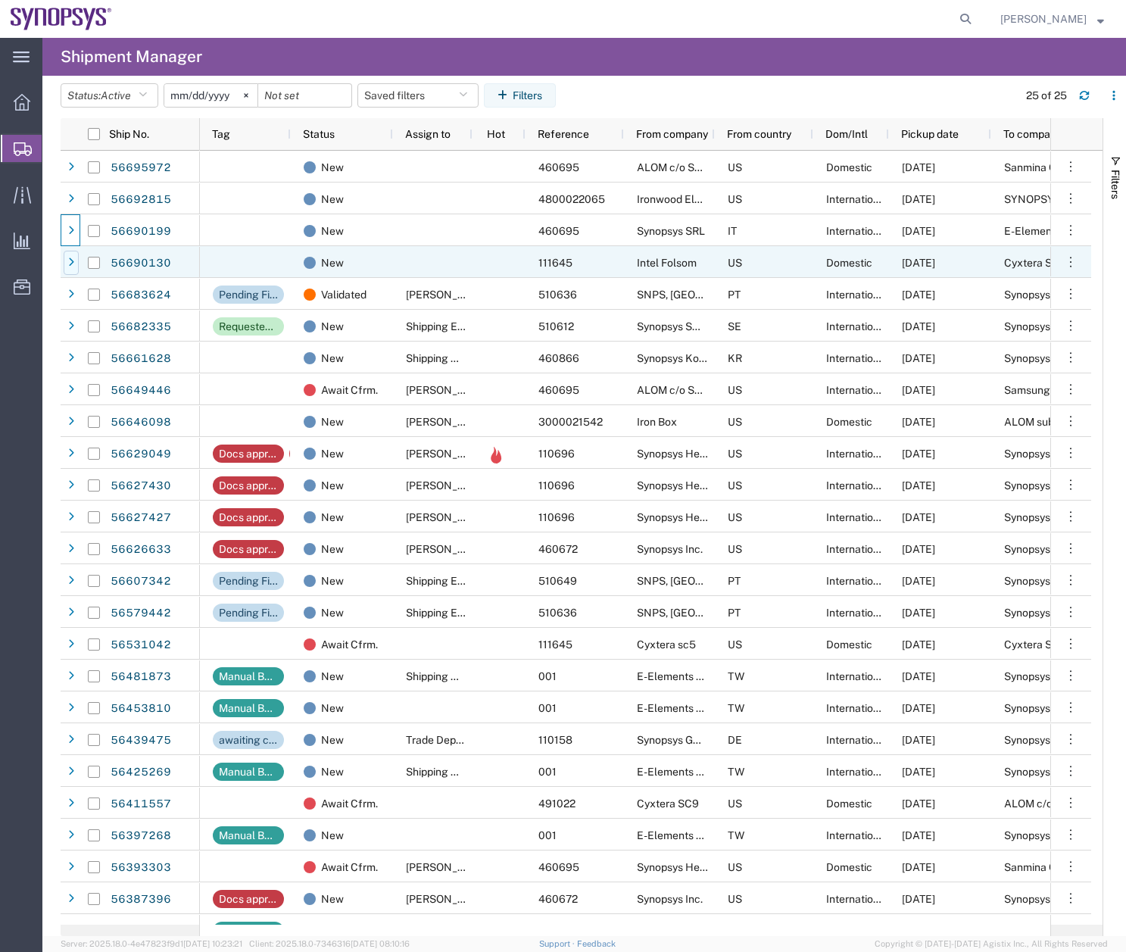
click at [76, 258] on div at bounding box center [71, 263] width 15 height 24
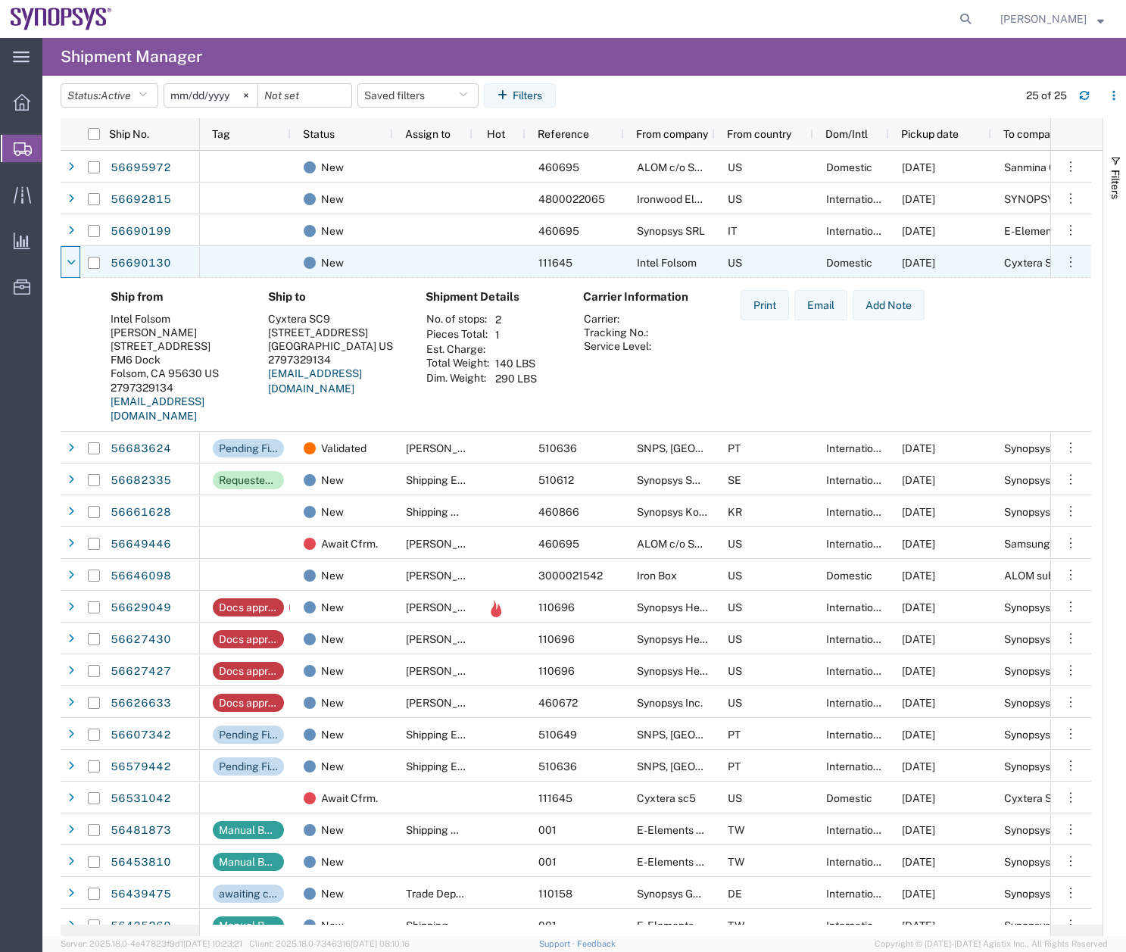
click at [76, 258] on div at bounding box center [71, 263] width 15 height 24
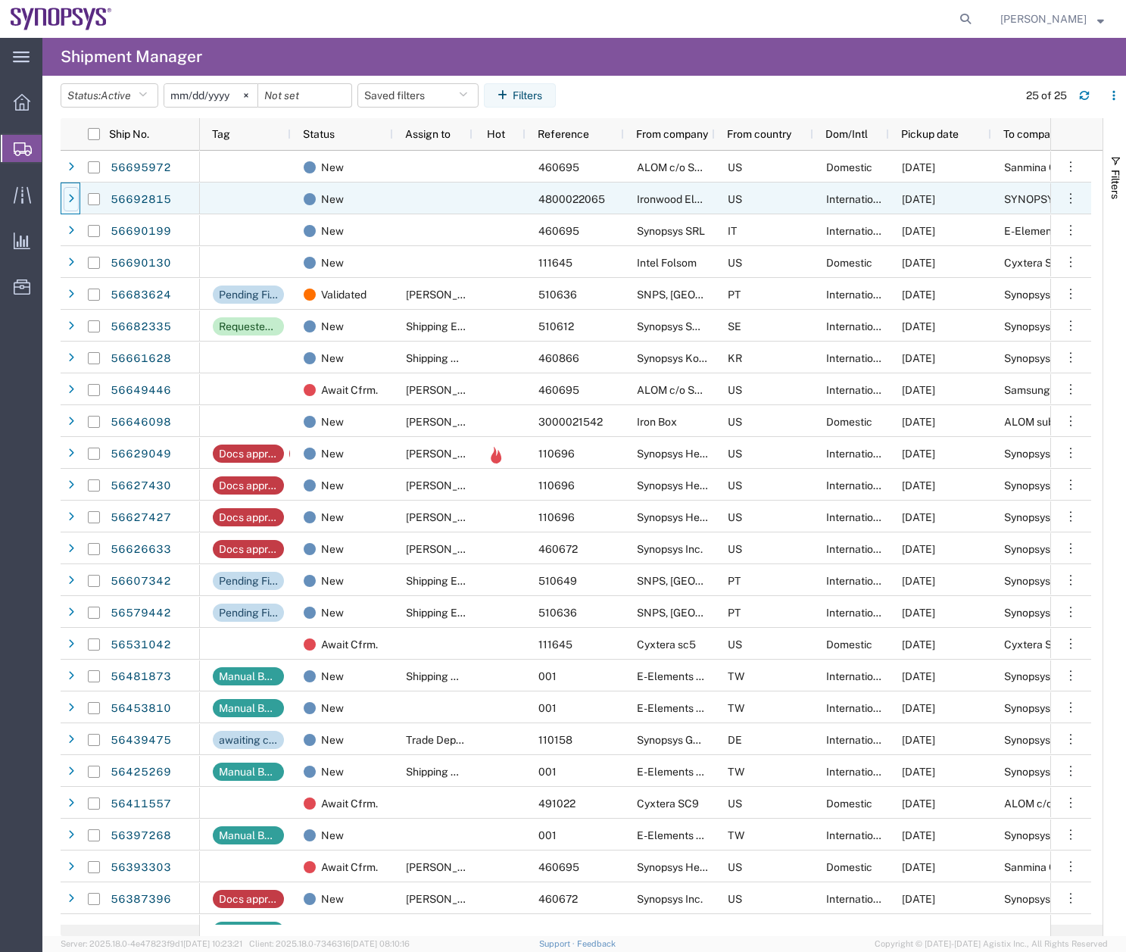
click at [75, 199] on div at bounding box center [71, 199] width 15 height 24
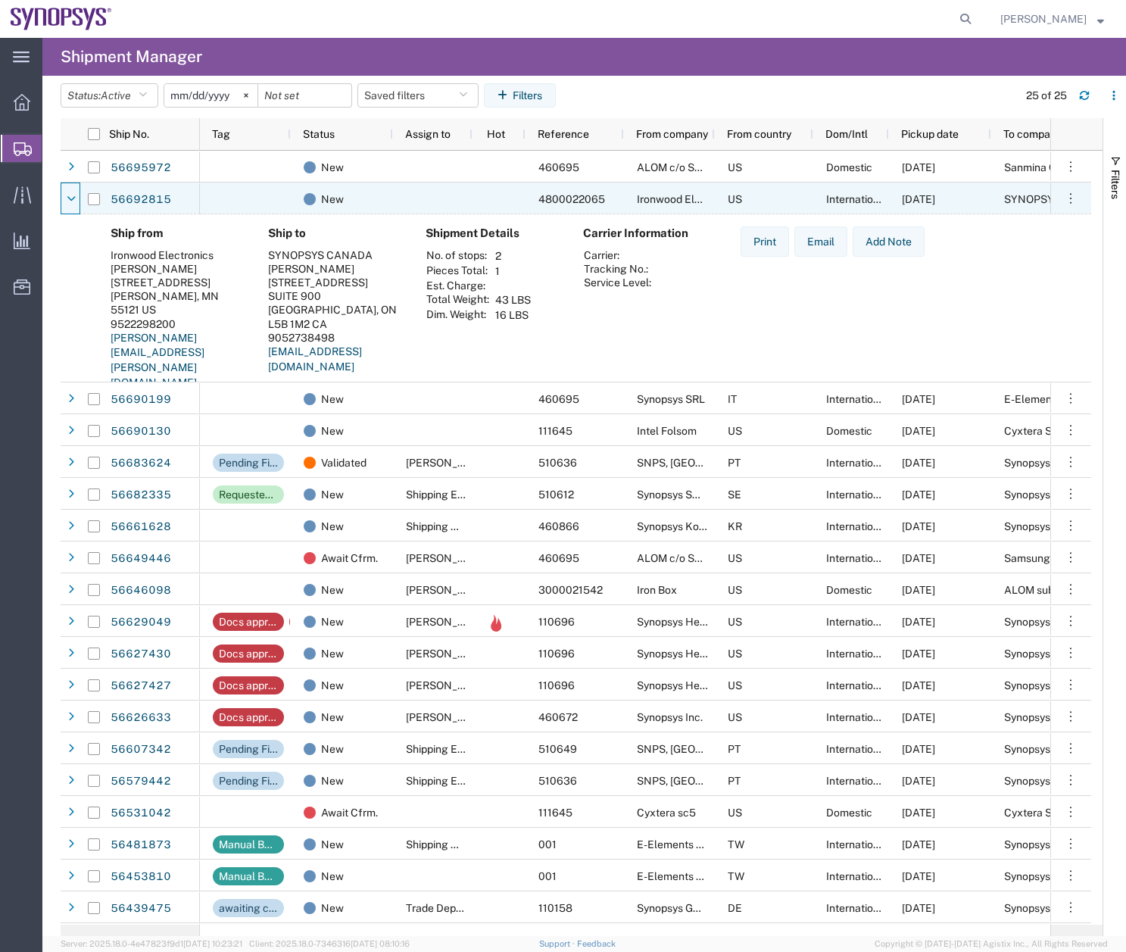
click at [75, 199] on icon at bounding box center [71, 199] width 9 height 11
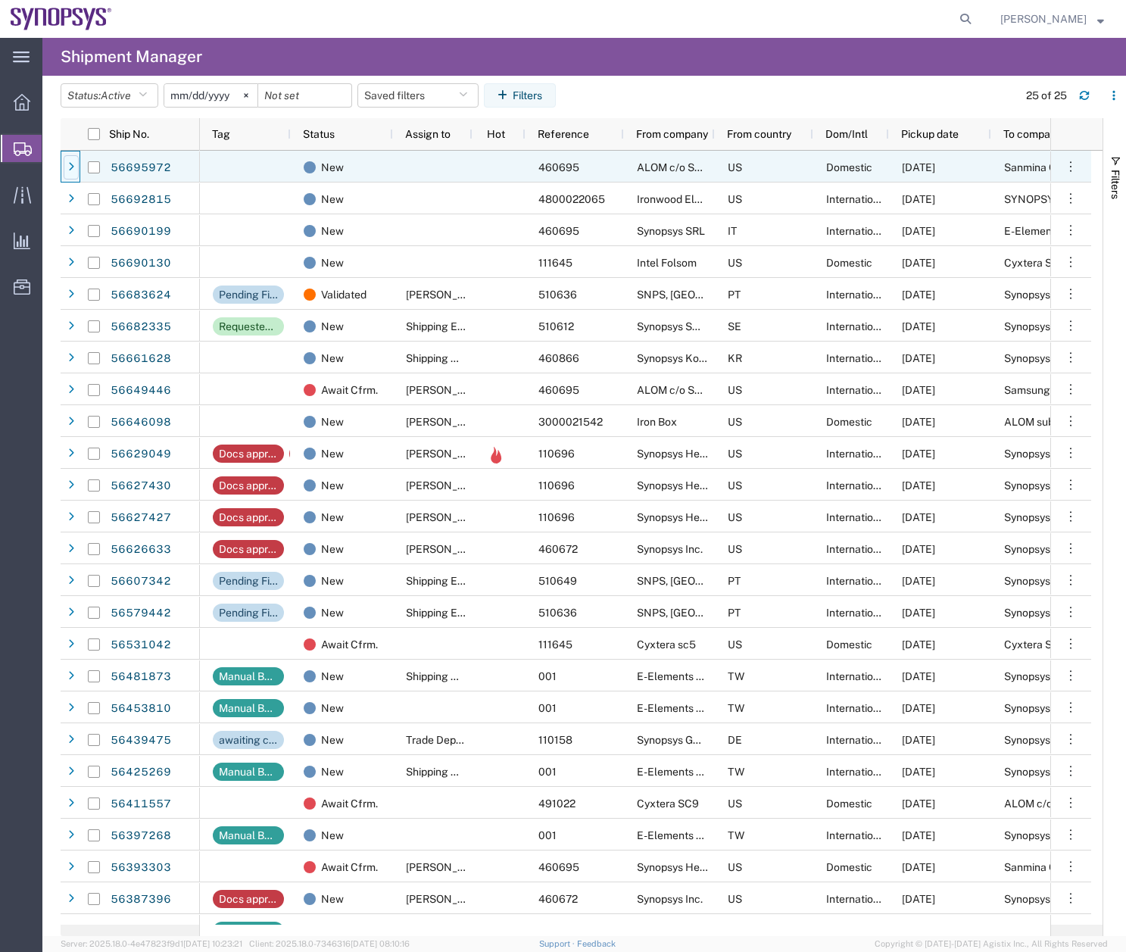
click at [71, 162] on icon at bounding box center [71, 167] width 6 height 11
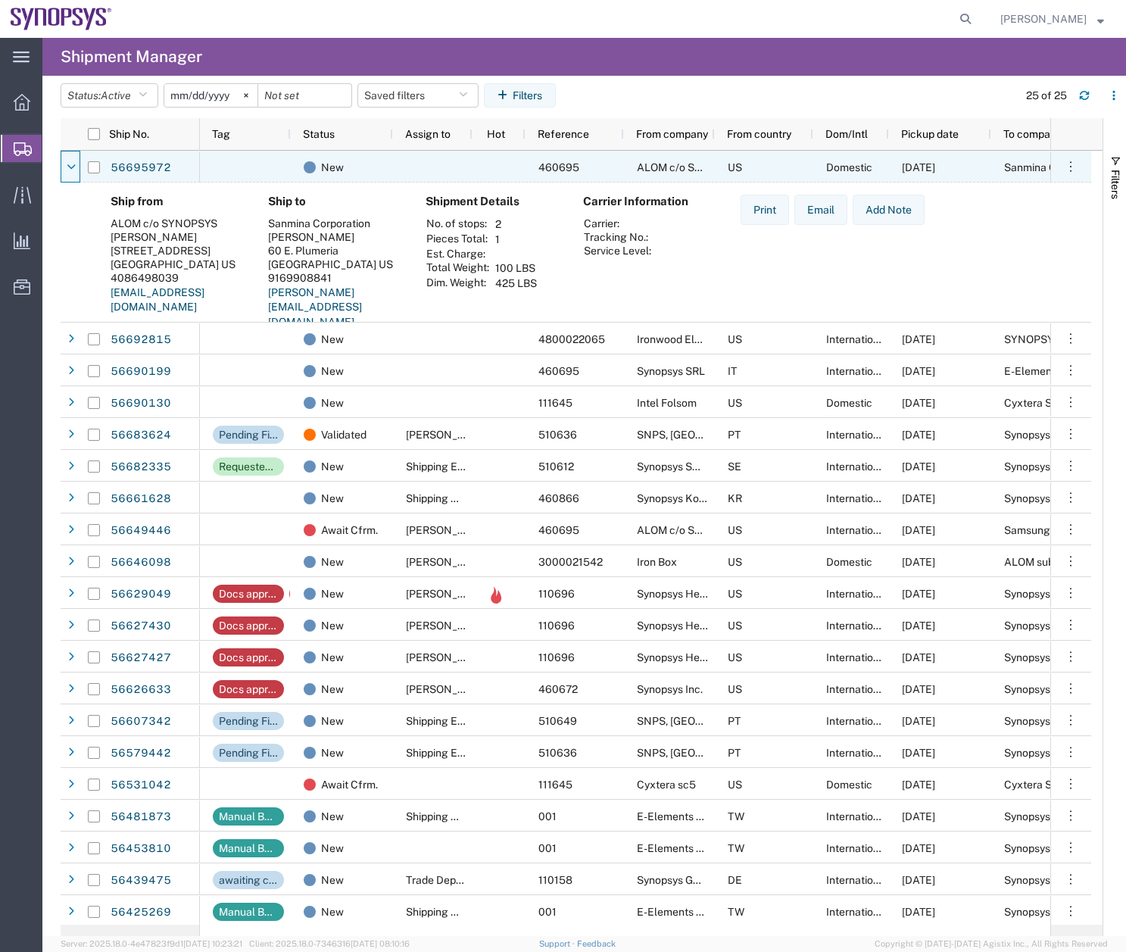
click at [71, 162] on icon at bounding box center [71, 167] width 9 height 11
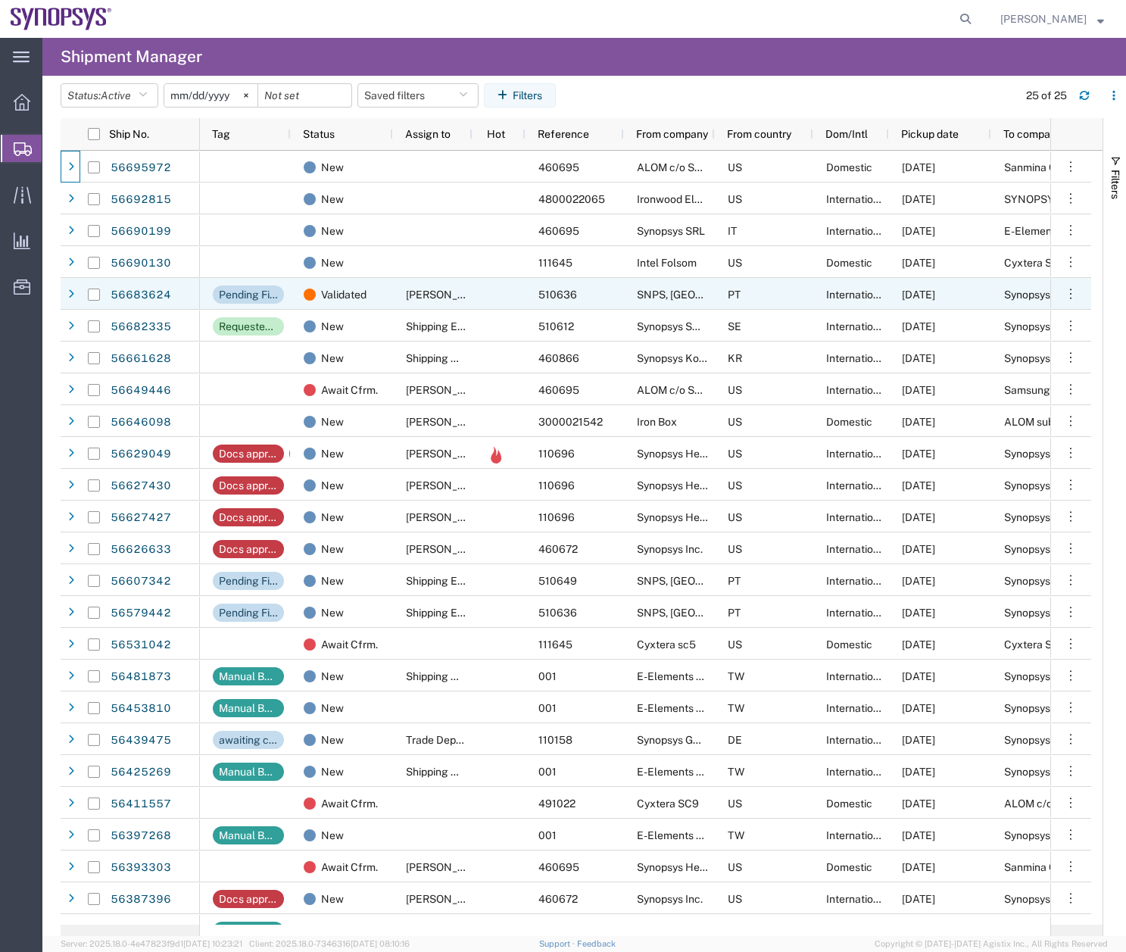
click at [86, 288] on div at bounding box center [94, 295] width 29 height 32
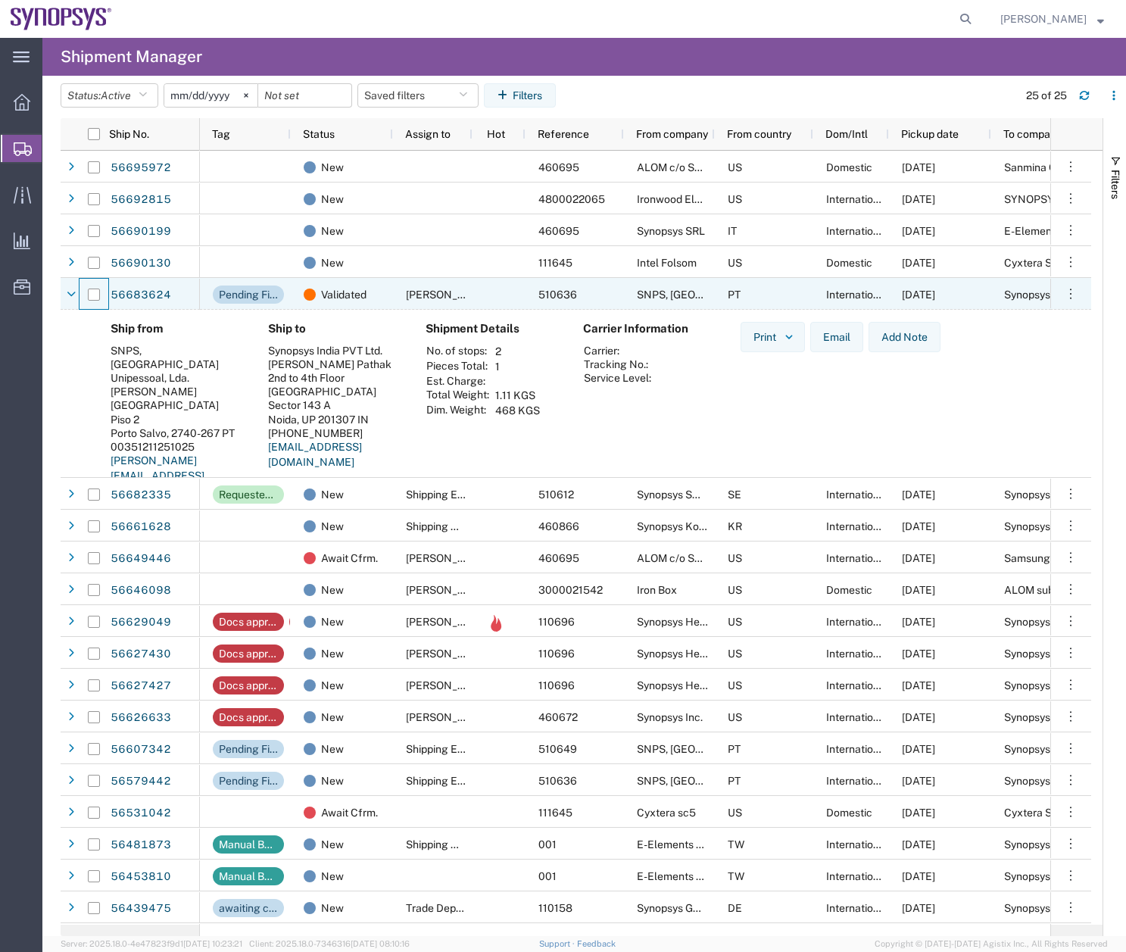
click at [86, 286] on div at bounding box center [94, 295] width 29 height 32
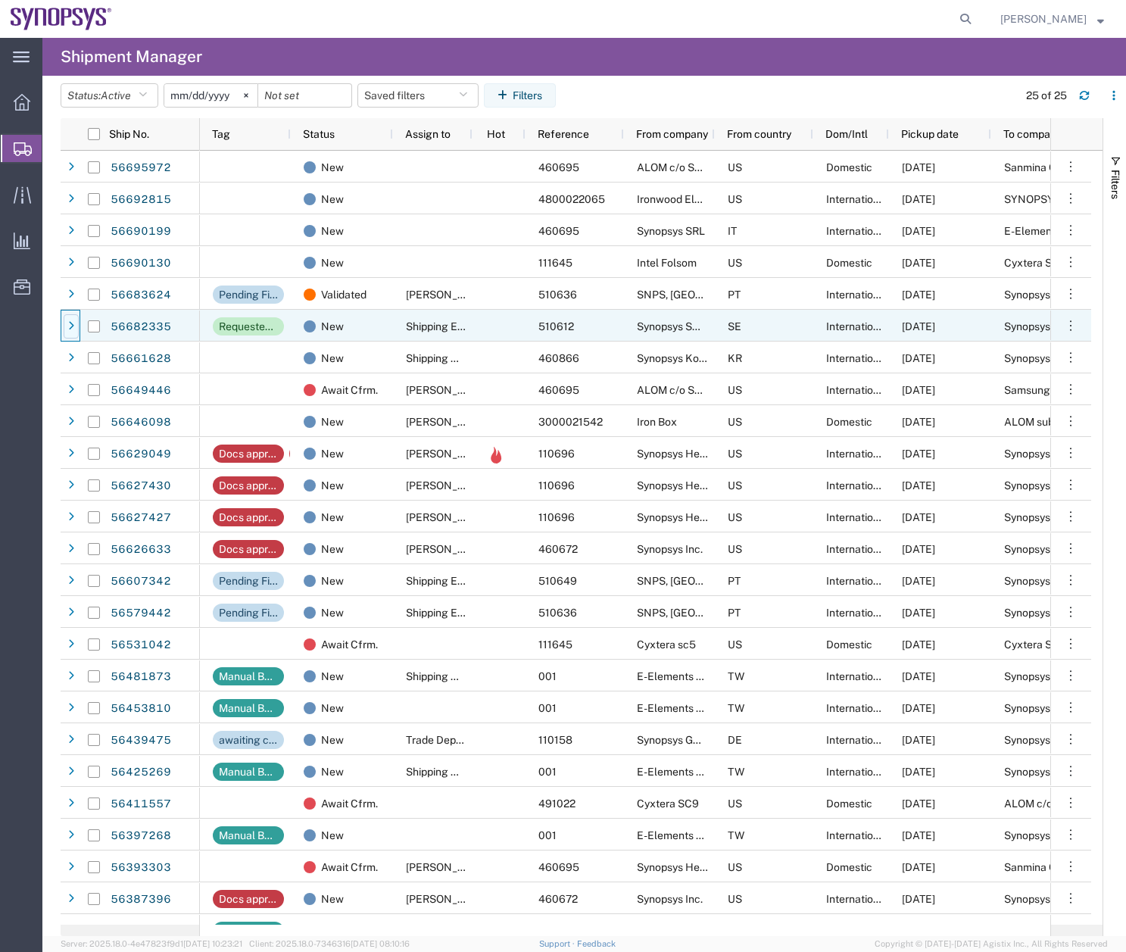
click at [73, 329] on icon at bounding box center [71, 326] width 6 height 11
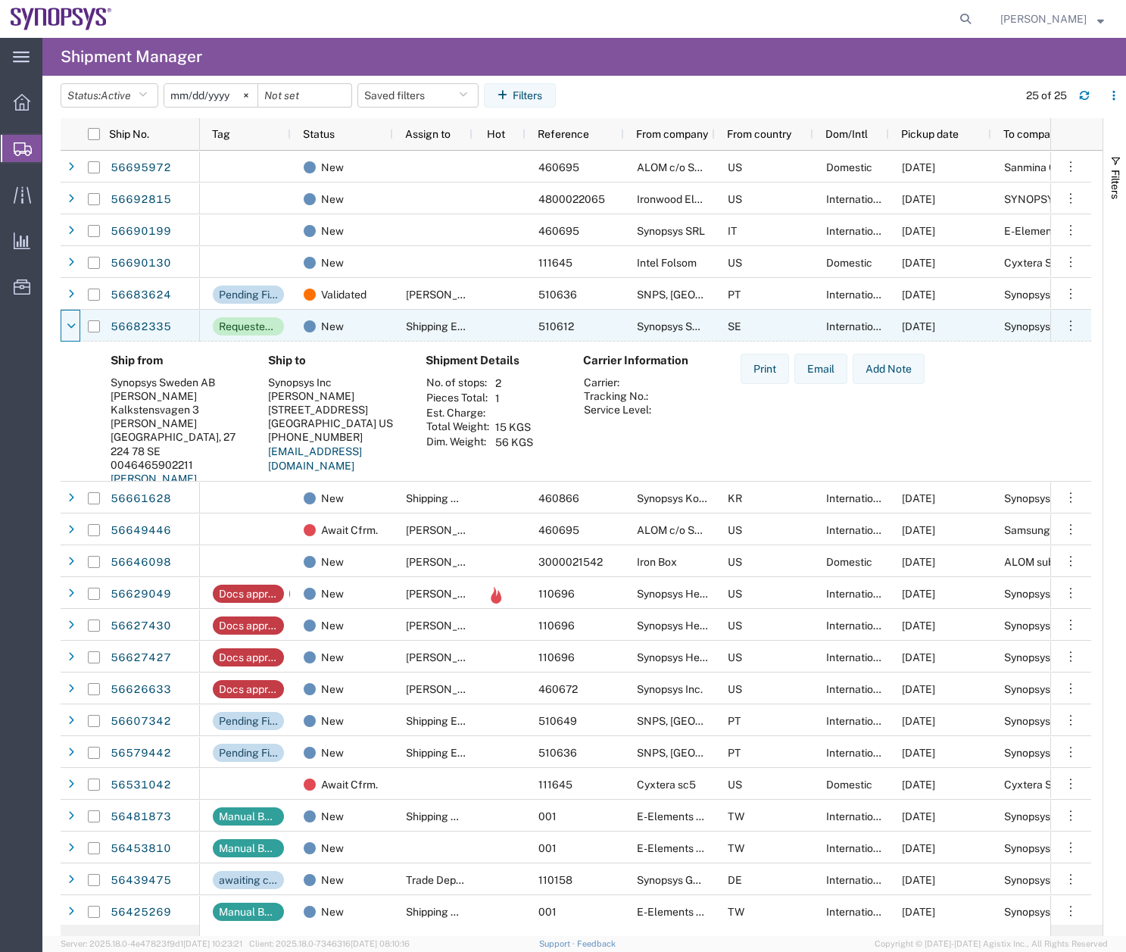
click at [73, 329] on icon at bounding box center [71, 326] width 9 height 11
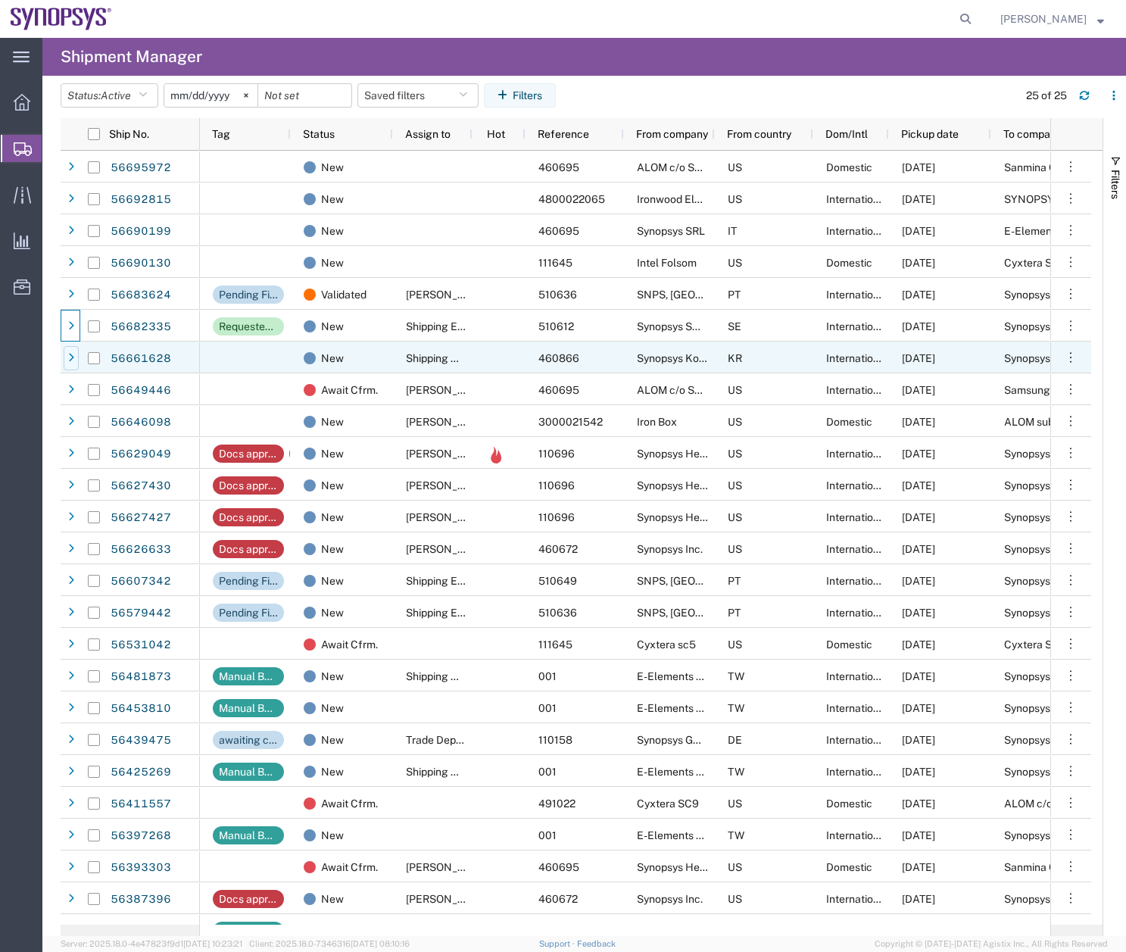
click at [74, 360] on div at bounding box center [71, 358] width 15 height 24
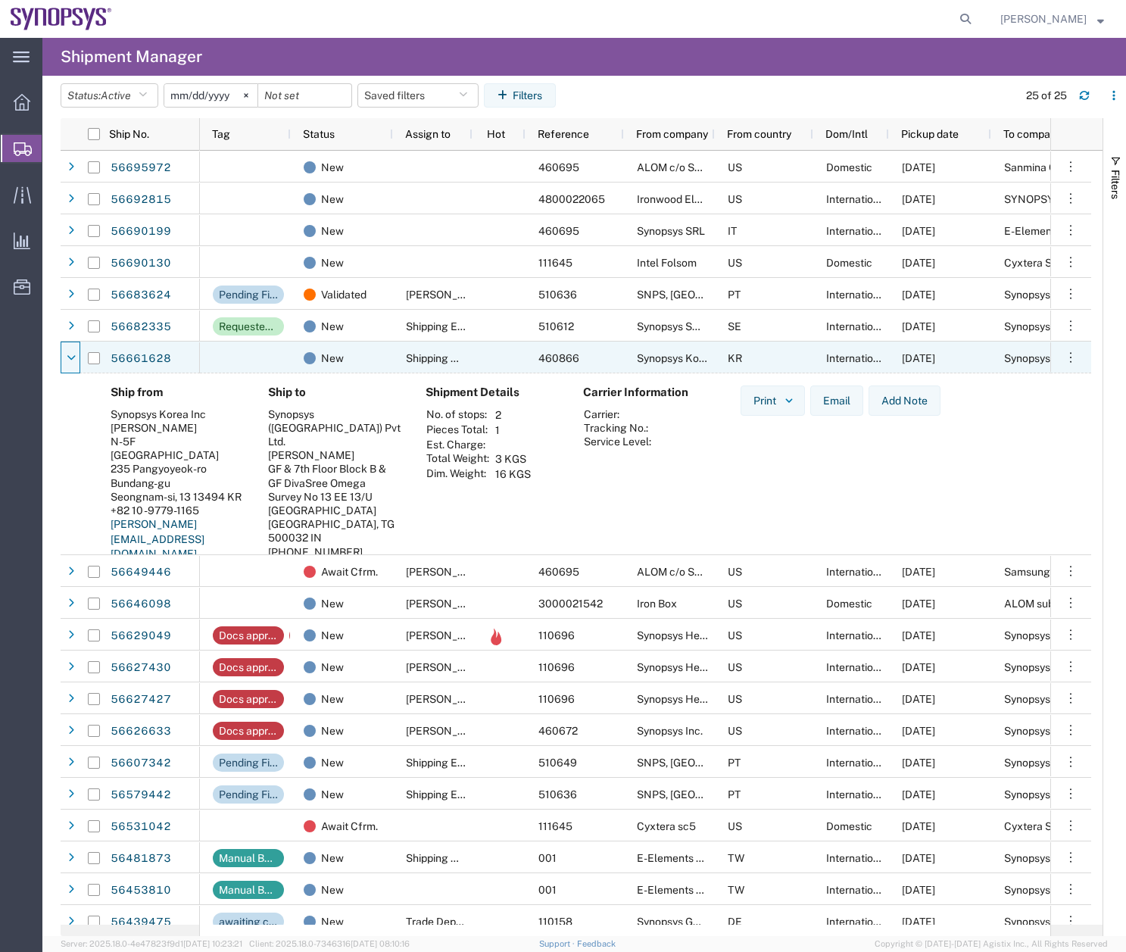
click at [74, 360] on icon at bounding box center [71, 358] width 9 height 11
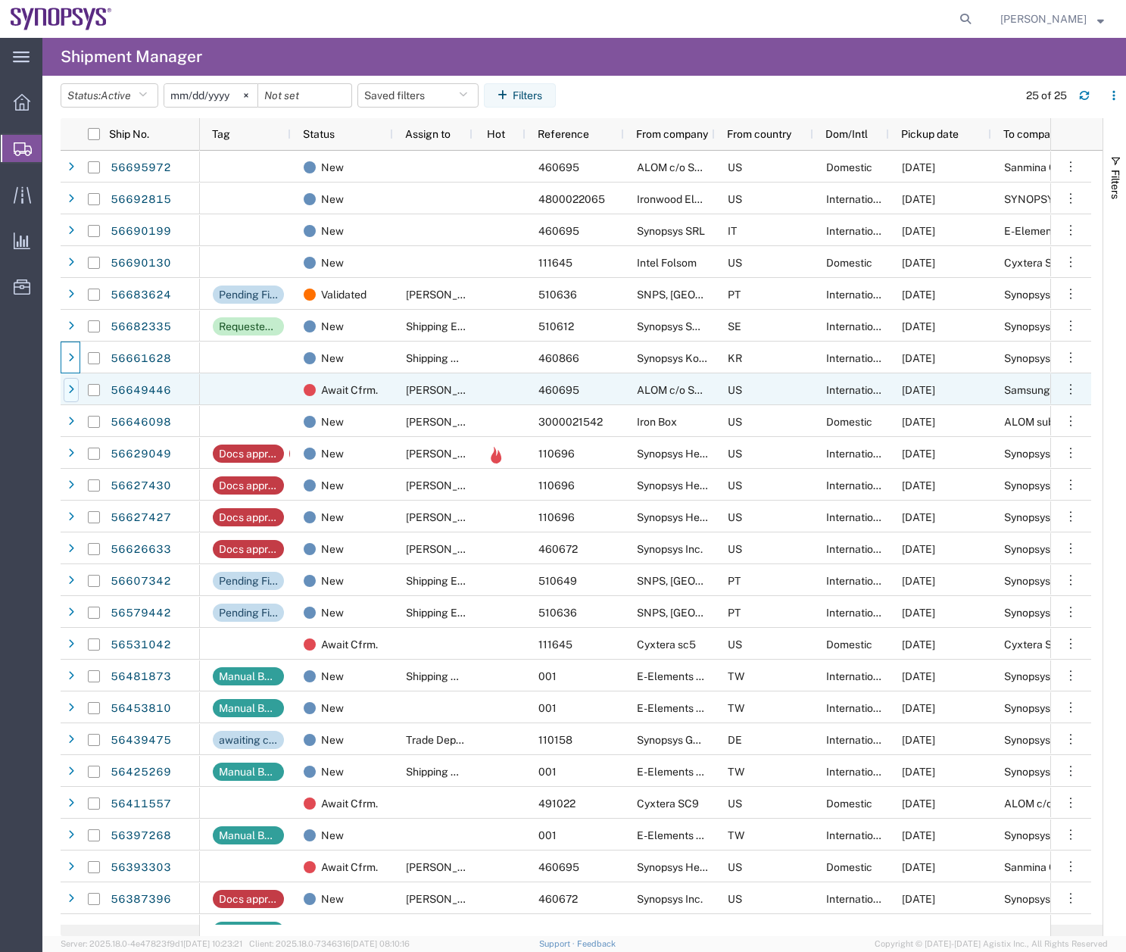
click at [70, 396] on div at bounding box center [71, 390] width 15 height 24
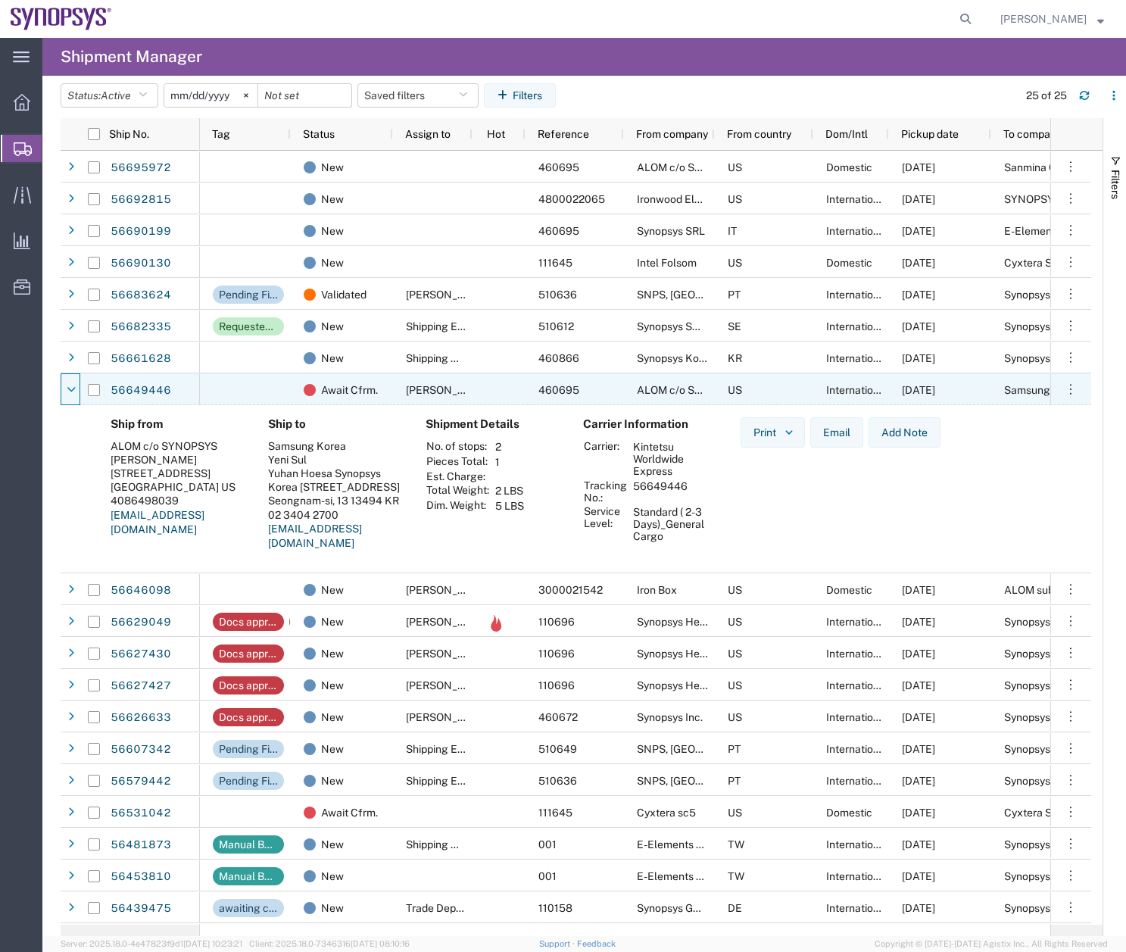
click at [70, 396] on div at bounding box center [71, 390] width 15 height 24
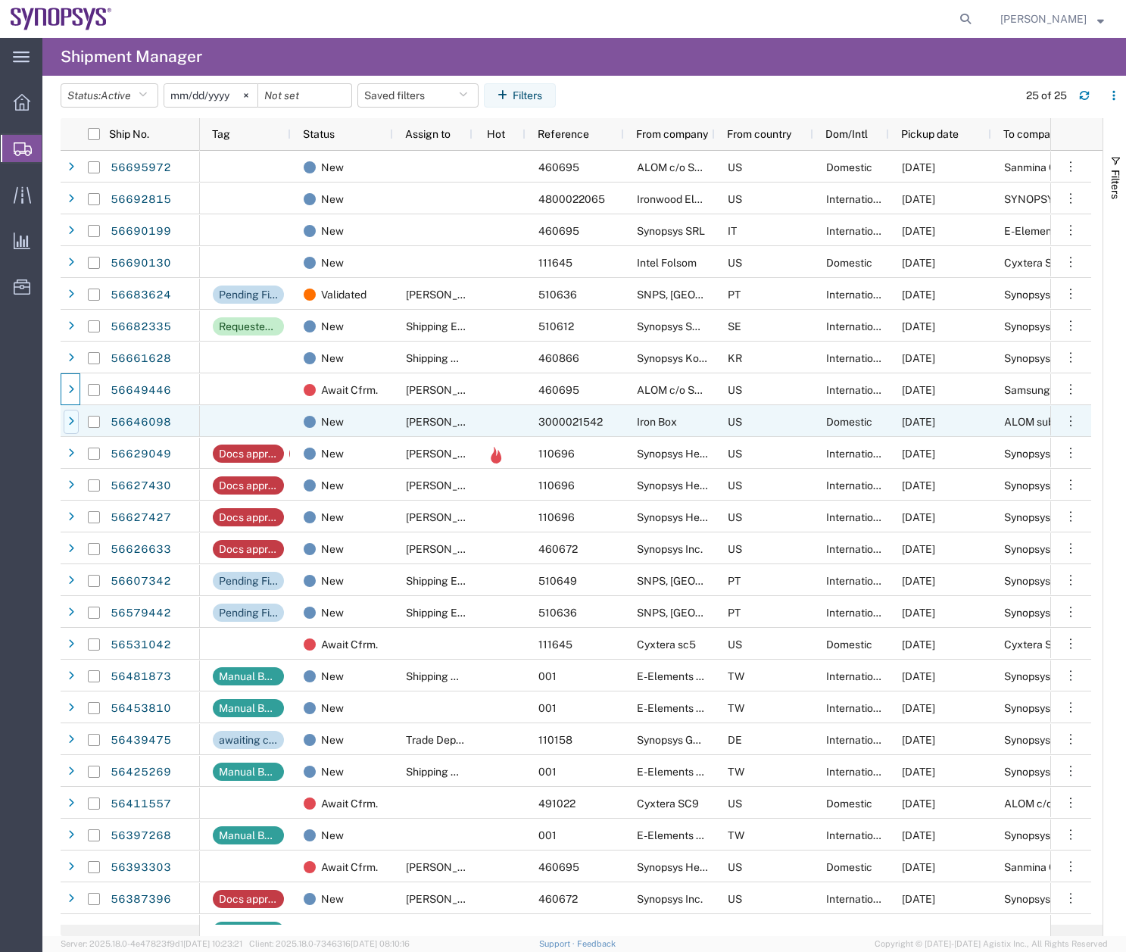
click at [71, 423] on icon at bounding box center [71, 422] width 6 height 11
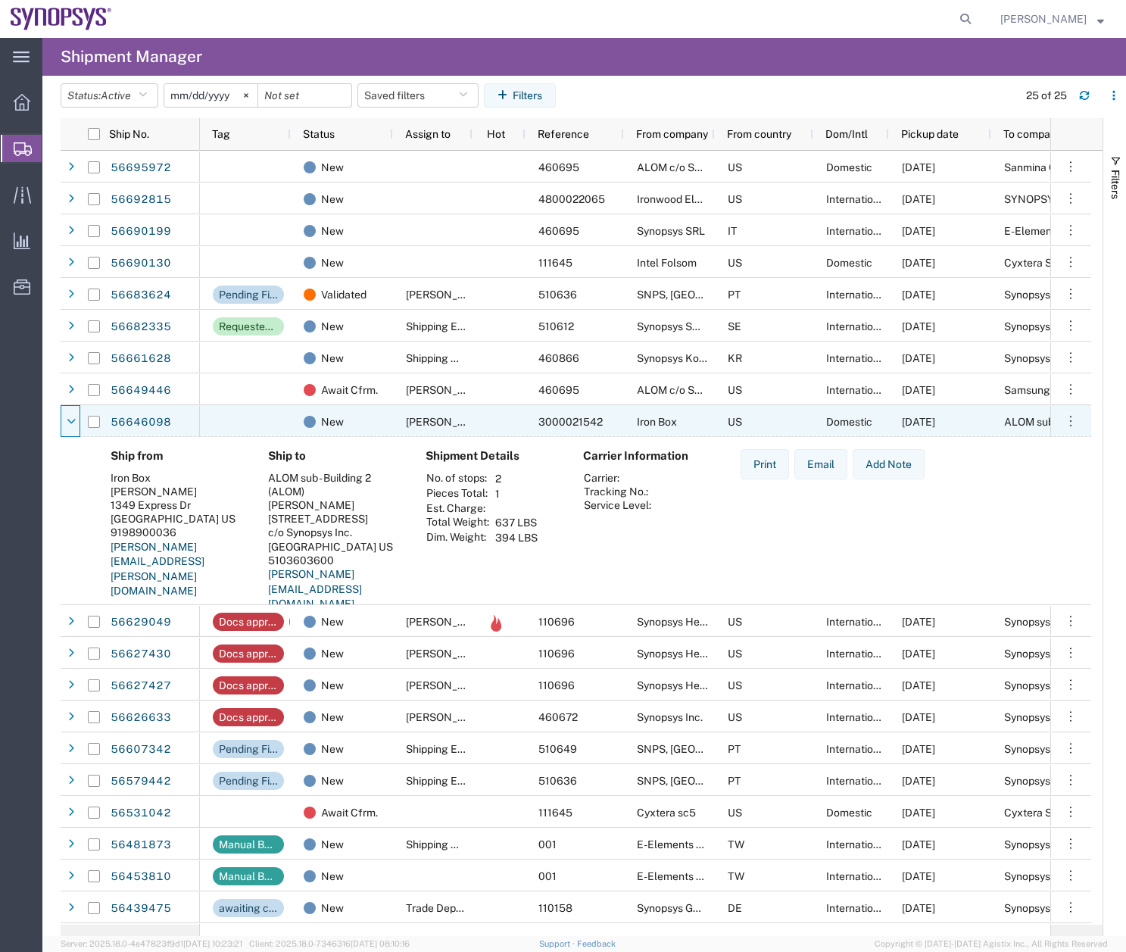
click at [71, 423] on icon at bounding box center [71, 422] width 9 height 11
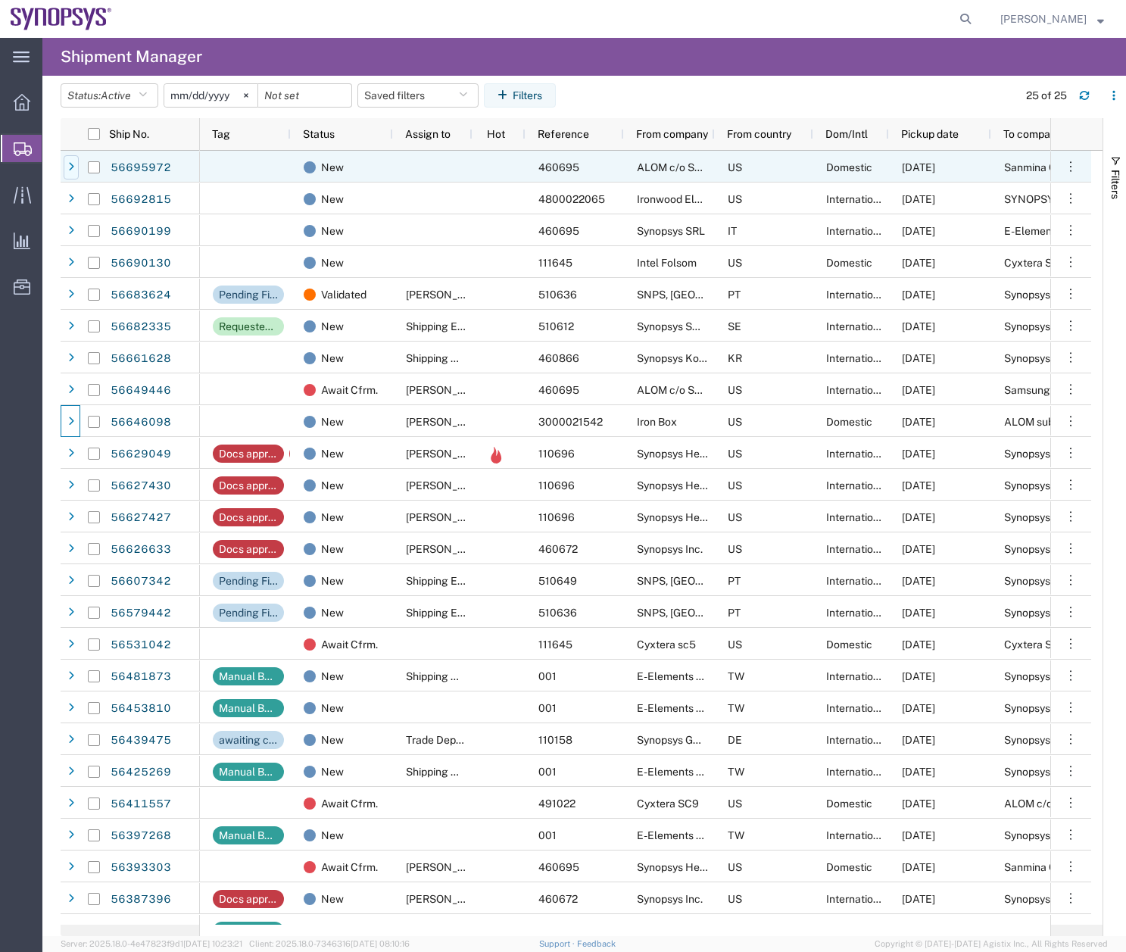
click at [72, 167] on icon at bounding box center [71, 167] width 6 height 11
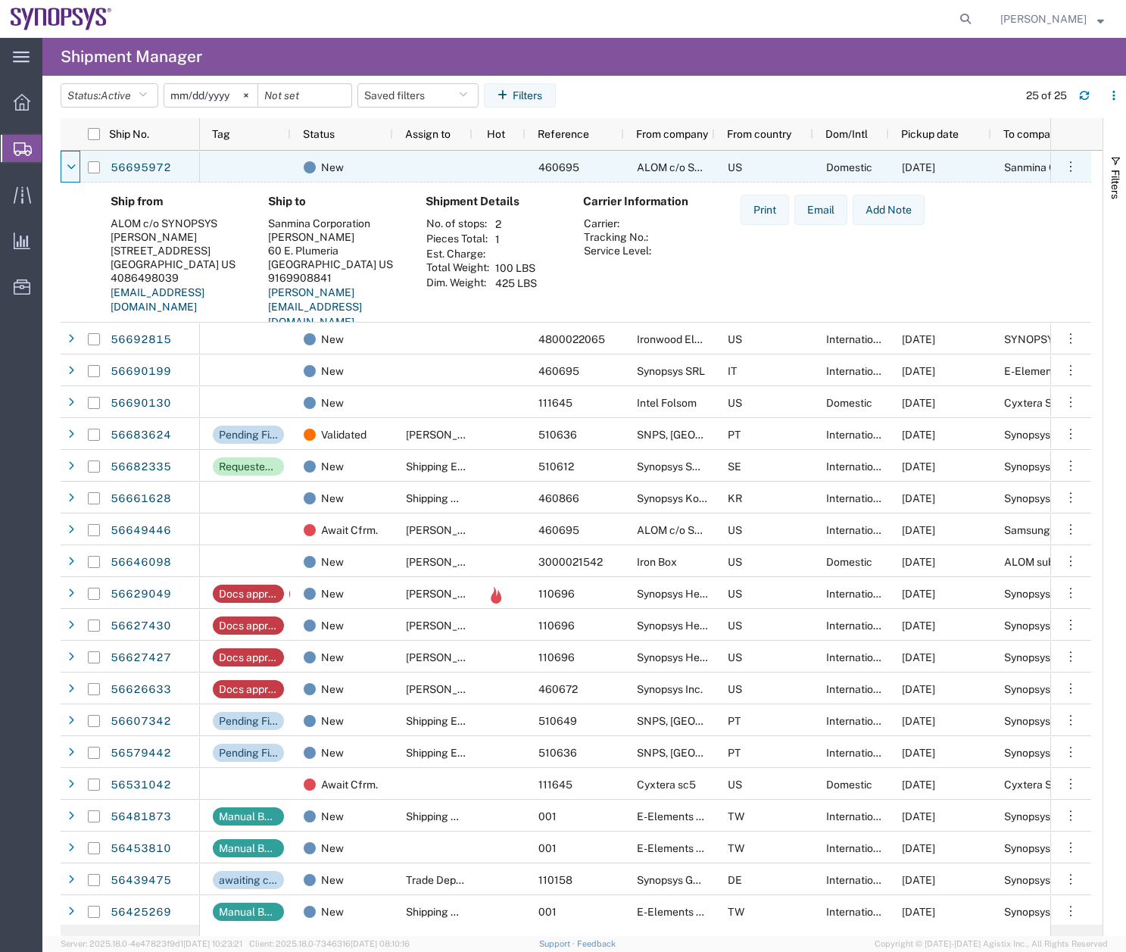
click at [72, 167] on icon at bounding box center [71, 167] width 9 height 11
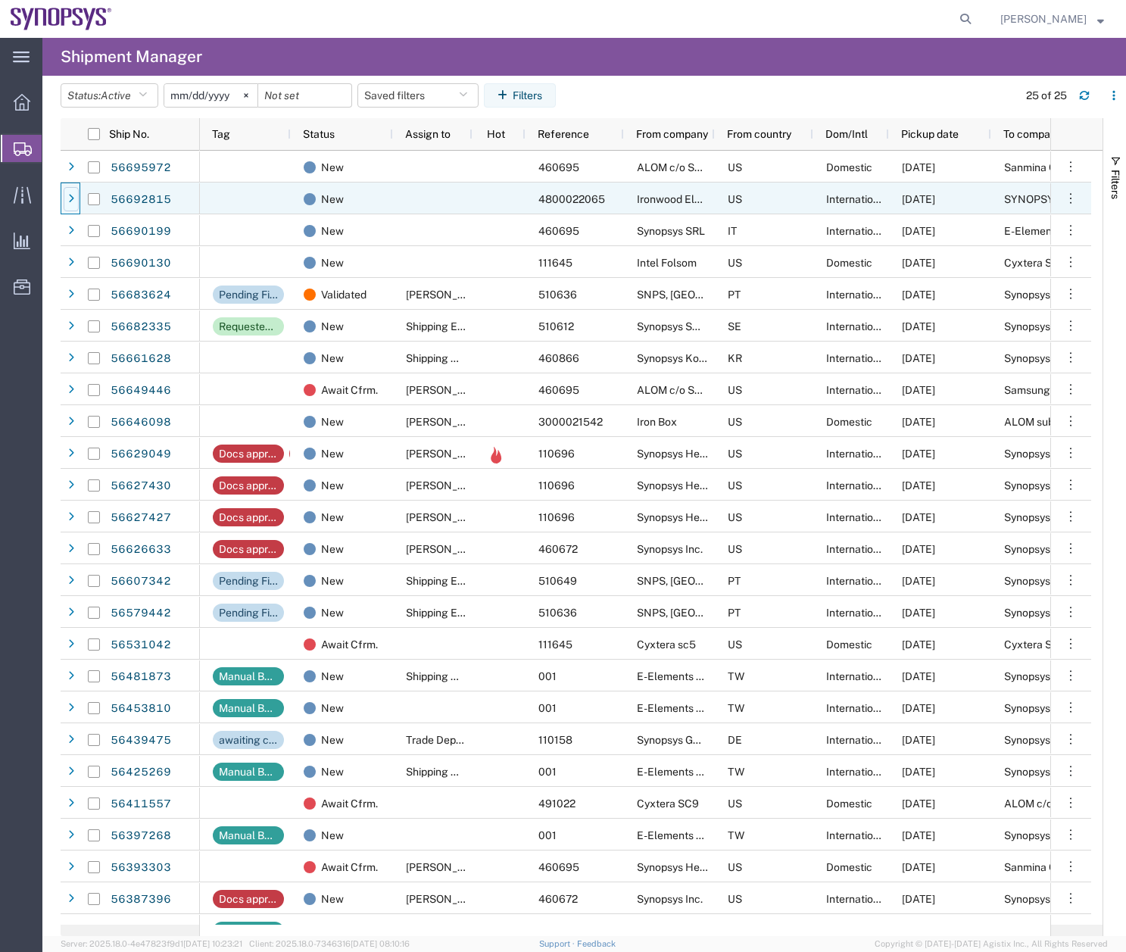
click at [68, 198] on icon at bounding box center [71, 199] width 6 height 11
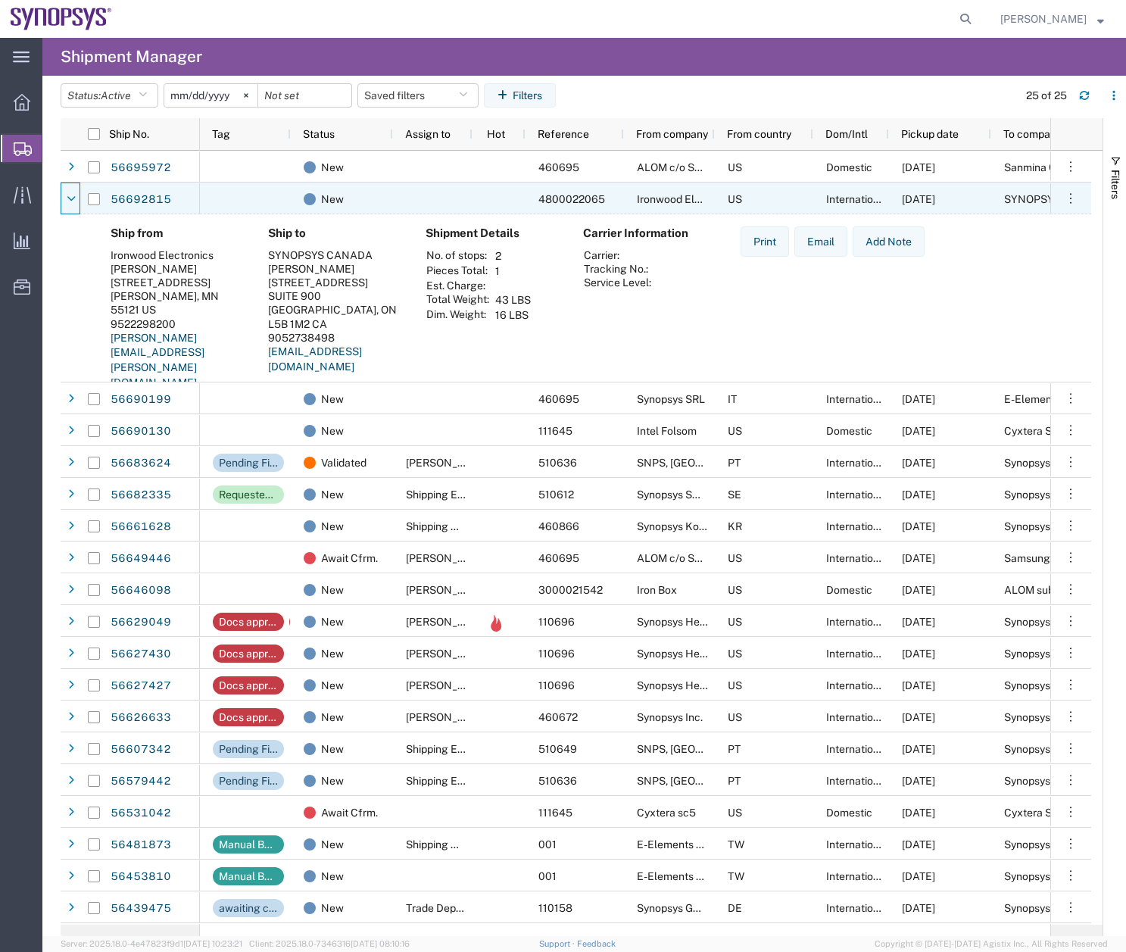
click at [68, 198] on icon at bounding box center [71, 199] width 9 height 11
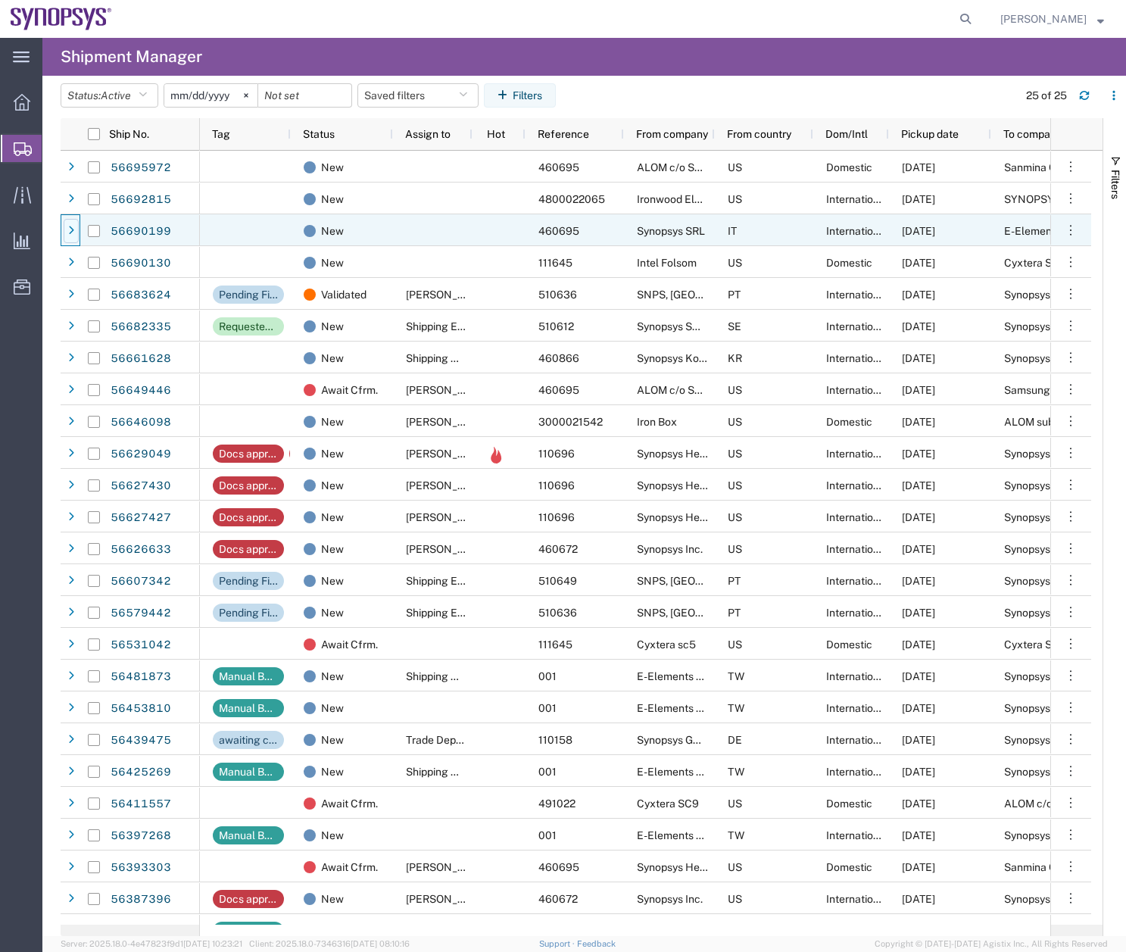
click at [69, 235] on icon at bounding box center [71, 231] width 6 height 11
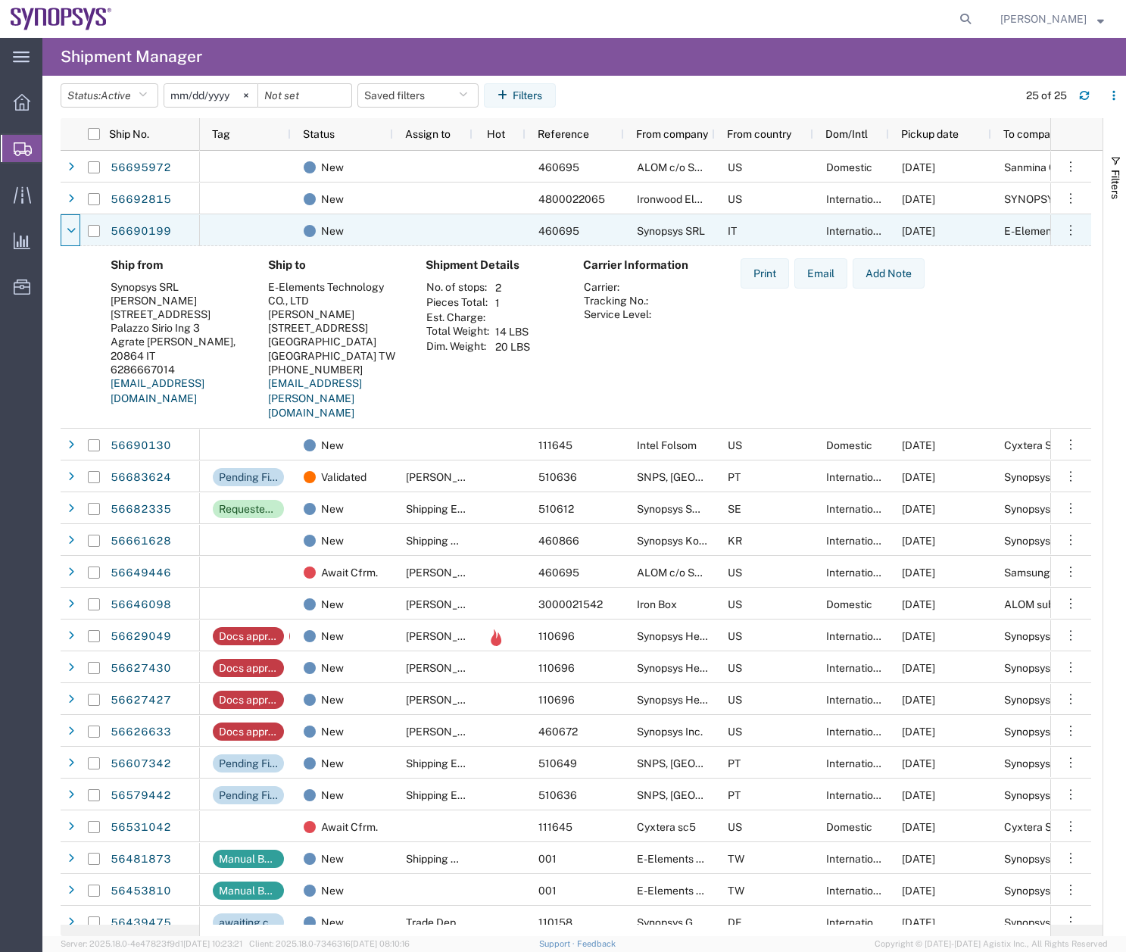
click at [69, 235] on icon at bounding box center [71, 231] width 9 height 11
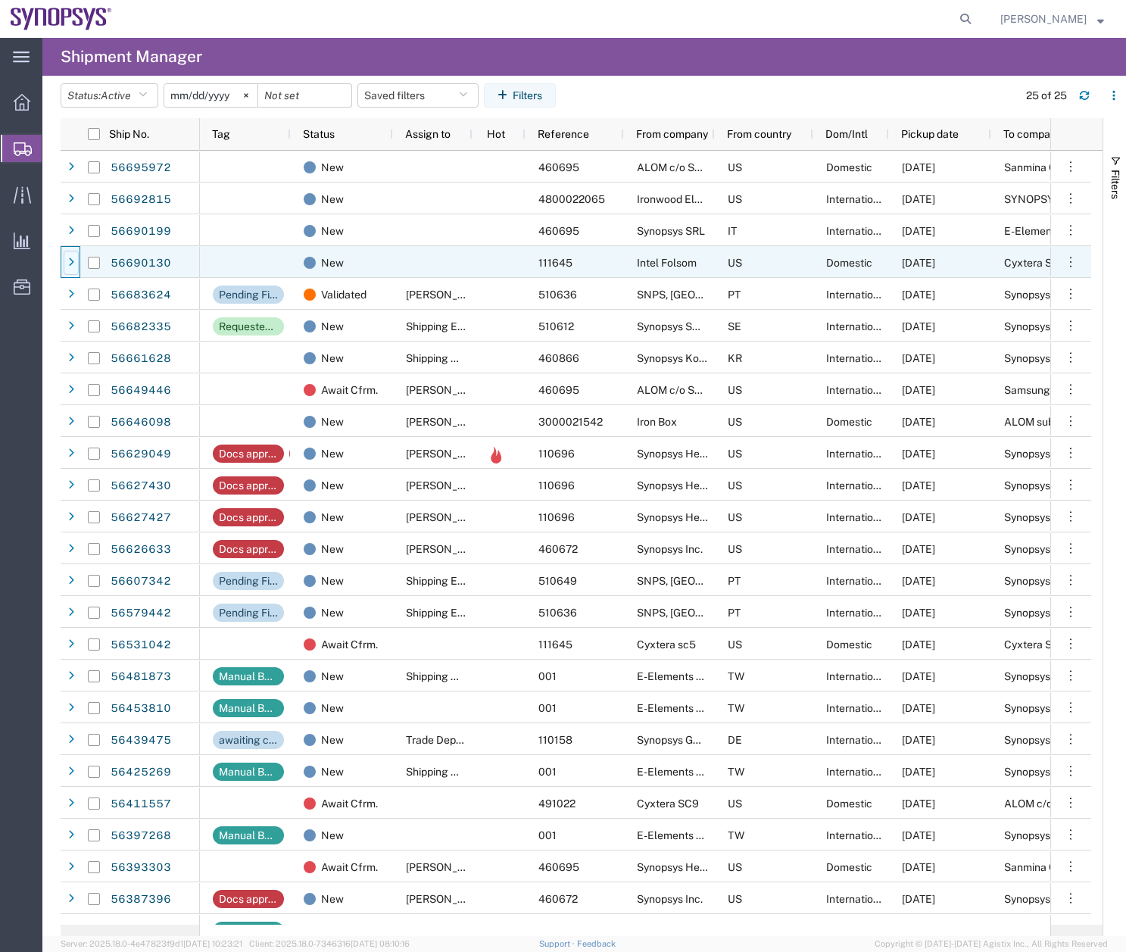
click at [67, 258] on div at bounding box center [71, 263] width 15 height 24
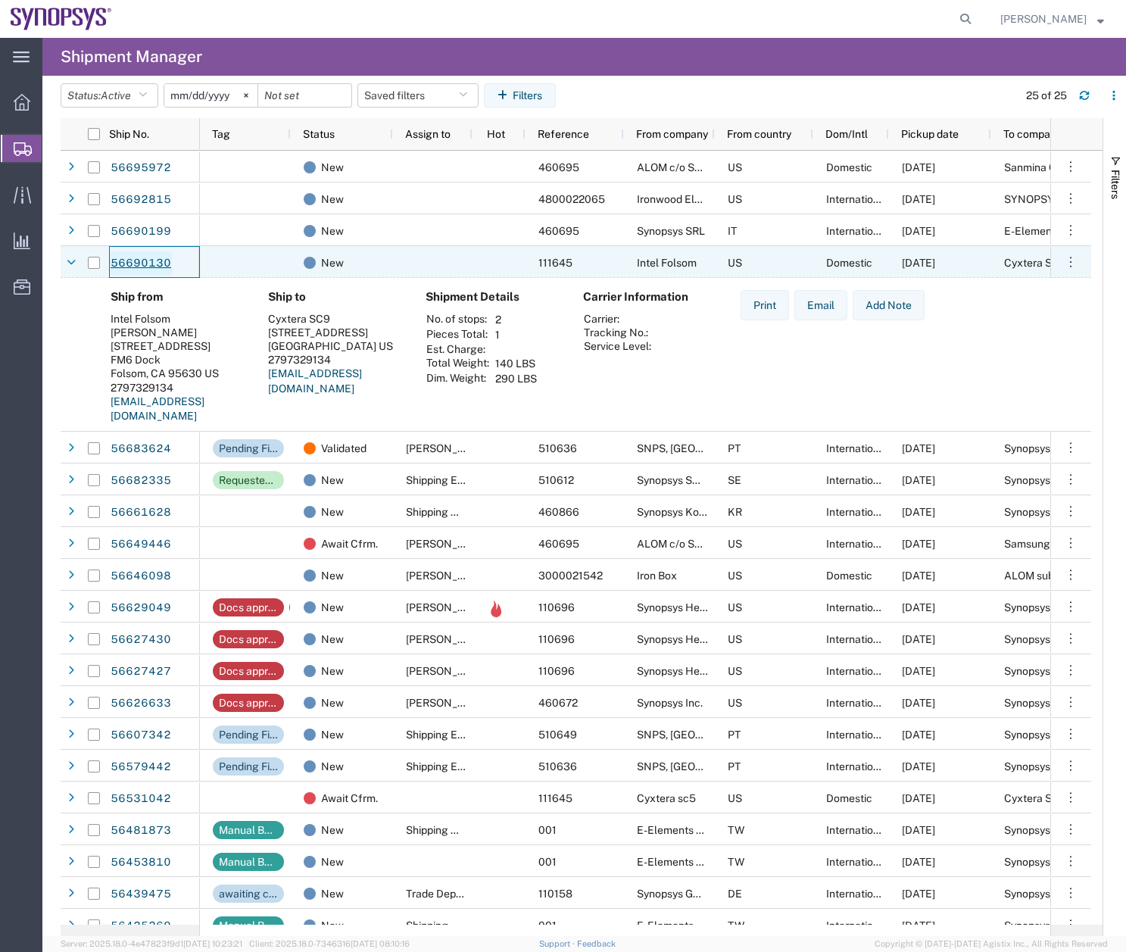
click at [136, 265] on link "56690130" at bounding box center [141, 263] width 62 height 24
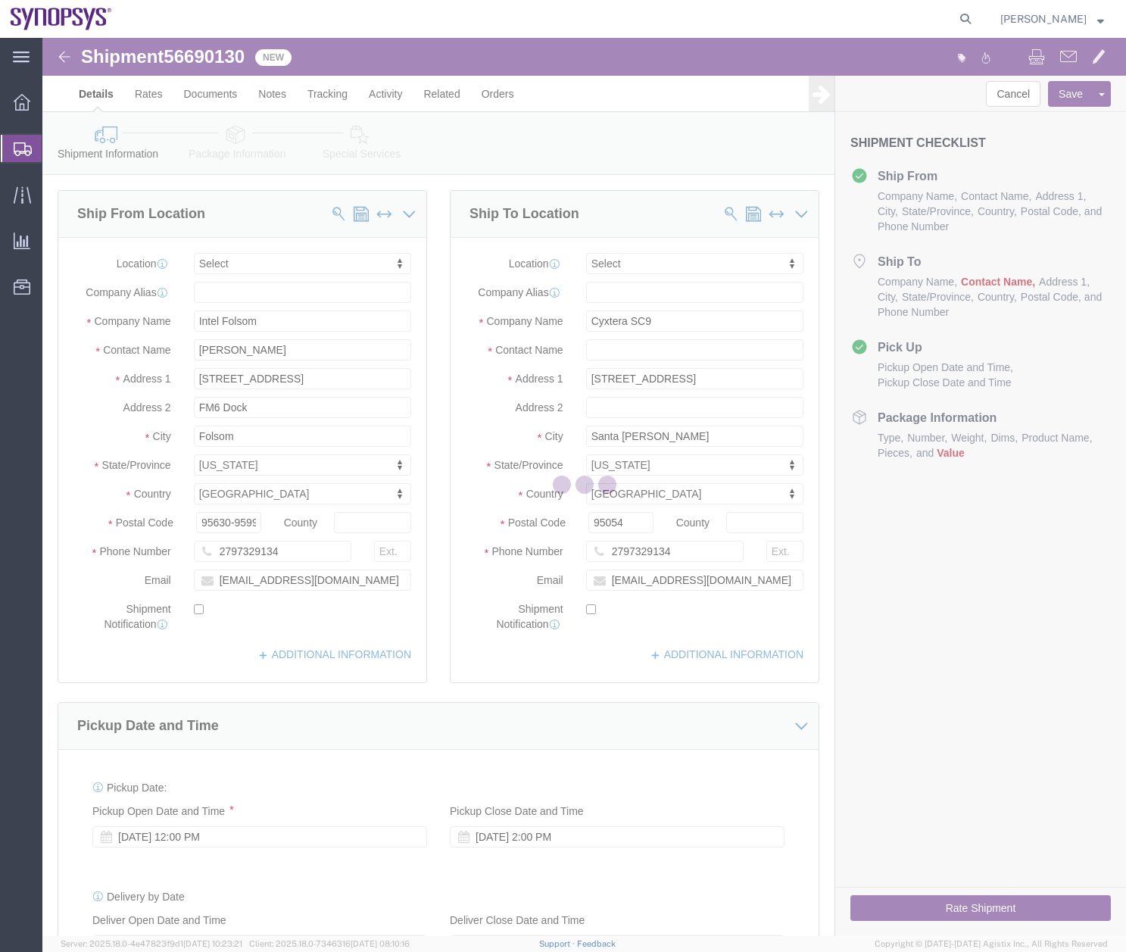
select select
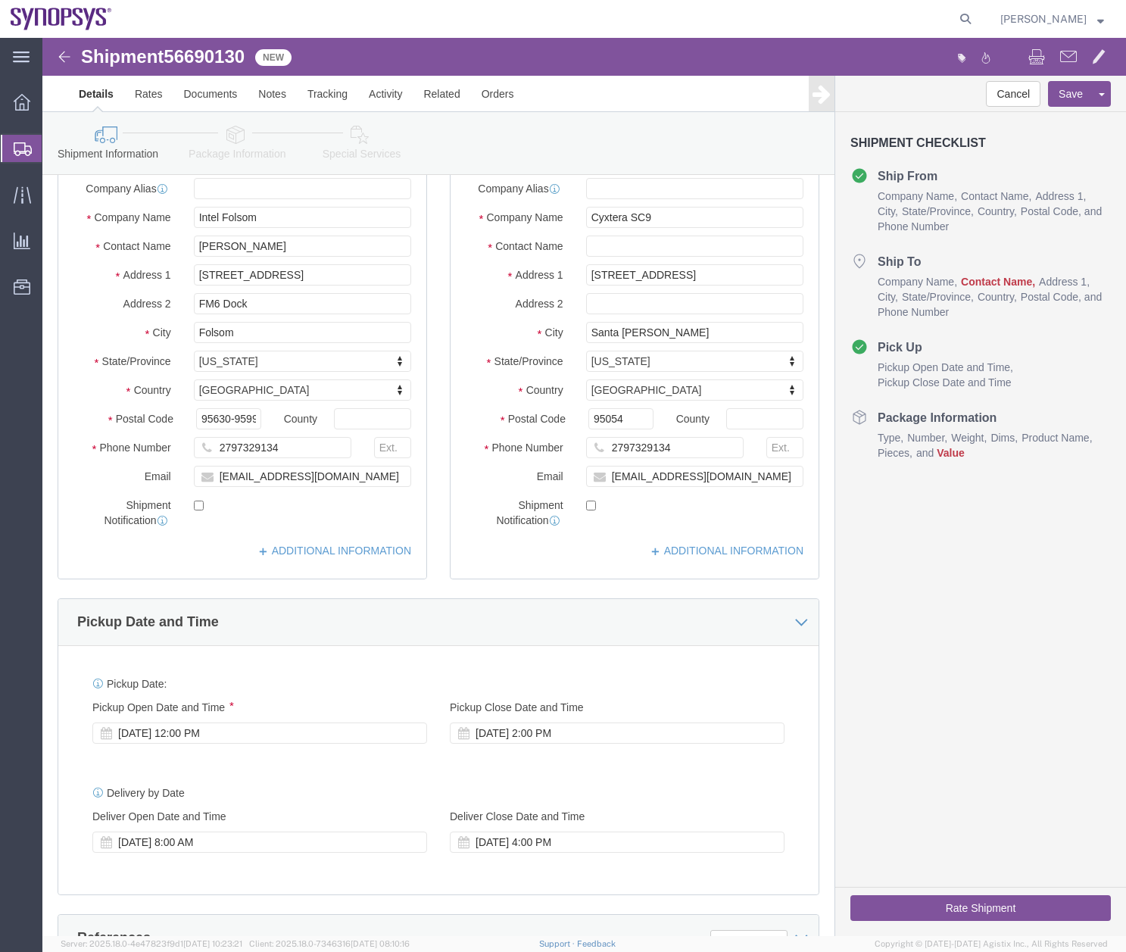
scroll to position [92, 0]
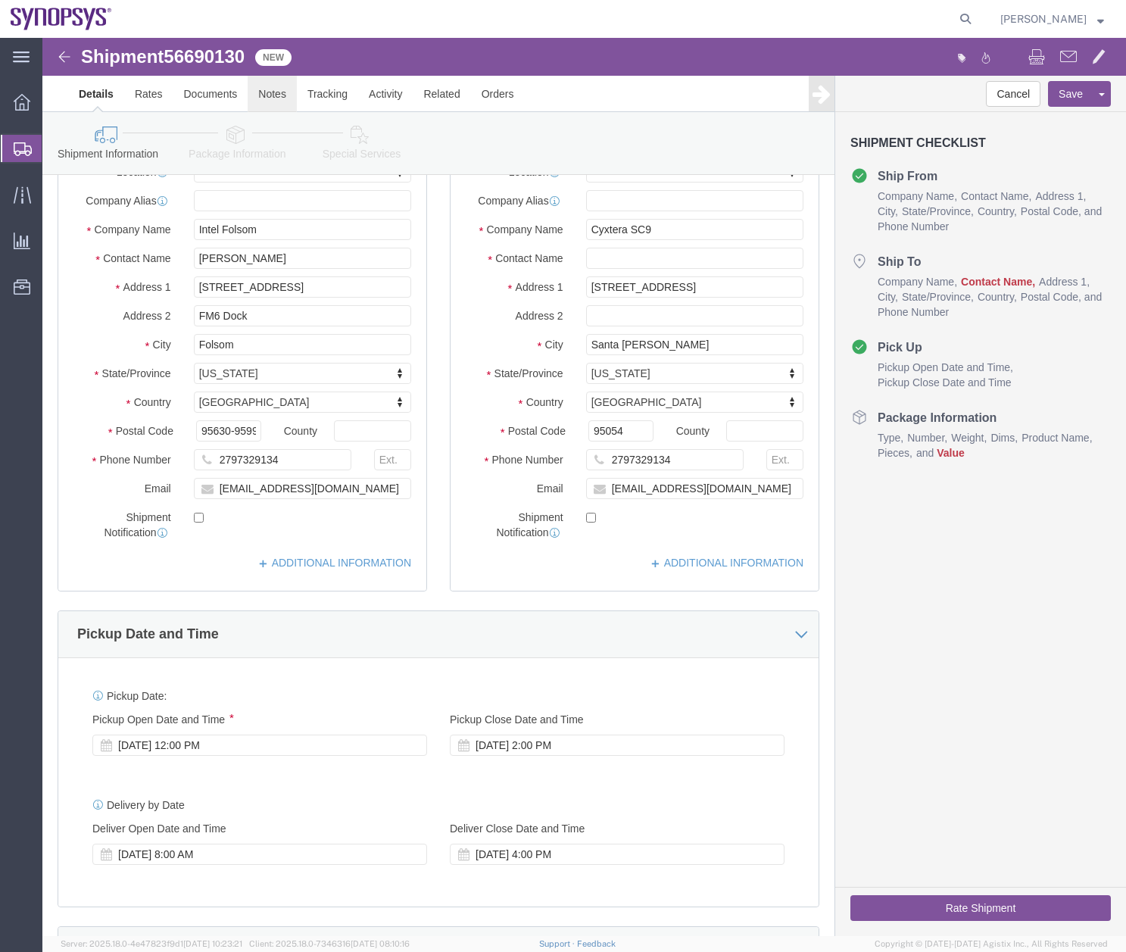
click link "Notes"
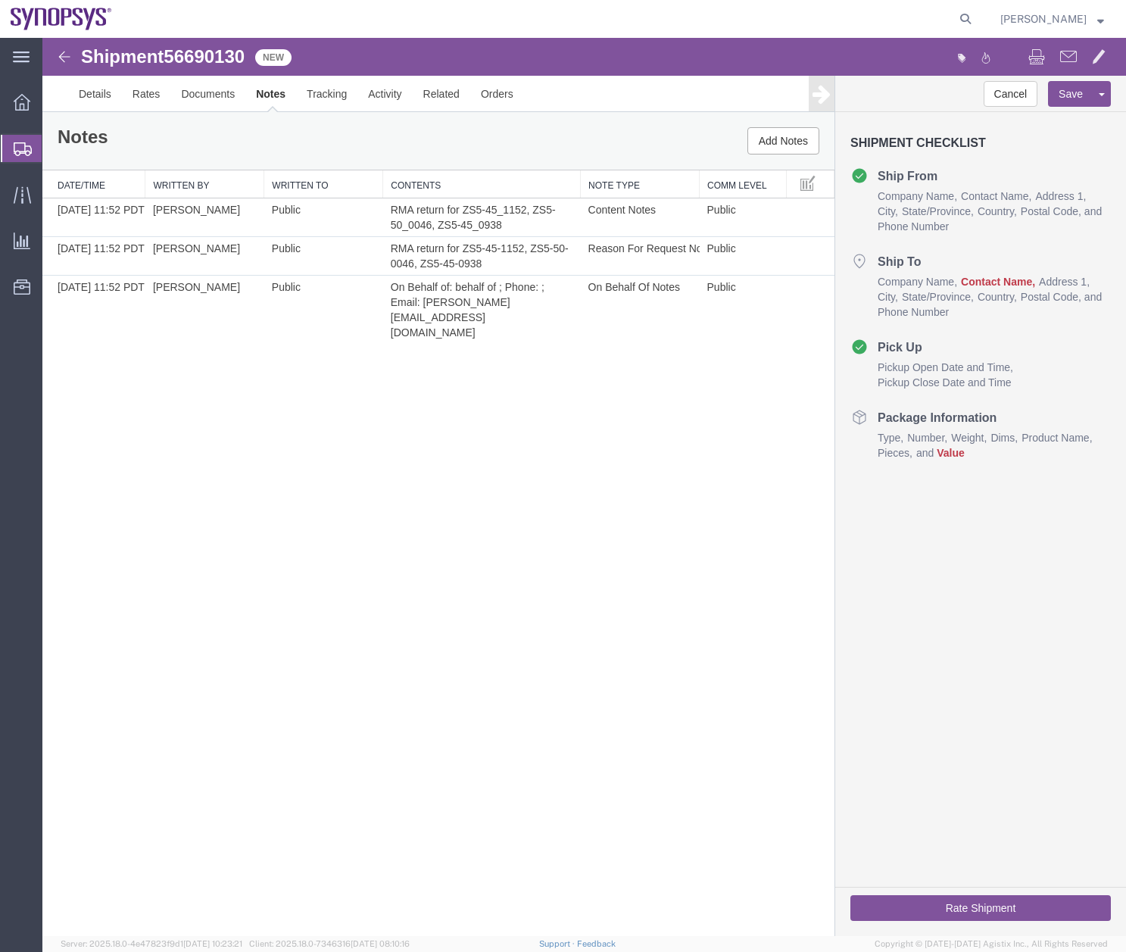
click at [22, 146] on icon at bounding box center [23, 149] width 18 height 14
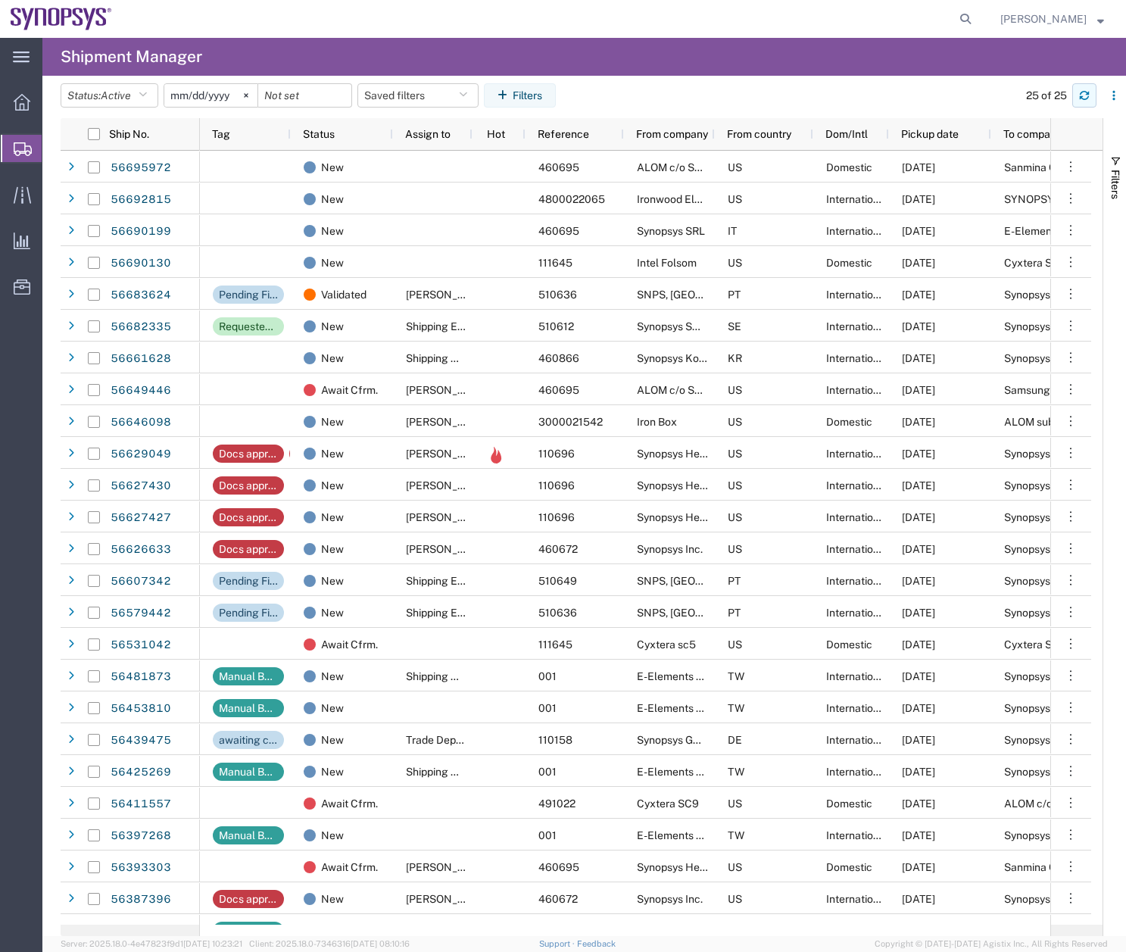
click at [1077, 94] on button "button" at bounding box center [1084, 95] width 24 height 24
click at [1097, 95] on div "25 of 25" at bounding box center [1068, 95] width 116 height 24
click at [1082, 92] on icon "button" at bounding box center [1084, 93] width 9 height 4
